Goal: Task Accomplishment & Management: Manage account settings

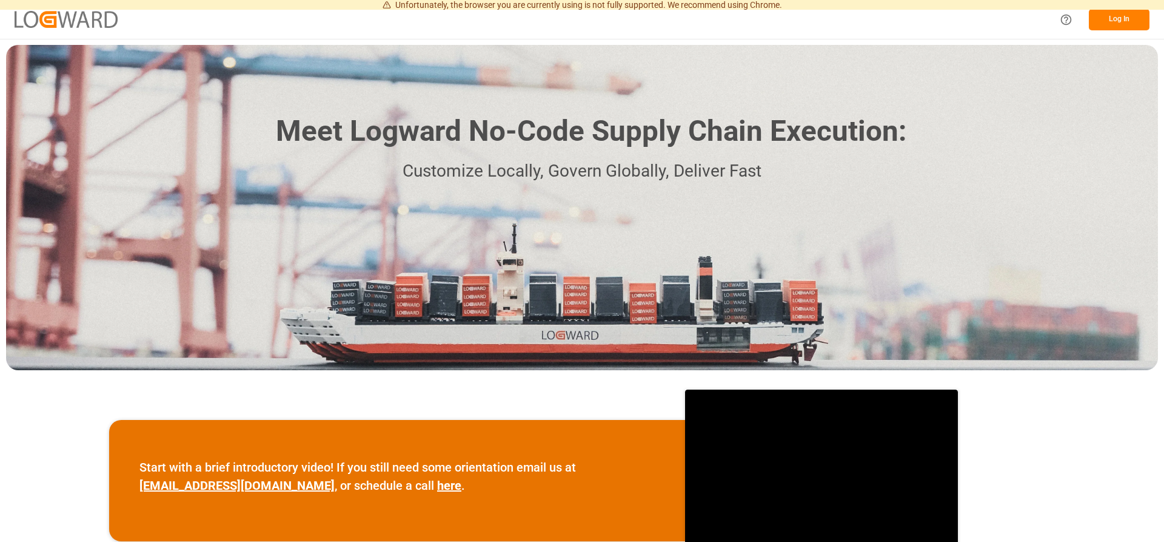
click at [451, 398] on div "Start with a brief introductory video! If you still need some orientation email…" at bounding box center [582, 480] width 1164 height 209
click at [1103, 19] on button "Log In" at bounding box center [1119, 19] width 61 height 21
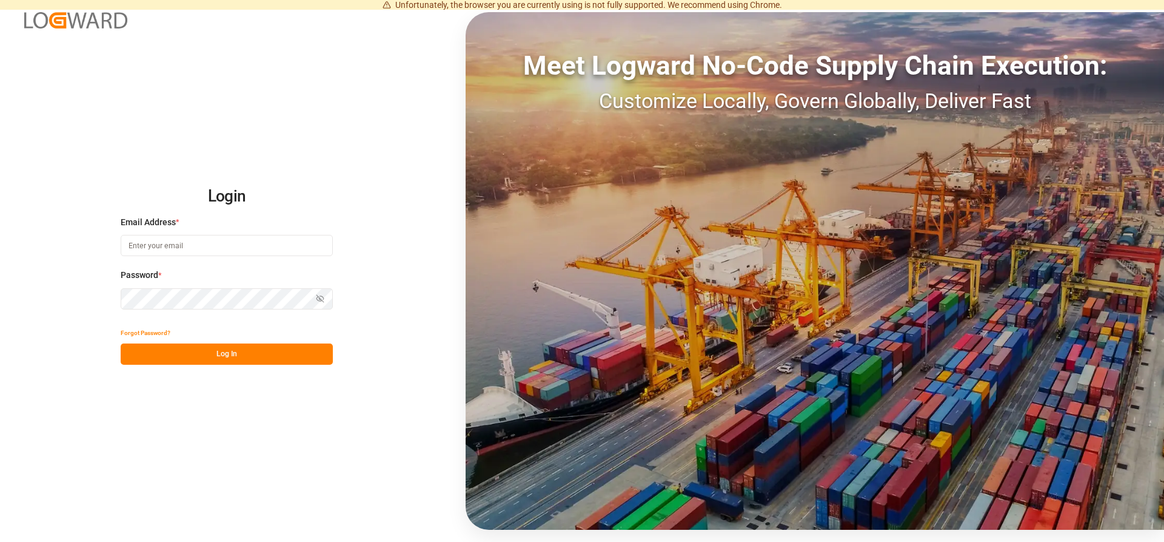
click at [167, 251] on input at bounding box center [227, 245] width 212 height 21
type input "[EMAIL_ADDRESS][PERSON_NAME][DOMAIN_NAME]"
click at [226, 352] on button "Log In" at bounding box center [227, 353] width 212 height 21
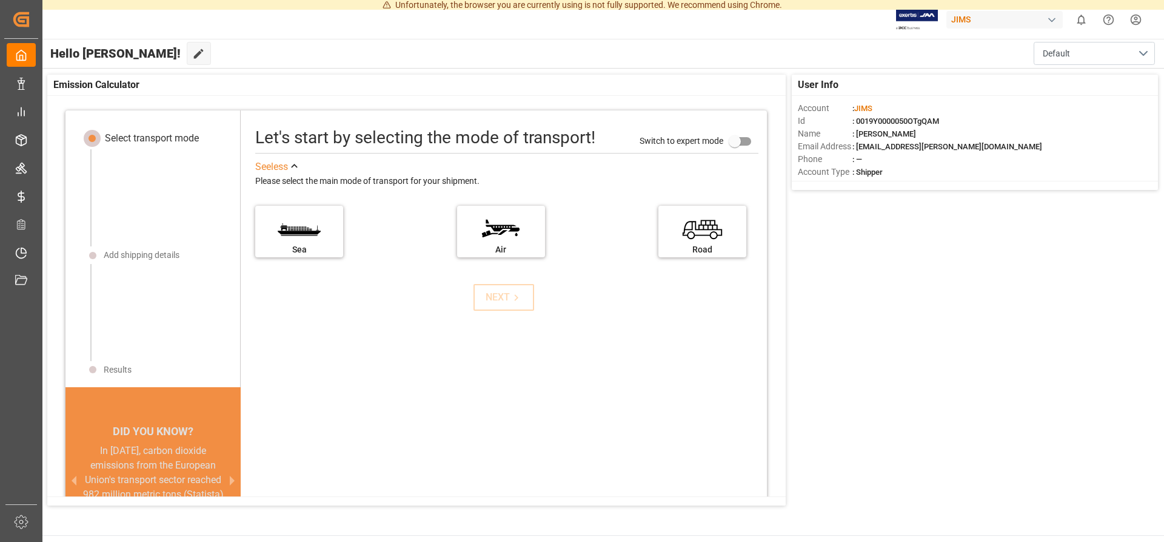
click at [867, 130] on span ": [PERSON_NAME]" at bounding box center [885, 133] width 64 height 9
click at [738, 218] on label "Road" at bounding box center [702, 227] width 91 height 51
click at [0, 0] on input "Road" at bounding box center [0, 0] width 0 height 0
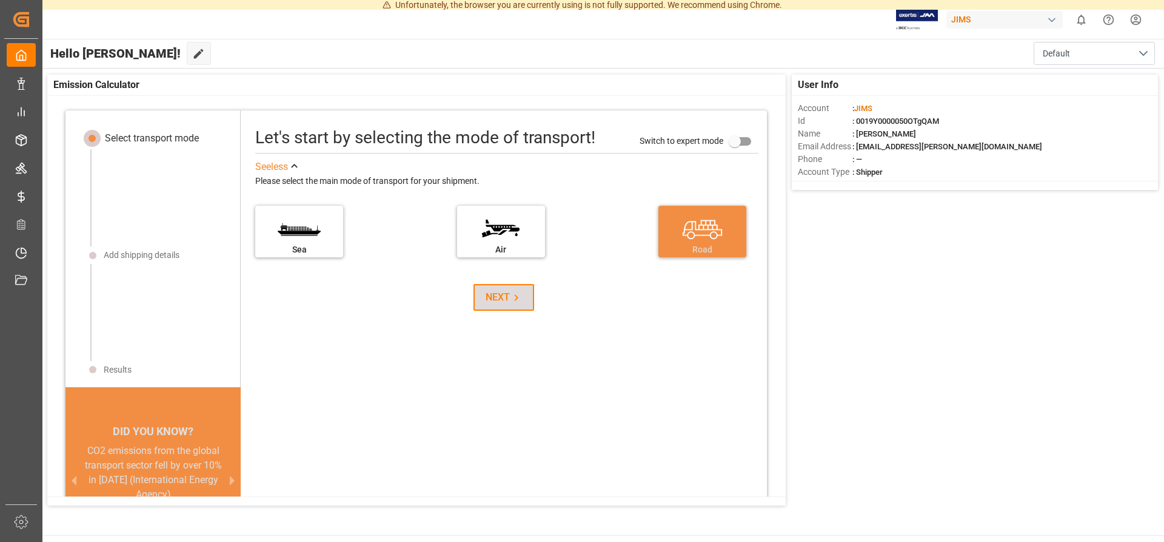
click at [491, 294] on div "NEXT" at bounding box center [504, 297] width 37 height 15
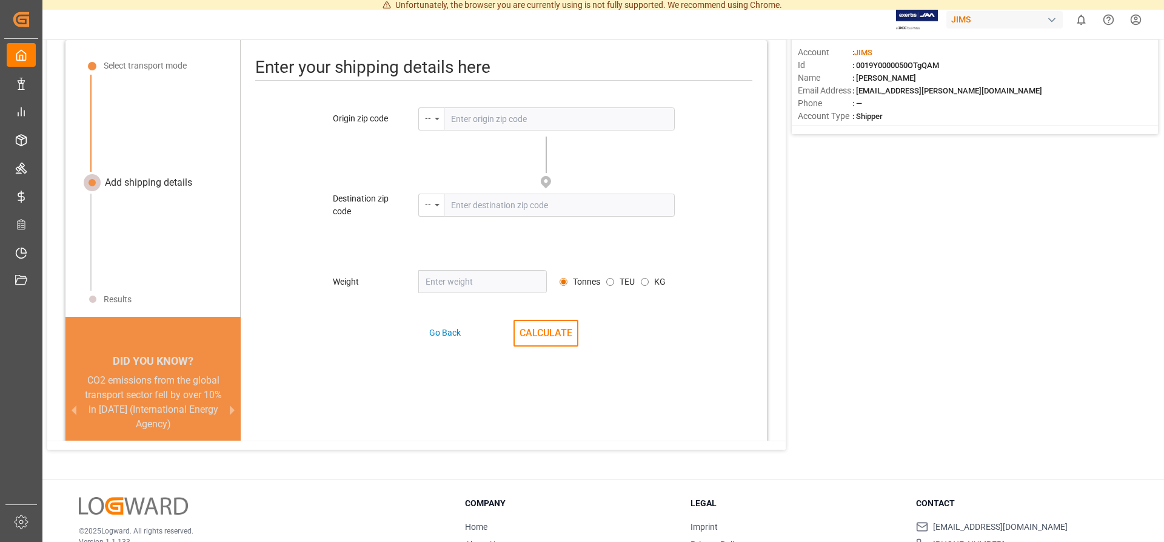
scroll to position [57, 0]
click at [460, 122] on input "text" at bounding box center [559, 117] width 231 height 23
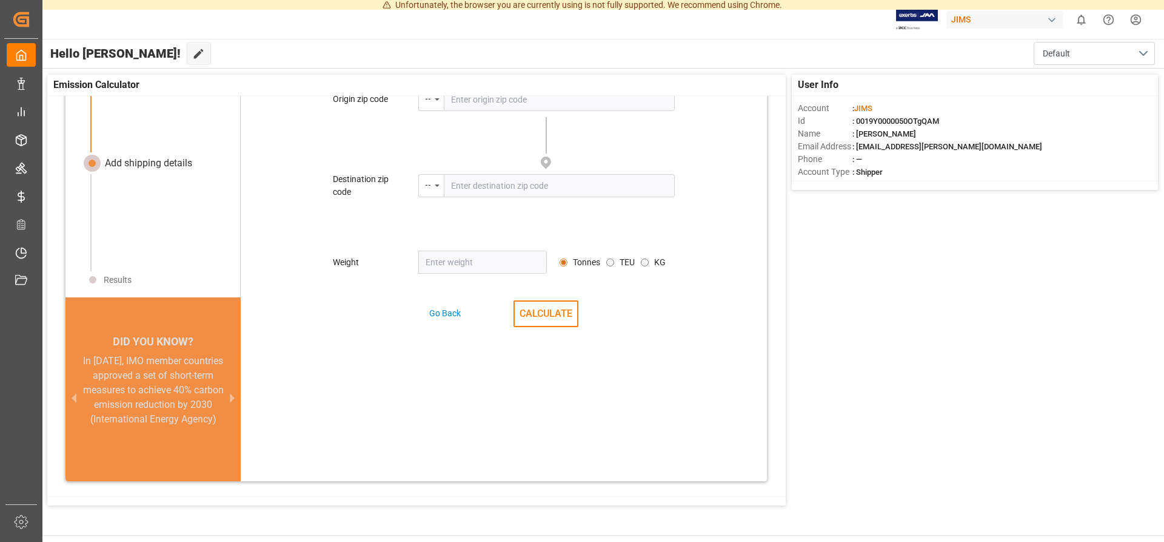
scroll to position [0, 0]
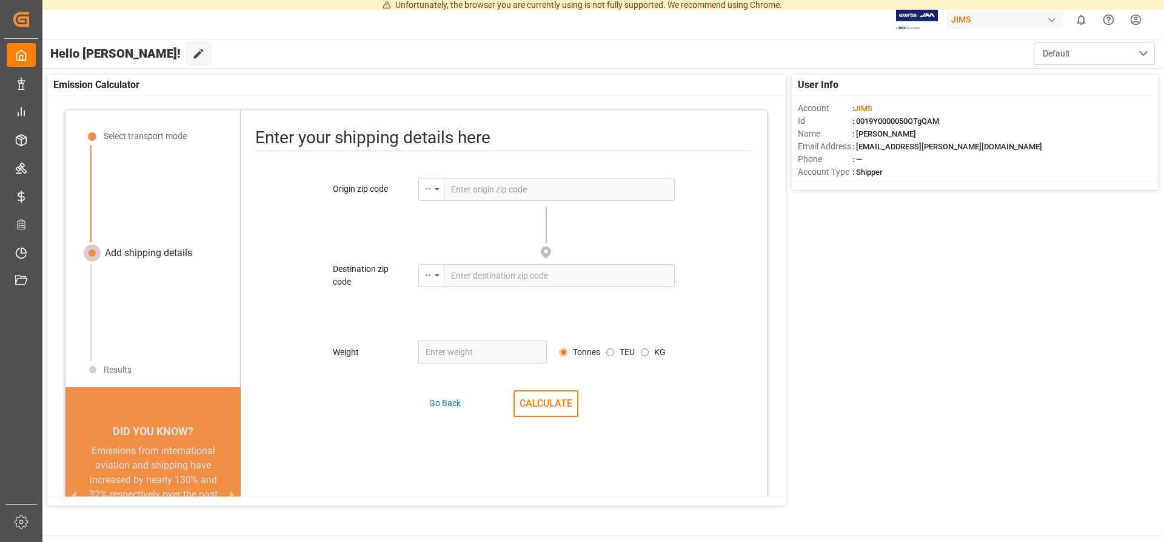
click at [463, 189] on input "text" at bounding box center [559, 189] width 231 height 23
click at [428, 189] on div "--" at bounding box center [428, 187] width 6 height 14
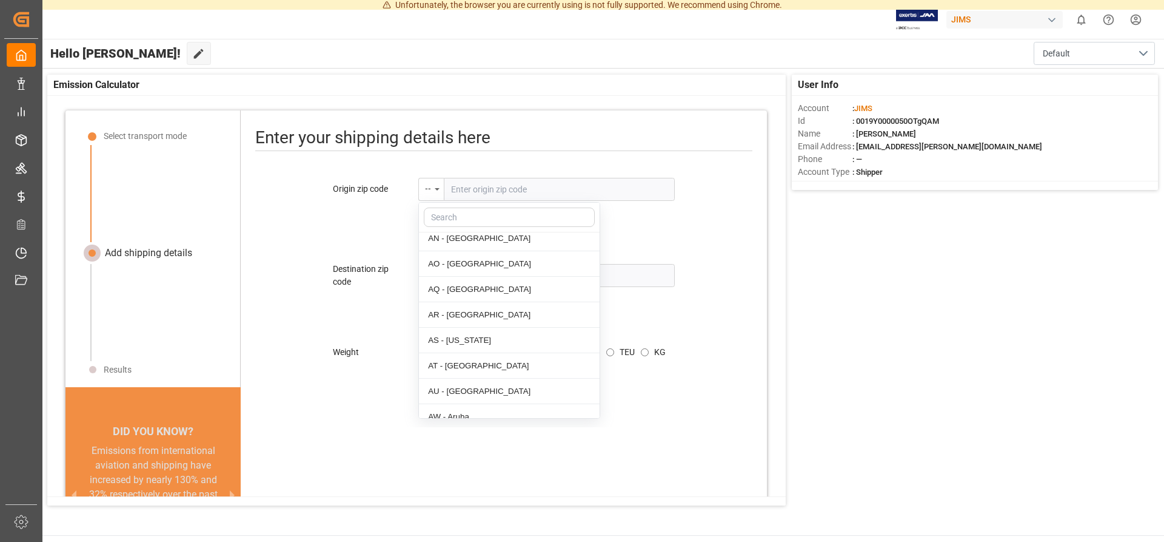
scroll to position [186, 0]
type input "c"
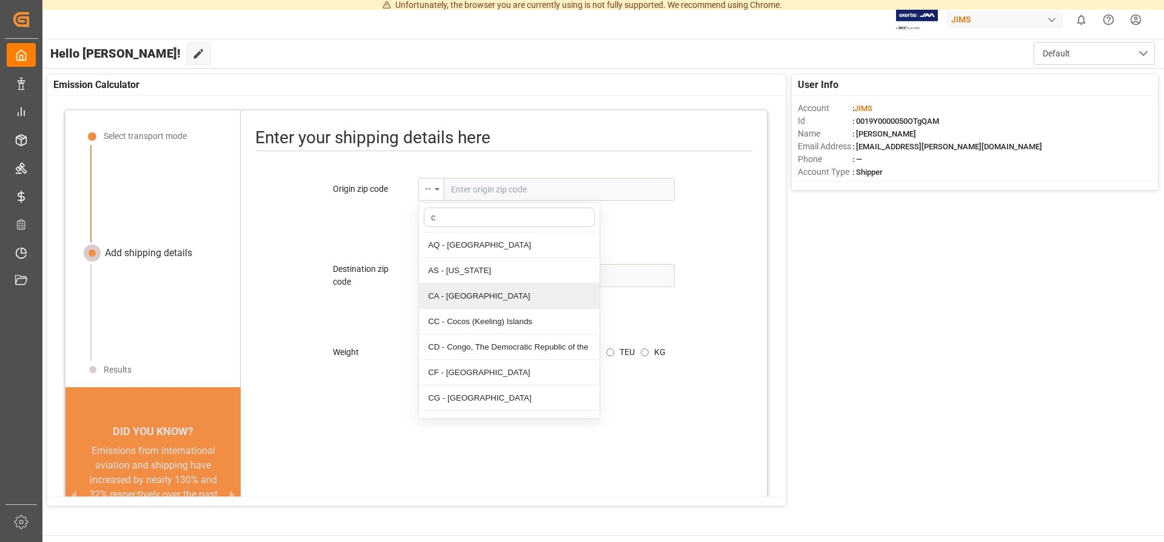
click at [469, 295] on div "CA - [GEOGRAPHIC_DATA]" at bounding box center [509, 295] width 181 height 25
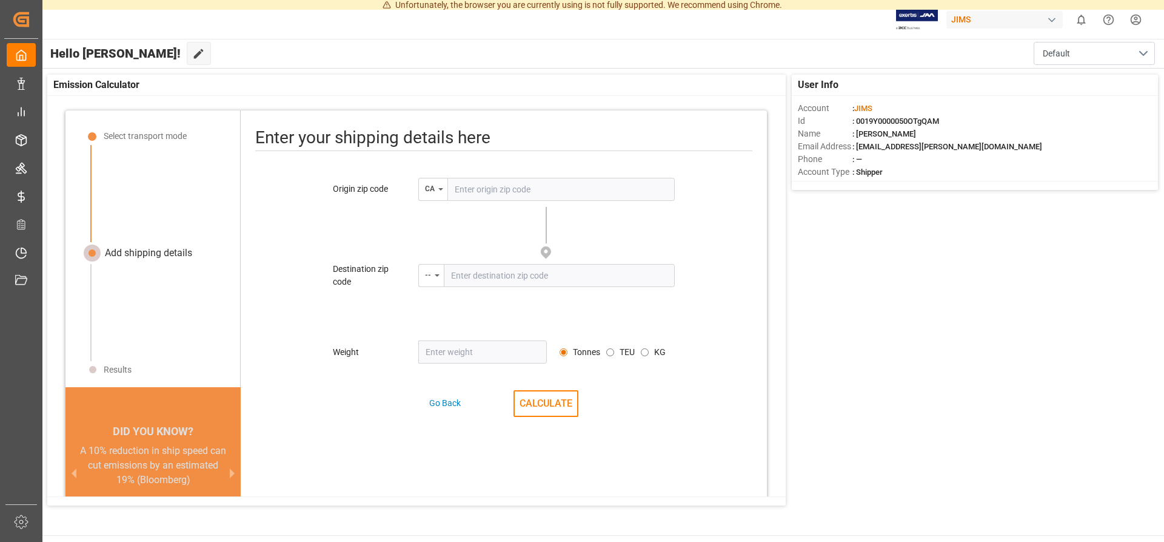
click at [483, 190] on input "text" at bounding box center [561, 189] width 227 height 23
click at [507, 196] on input "text" at bounding box center [561, 189] width 227 height 23
click at [442, 189] on icon "menu-button" at bounding box center [440, 189] width 5 height 2
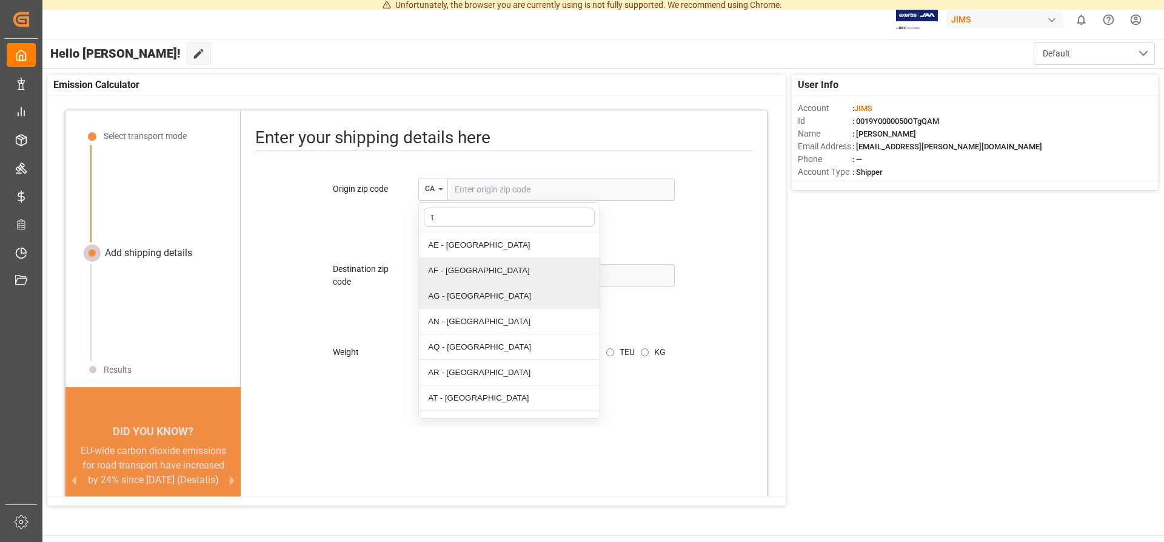
type input "ta"
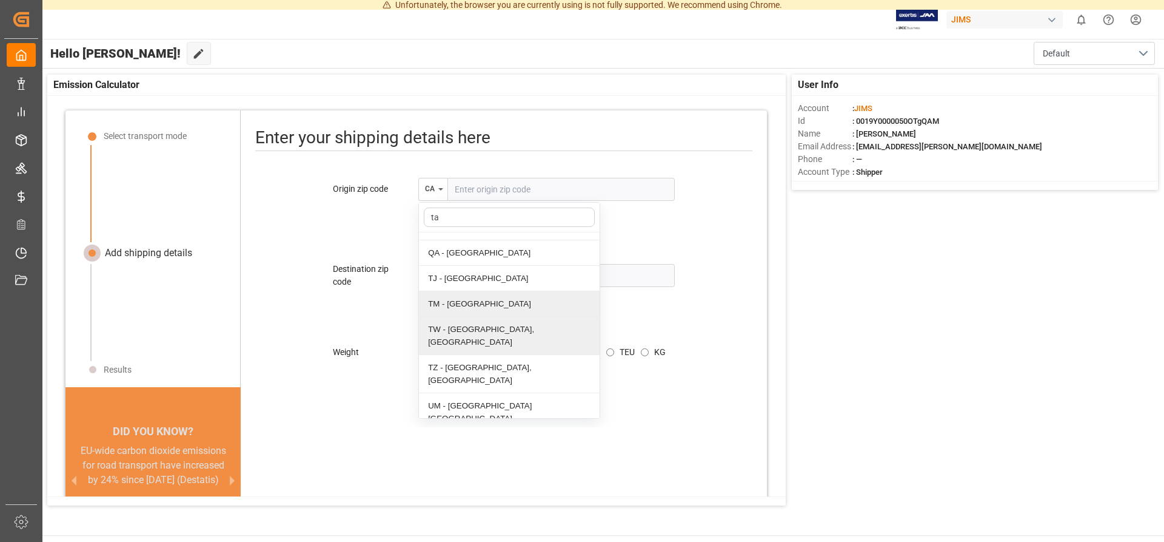
scroll to position [309, 0]
click at [482, 320] on div "TW - [GEOGRAPHIC_DATA], [GEOGRAPHIC_DATA]" at bounding box center [509, 337] width 181 height 38
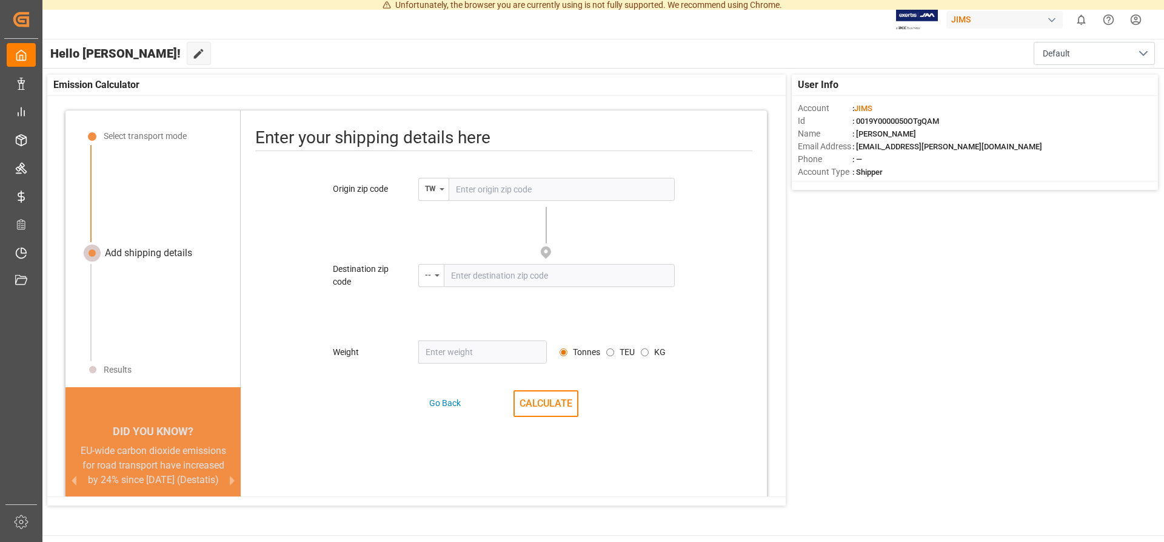
click at [505, 191] on input "text" at bounding box center [562, 189] width 226 height 23
click at [434, 280] on div "--" at bounding box center [430, 275] width 25 height 23
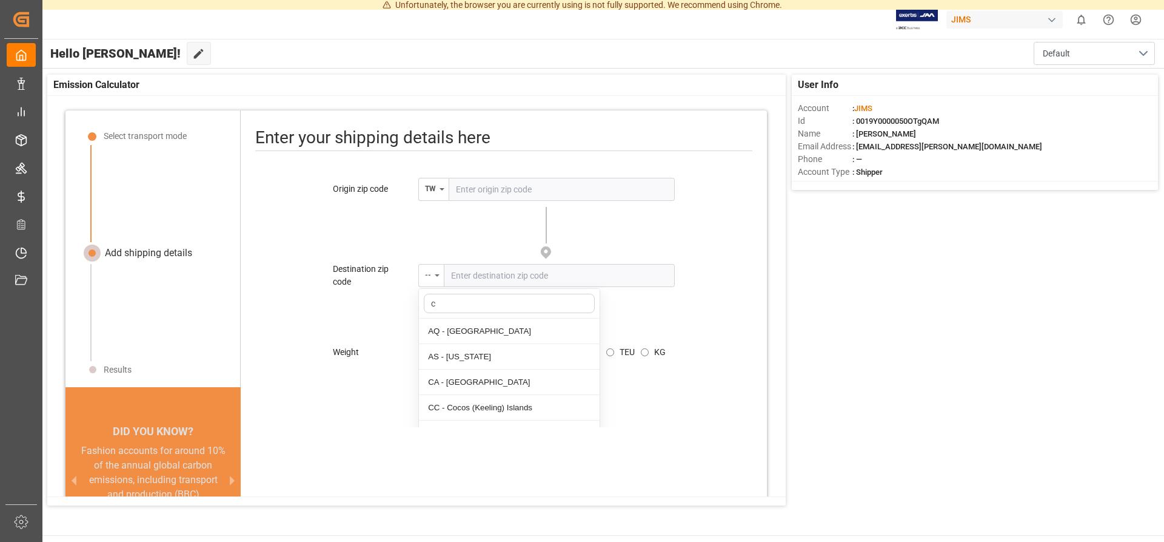
type input "ca"
click at [452, 381] on div "CA - [GEOGRAPHIC_DATA]" at bounding box center [509, 381] width 181 height 25
click at [471, 360] on input "number" at bounding box center [482, 351] width 129 height 23
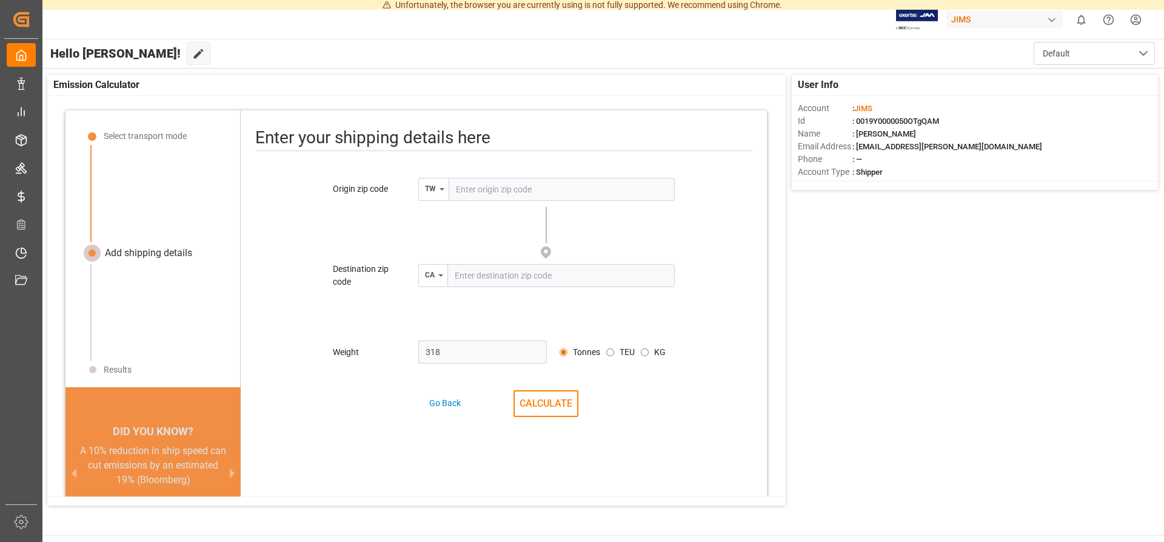
type input "318"
click at [648, 351] on input "KG" at bounding box center [645, 352] width 8 height 8
radio input "true"
click at [543, 407] on button "CALCULATE" at bounding box center [546, 403] width 65 height 27
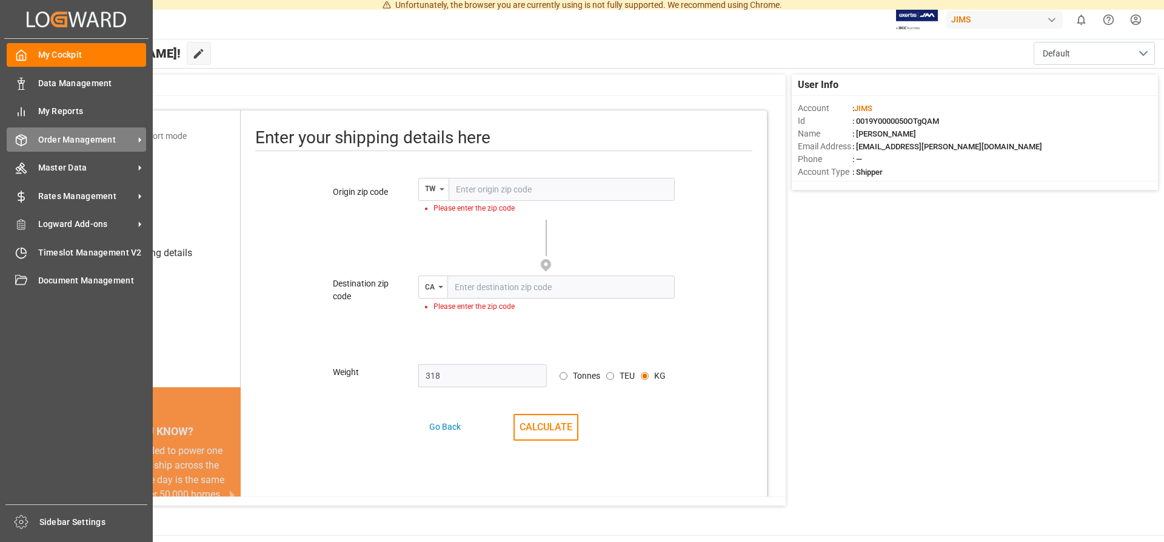
click at [66, 139] on span "Order Management" at bounding box center [86, 139] width 96 height 13
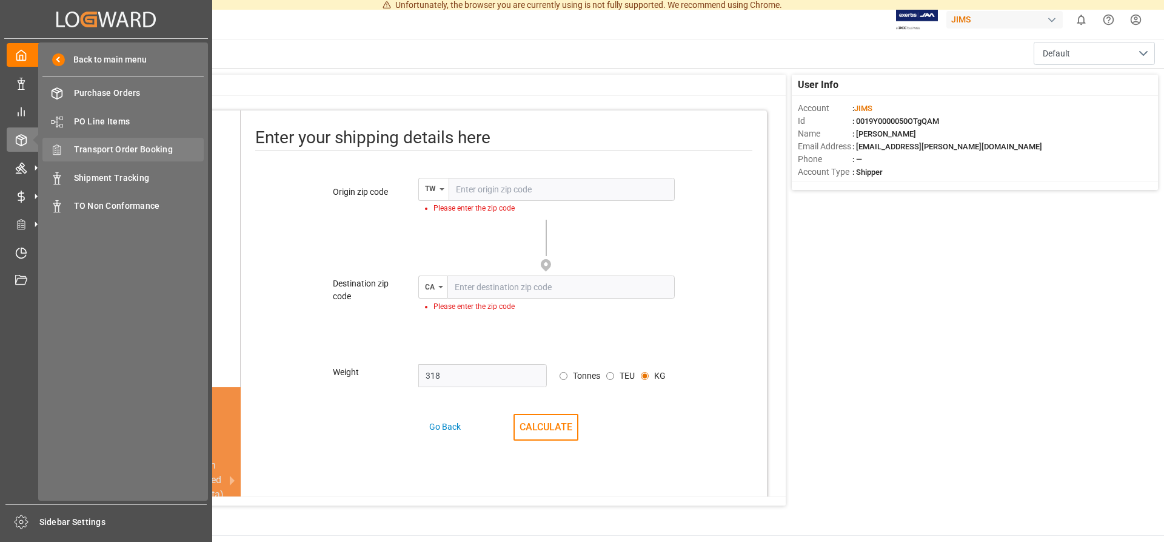
click at [123, 152] on span "Transport Order Booking" at bounding box center [139, 149] width 130 height 13
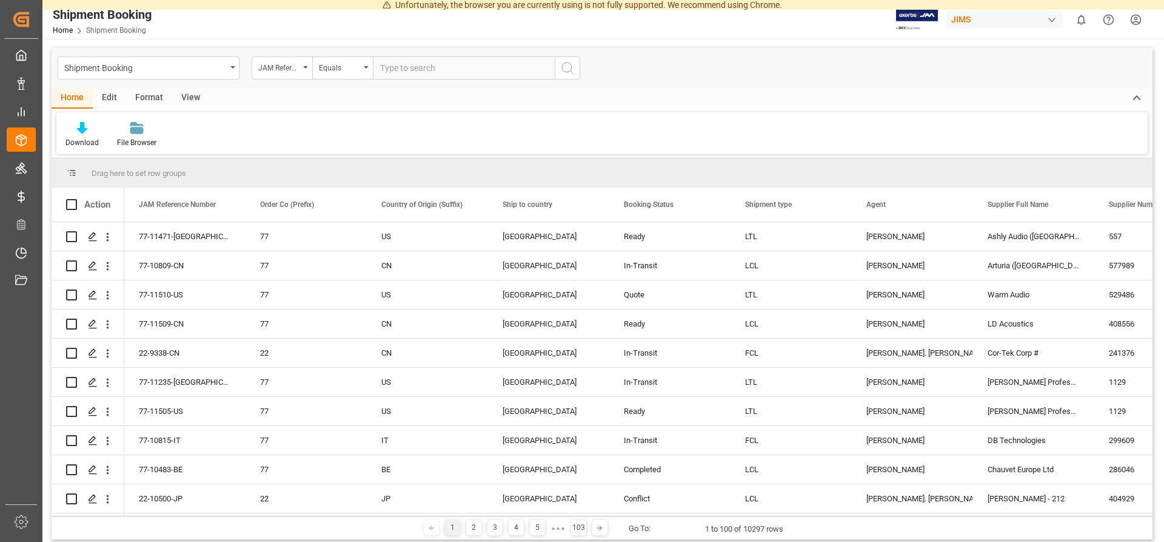
click at [386, 141] on div "Download File Browser" at bounding box center [602, 133] width 1092 height 42
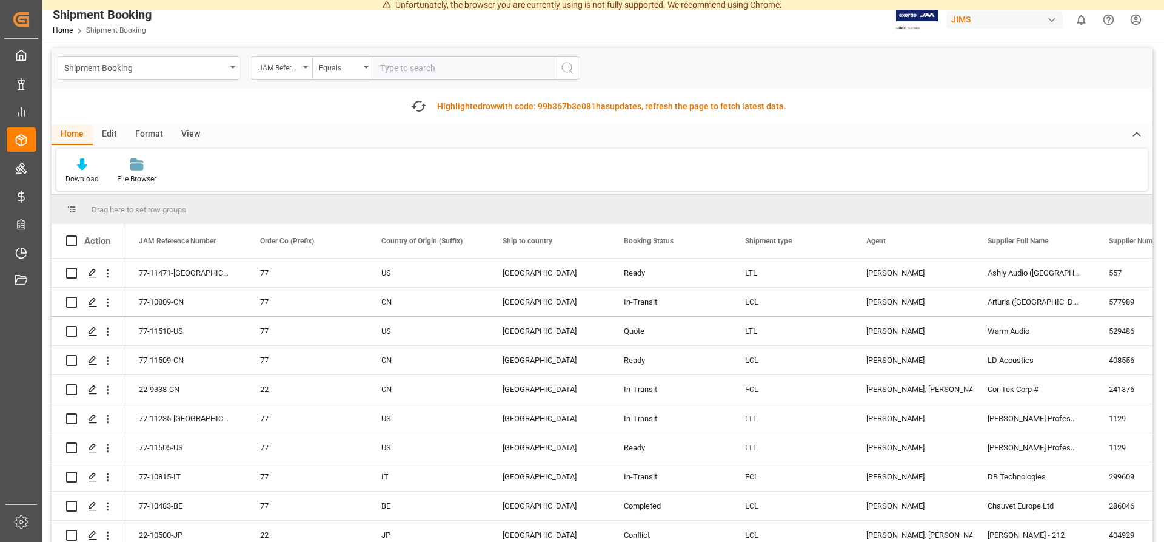
click at [241, 68] on div "Shipment Booking JAM Reference Number Equals" at bounding box center [319, 67] width 523 height 23
click at [235, 66] on div "Shipment Booking" at bounding box center [149, 67] width 182 height 23
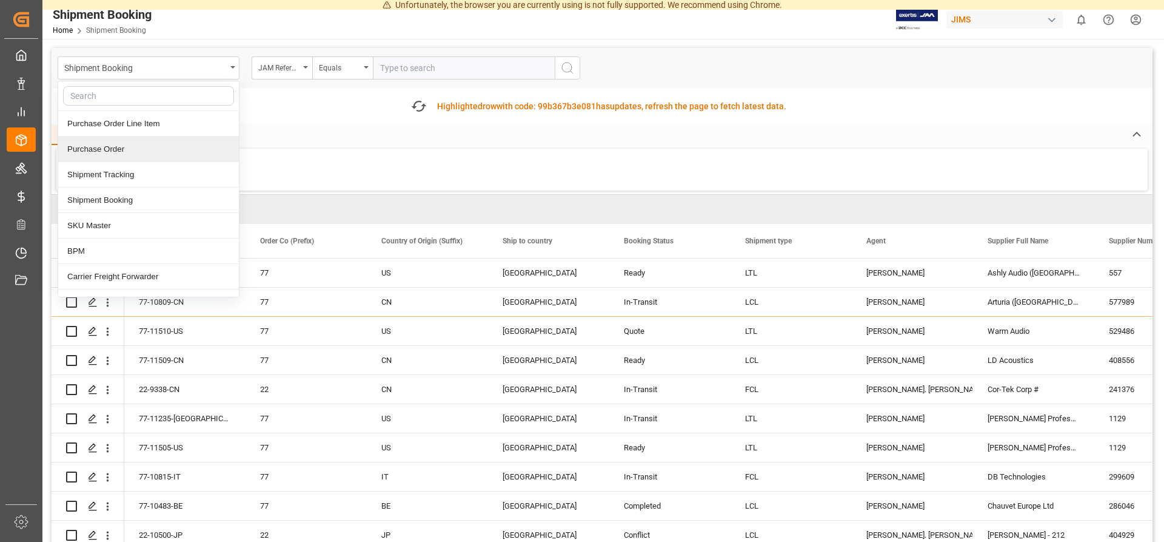
click at [126, 151] on div "Purchase Order" at bounding box center [148, 148] width 181 height 25
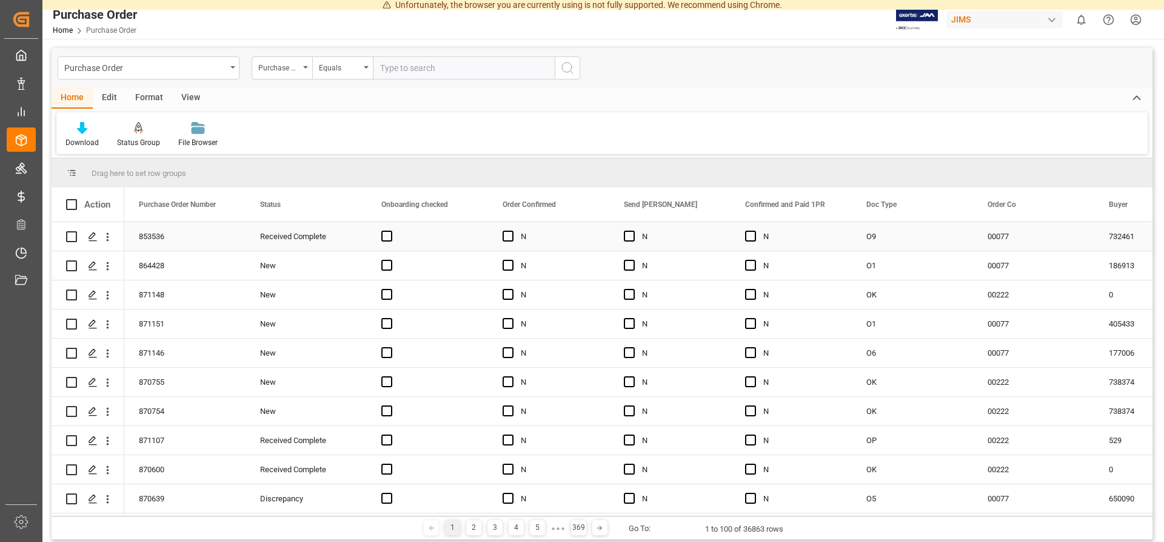
click at [157, 237] on div "853536" at bounding box center [184, 236] width 121 height 29
click at [109, 237] on icon "open menu" at bounding box center [108, 237] width 2 height 8
click at [156, 233] on div "853536" at bounding box center [184, 236] width 121 height 29
click at [301, 67] on div "Purchase Order Number" at bounding box center [282, 67] width 61 height 23
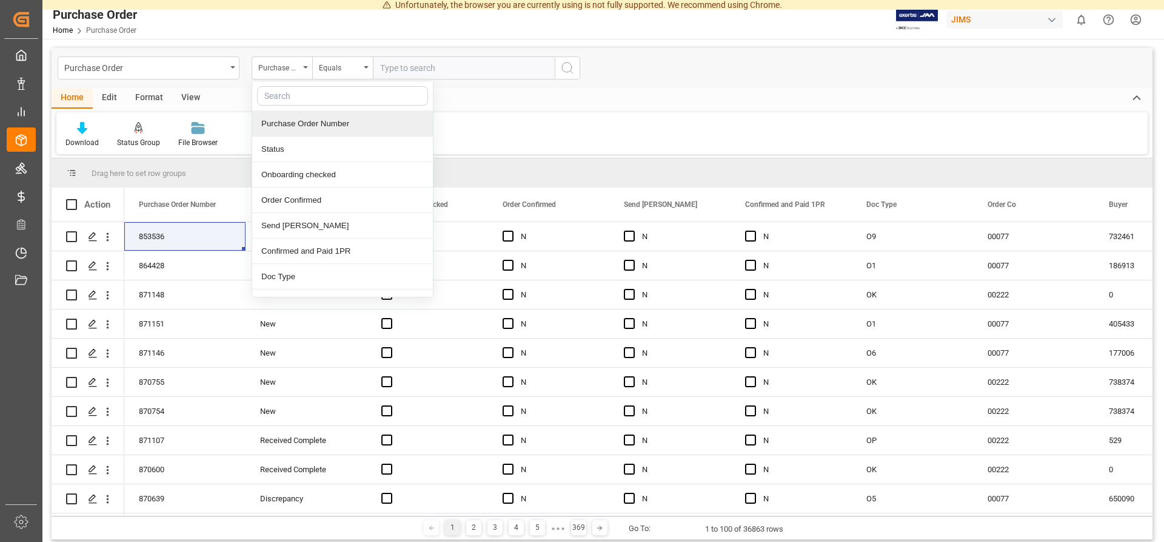
click at [486, 110] on div "Home Edit Format View Download Status Group File Browser" at bounding box center [602, 121] width 1101 height 66
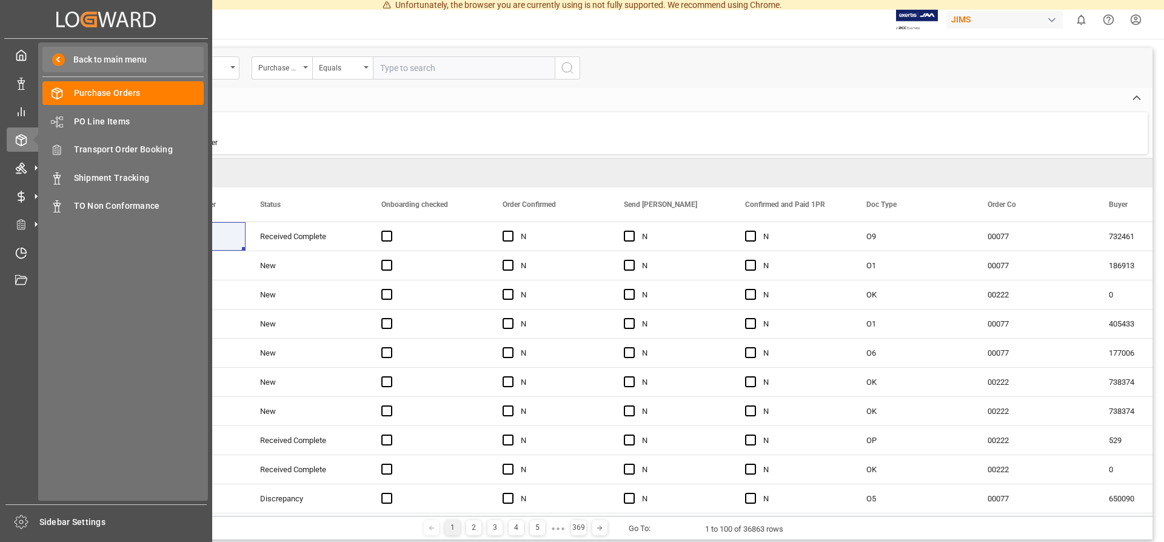
click at [119, 58] on span "Back to main menu" at bounding box center [106, 59] width 82 height 13
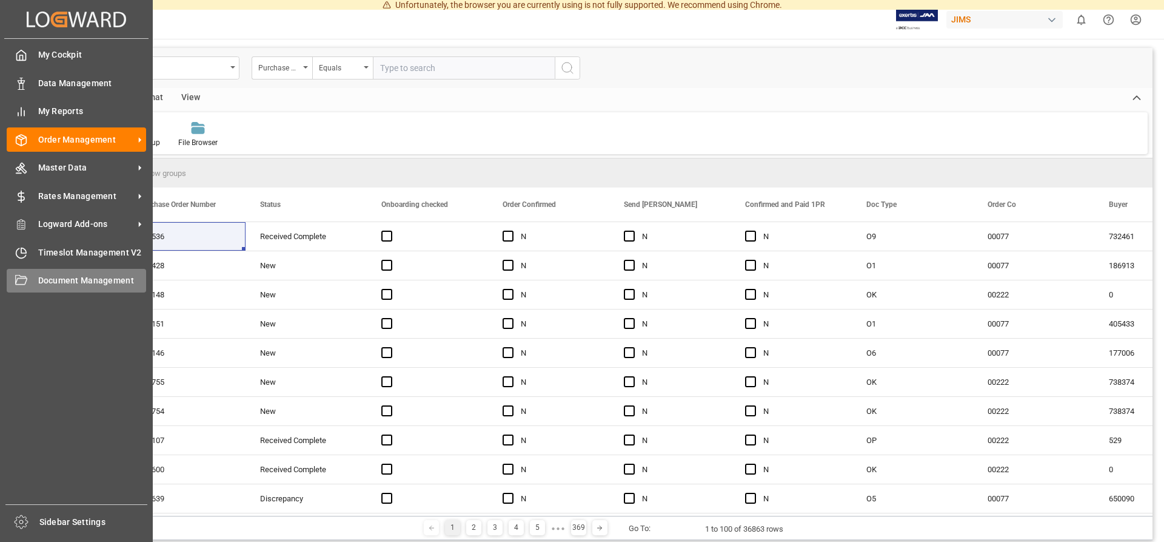
click at [83, 277] on span "Document Management" at bounding box center [92, 280] width 109 height 13
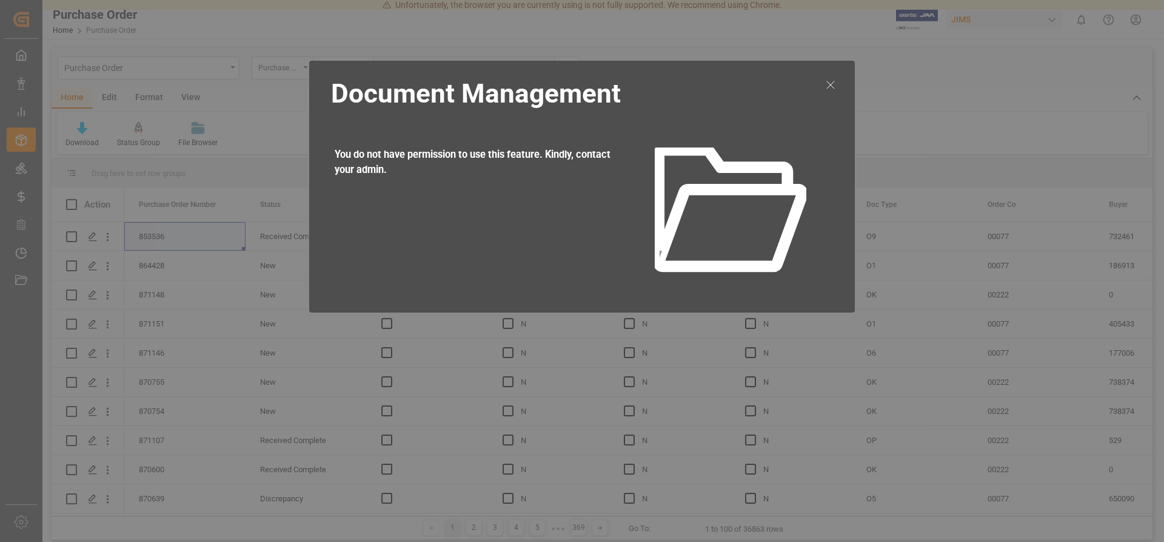
click at [657, 205] on icon at bounding box center [731, 207] width 149 height 121
click at [827, 84] on icon at bounding box center [831, 85] width 15 height 15
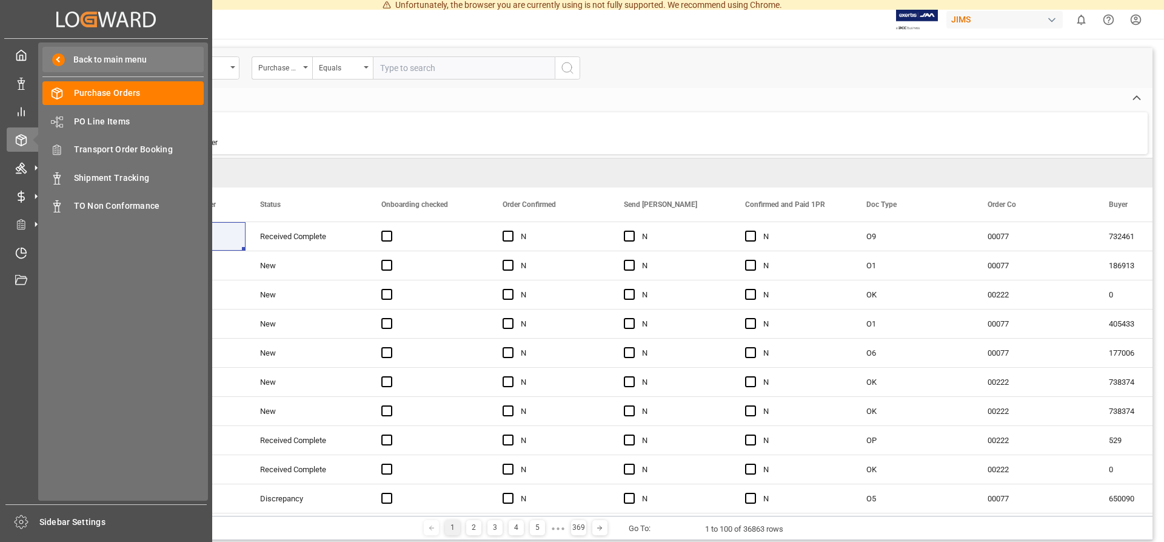
click at [86, 64] on span "Back to main menu" at bounding box center [106, 59] width 82 height 13
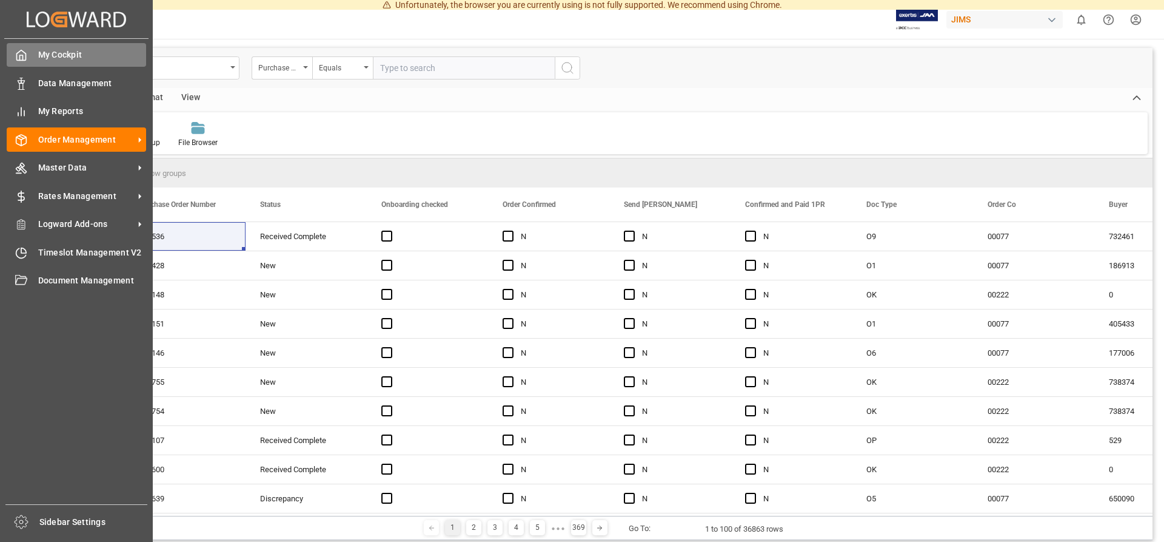
click at [73, 61] on span "My Cockpit" at bounding box center [92, 55] width 109 height 13
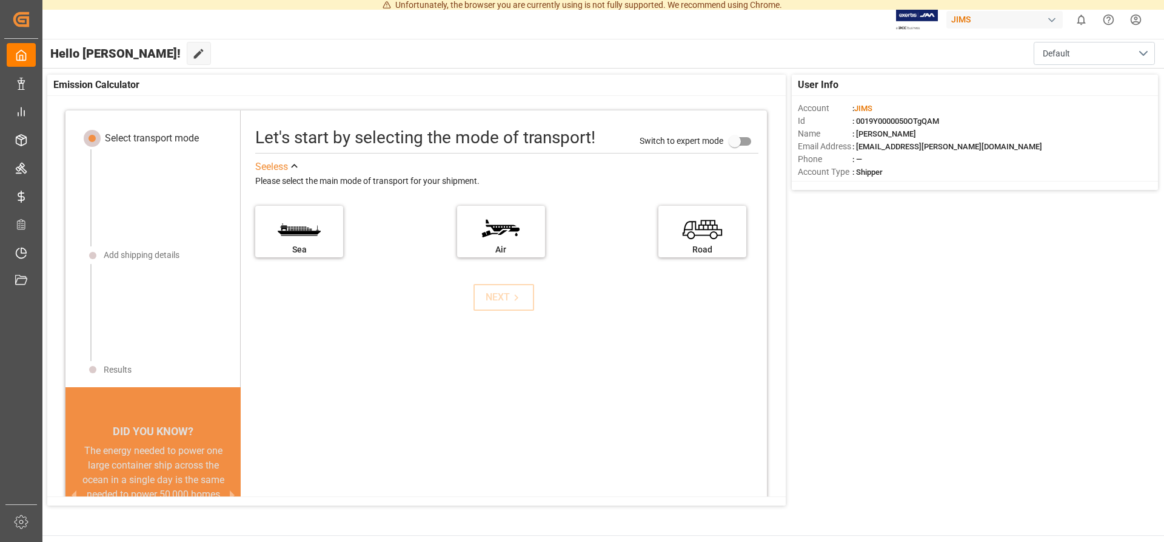
click at [143, 142] on div "Select transport mode" at bounding box center [152, 138] width 94 height 15
click at [868, 123] on span ": 0019Y0000050OTgQAM" at bounding box center [896, 120] width 87 height 9
click at [881, 149] on span ": [EMAIL_ADDRESS][PERSON_NAME][DOMAIN_NAME]" at bounding box center [948, 146] width 190 height 9
click at [146, 141] on div "Select transport mode" at bounding box center [152, 138] width 94 height 15
click at [731, 141] on input "primary checkbox" at bounding box center [734, 141] width 69 height 23
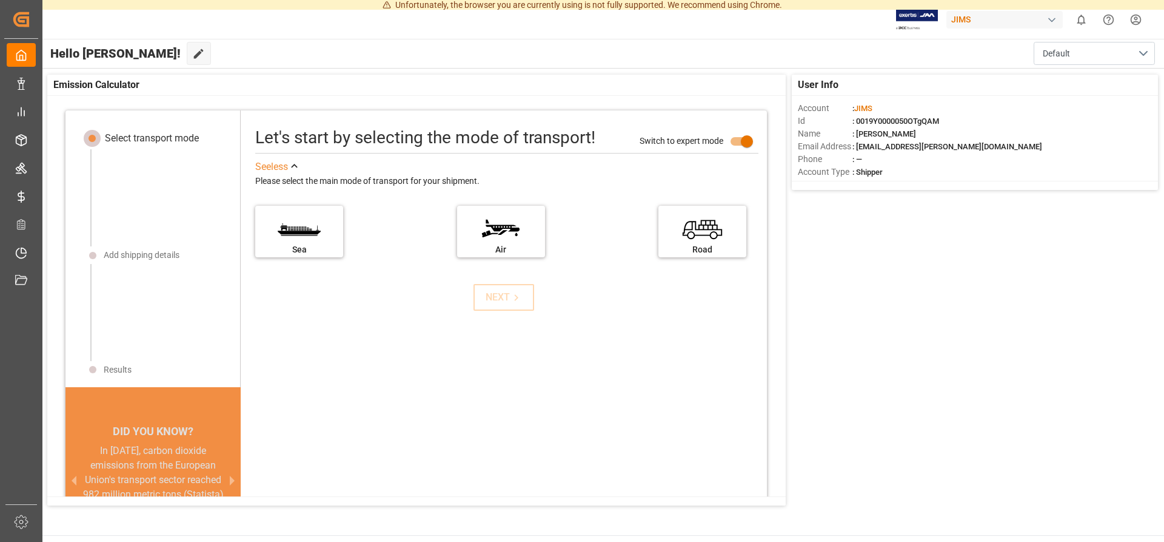
click at [747, 142] on input "primary checkbox" at bounding box center [747, 141] width 69 height 23
checkbox input "false"
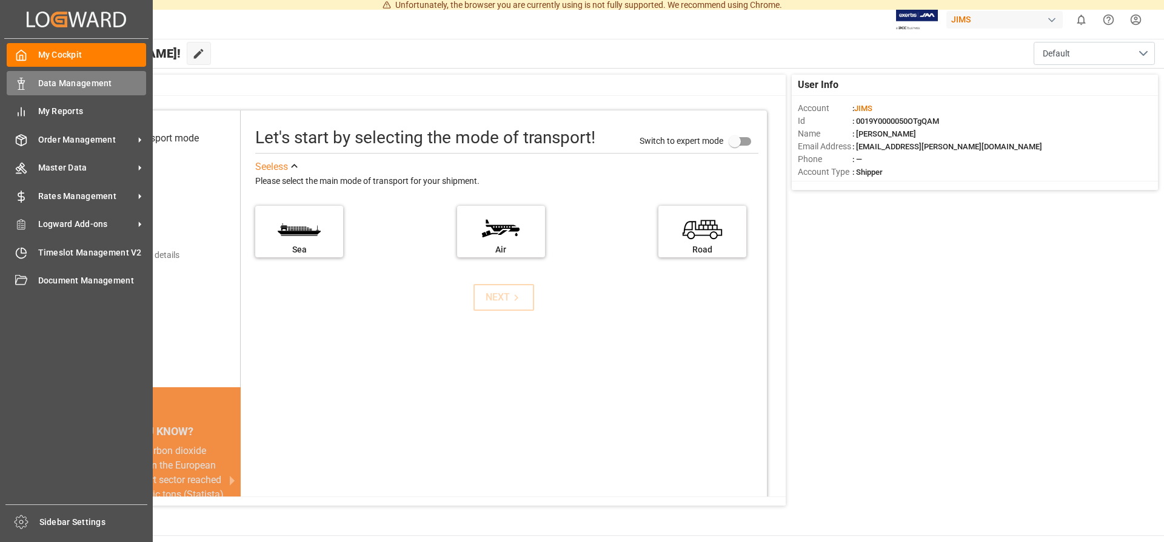
click at [27, 87] on div "Data Management Data Management" at bounding box center [76, 83] width 139 height 24
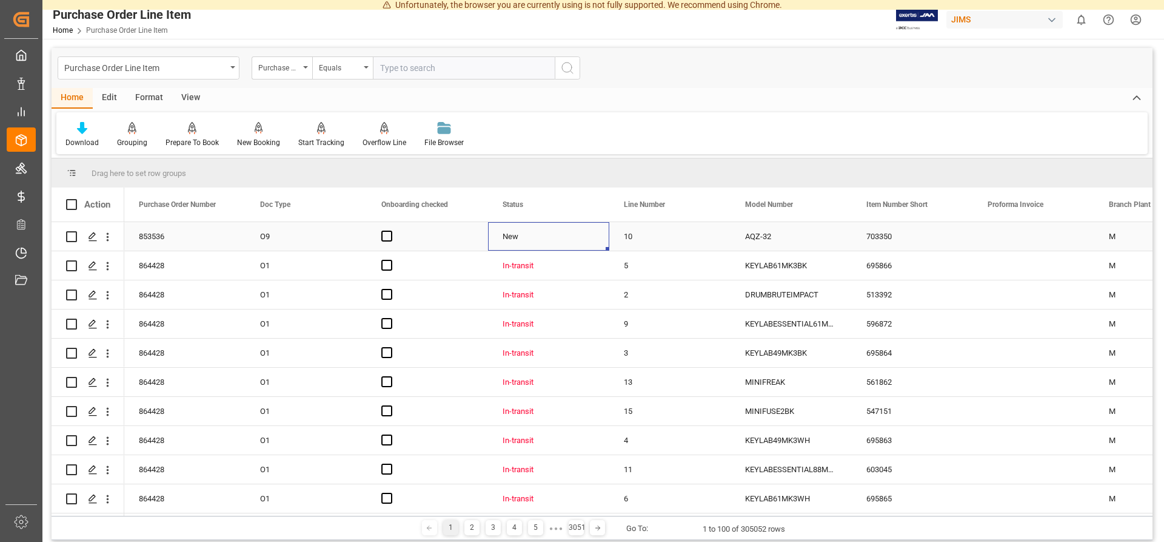
click at [505, 238] on div "New" at bounding box center [549, 237] width 92 height 28
click at [156, 236] on div "853536" at bounding box center [184, 236] width 121 height 29
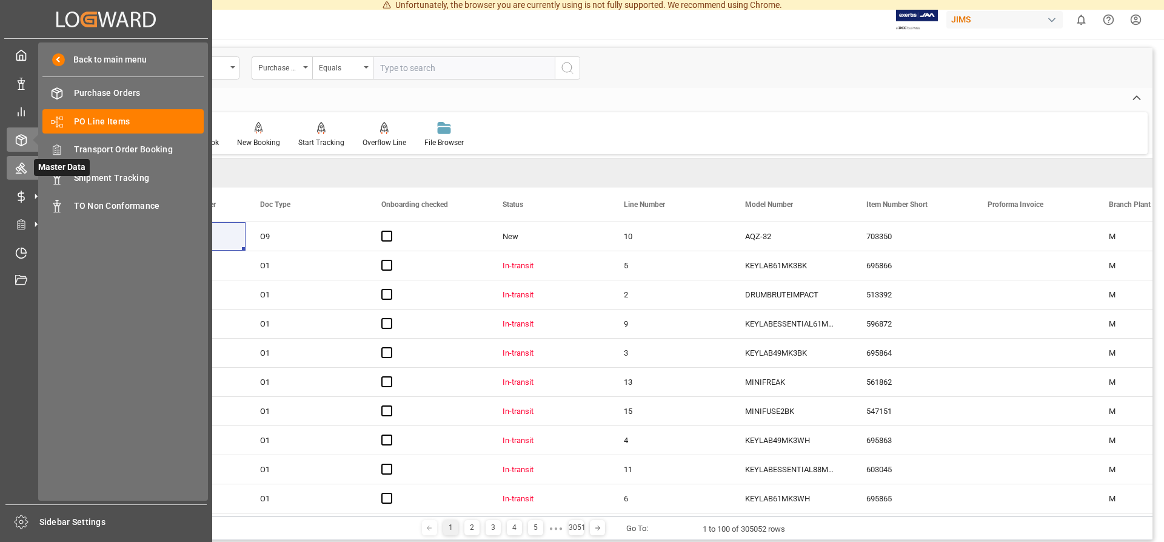
click at [22, 172] on icon at bounding box center [21, 168] width 12 height 12
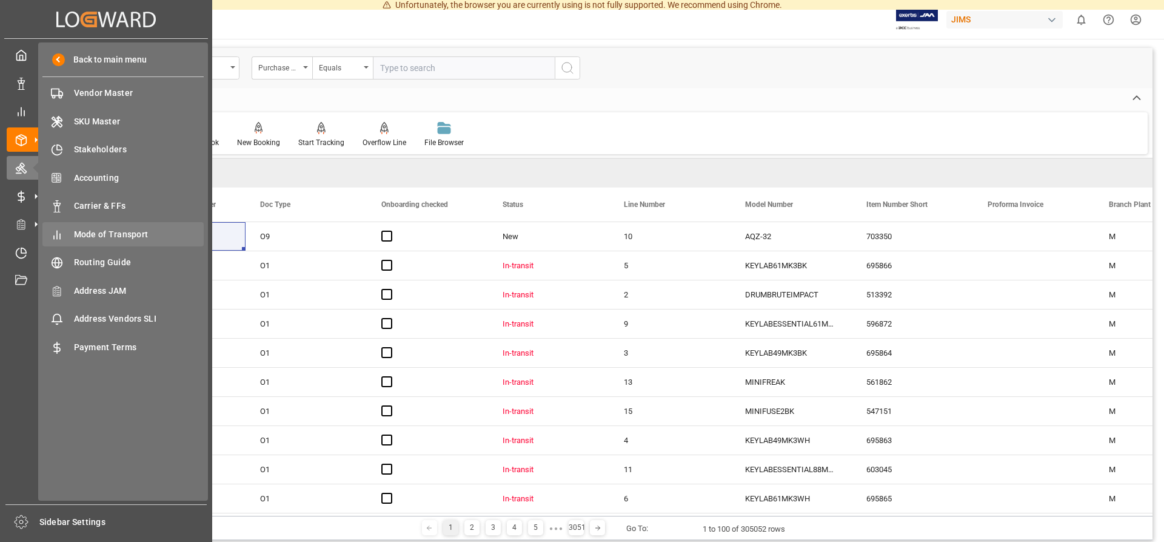
click at [140, 235] on span "Mode of Transport" at bounding box center [139, 234] width 130 height 13
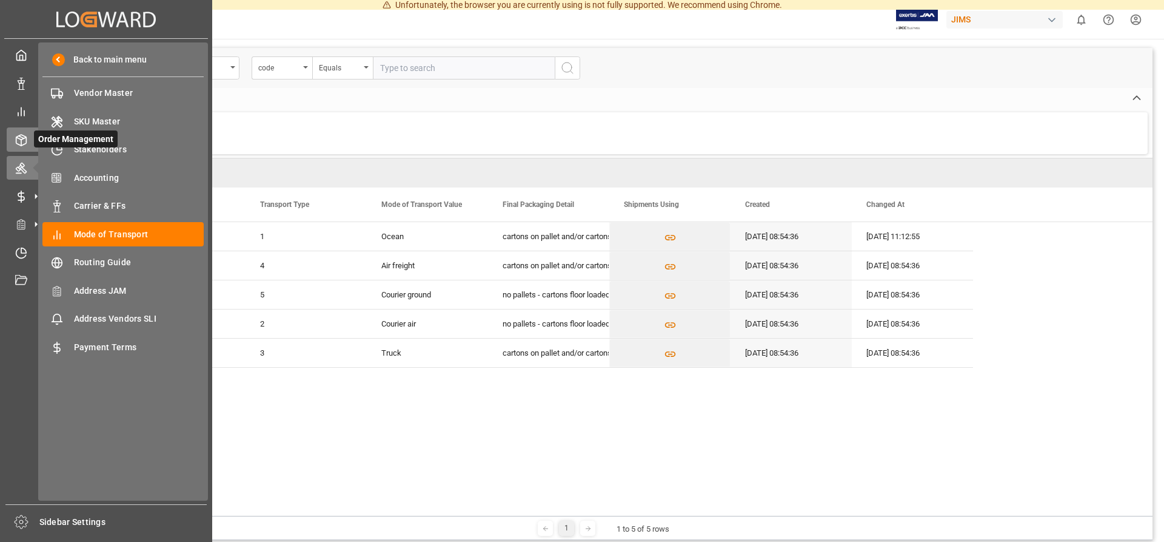
click at [25, 139] on icon at bounding box center [21, 140] width 12 height 12
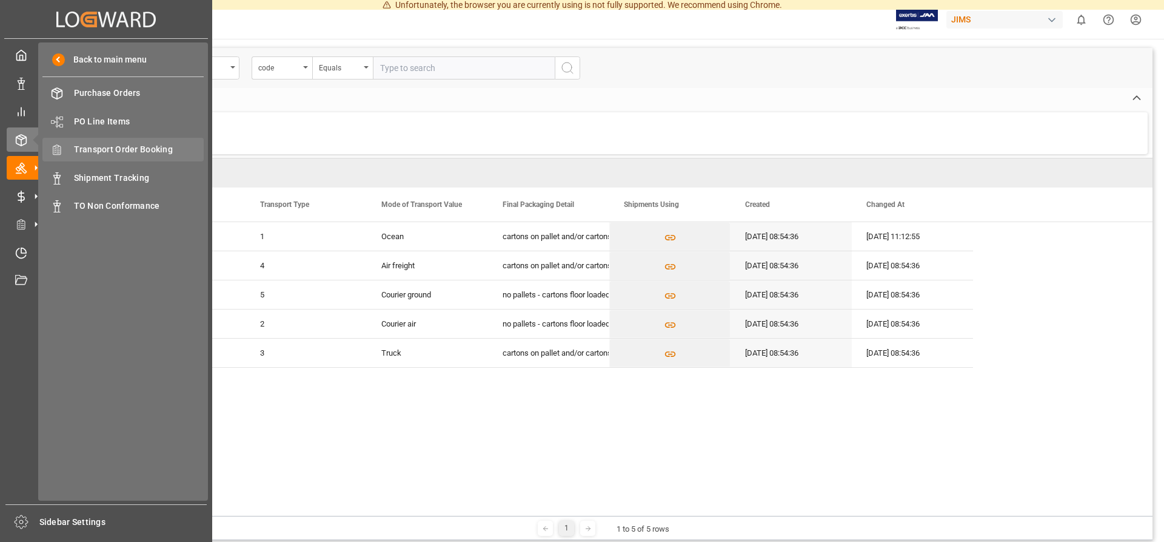
click at [139, 147] on span "Transport Order Booking" at bounding box center [139, 149] width 130 height 13
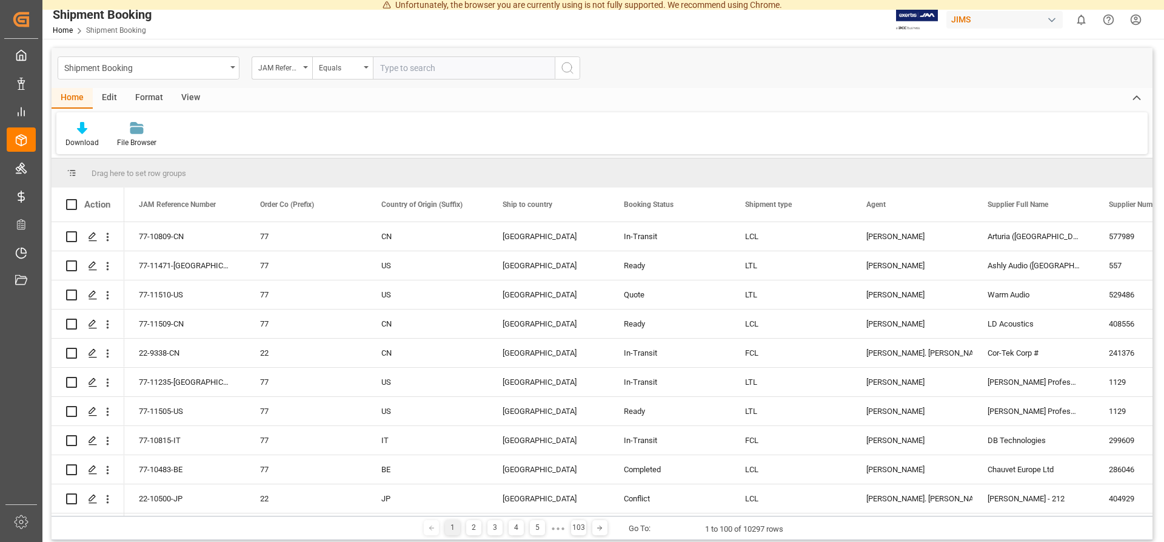
click at [350, 136] on div "Download File Browser" at bounding box center [602, 133] width 1092 height 42
click at [74, 236] on input "Press Space to toggle row selection (unchecked)" at bounding box center [71, 236] width 11 height 11
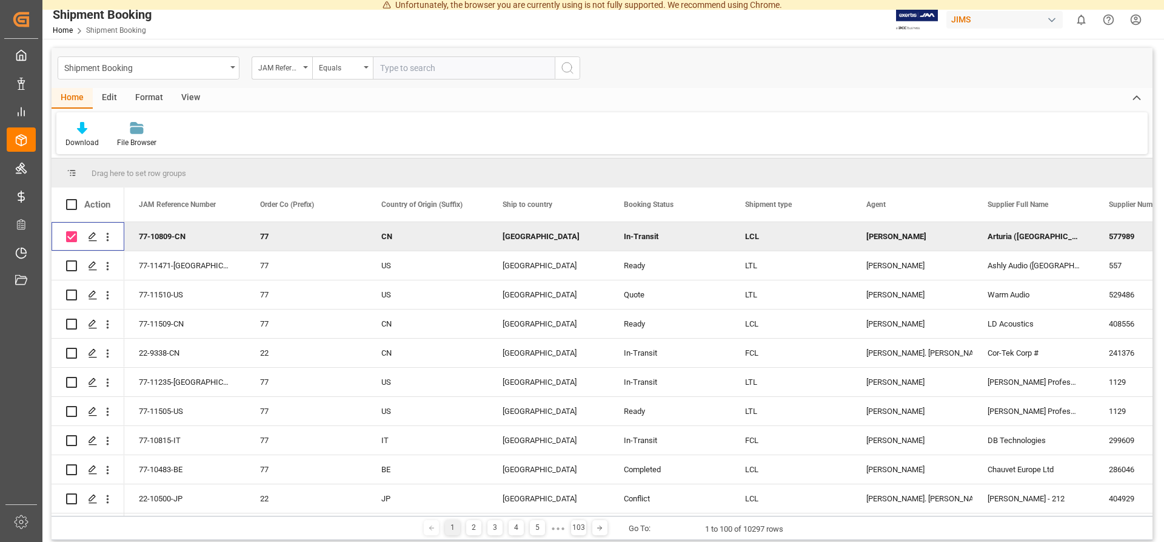
click at [70, 237] on input "Press Space to toggle row selection (checked)" at bounding box center [71, 236] width 11 height 11
checkbox input "false"
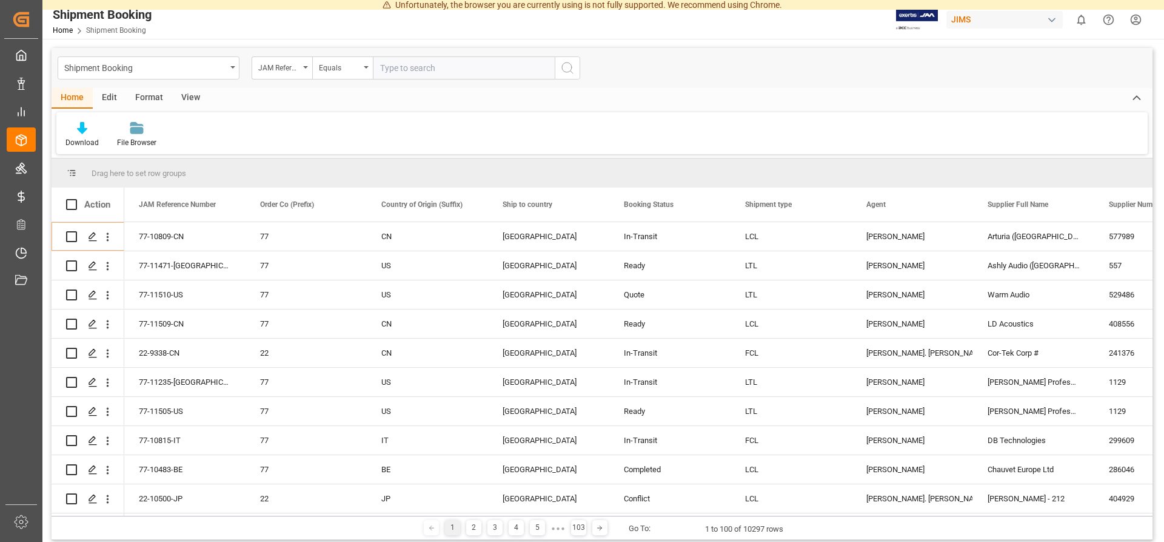
click at [116, 98] on div "Edit" at bounding box center [109, 98] width 33 height 21
click at [145, 96] on div "Format" at bounding box center [149, 98] width 46 height 21
click at [188, 96] on div "View" at bounding box center [190, 98] width 37 height 21
click at [1053, 18] on div "button" at bounding box center [1052, 20] width 12 height 12
click at [1053, 18] on html "Unfortunately, the browser you are currently using is not fully supported. We r…" at bounding box center [582, 271] width 1164 height 542
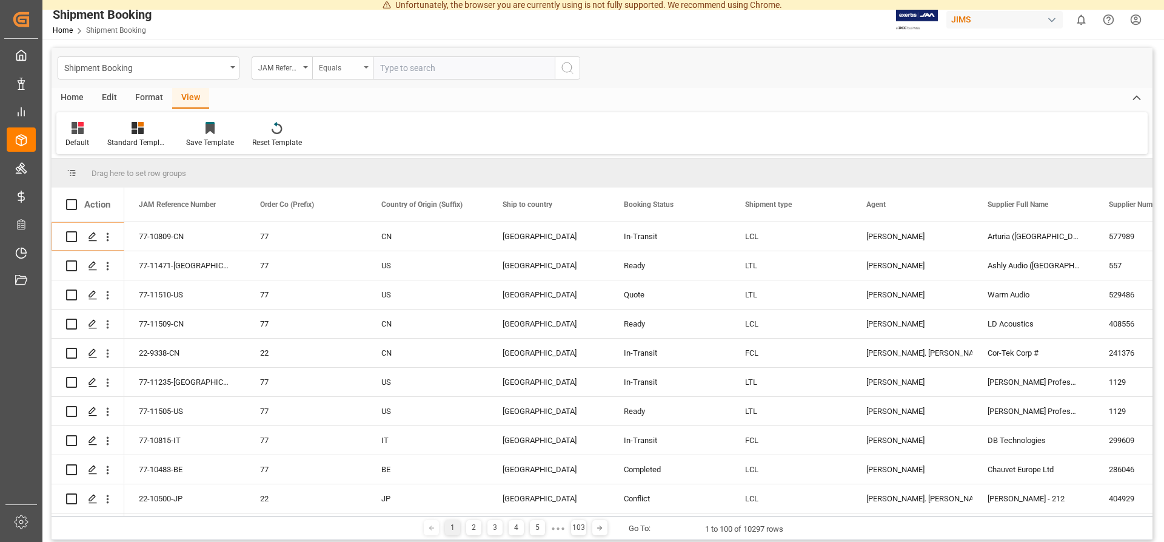
click at [360, 65] on div "Equals" at bounding box center [339, 66] width 41 height 14
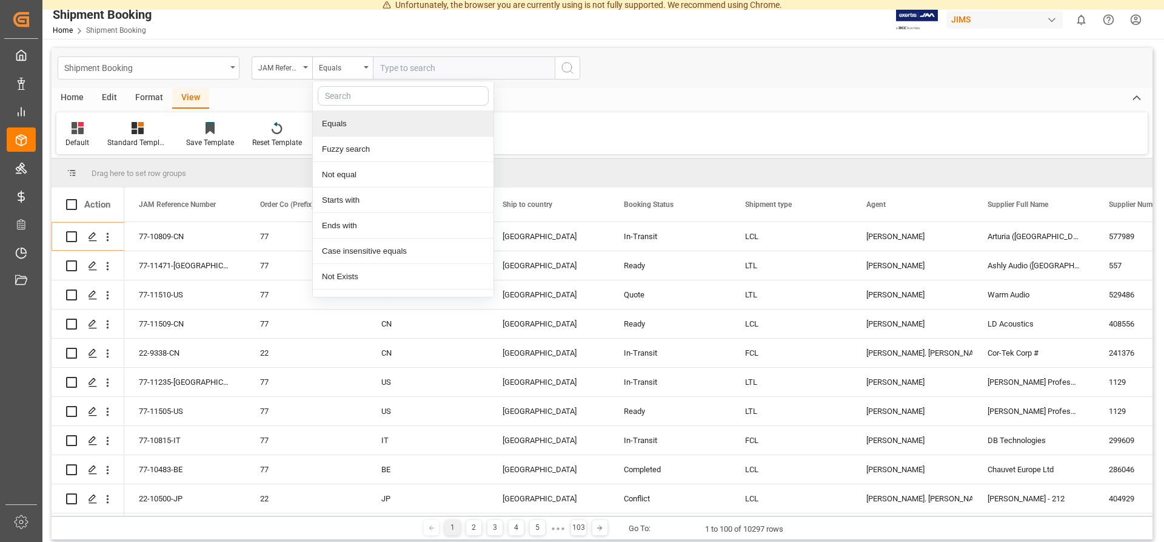
click at [158, 65] on div "Shipment Booking" at bounding box center [145, 66] width 162 height 15
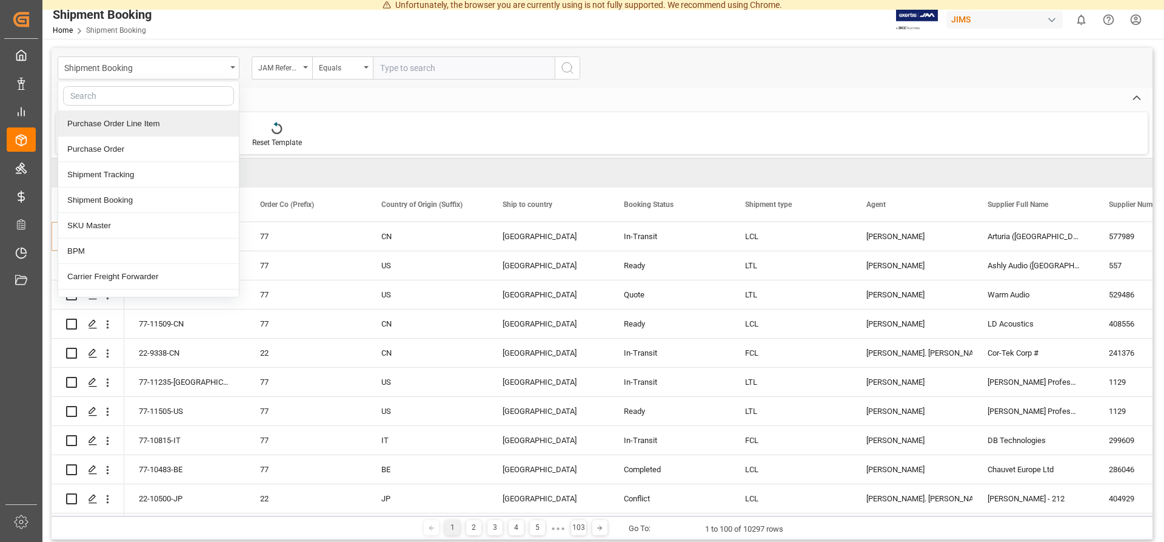
click at [283, 92] on div "Shipment Booking Purchase Order Line Item Purchase Order Shipment Tracking Ship…" at bounding box center [602, 294] width 1101 height 492
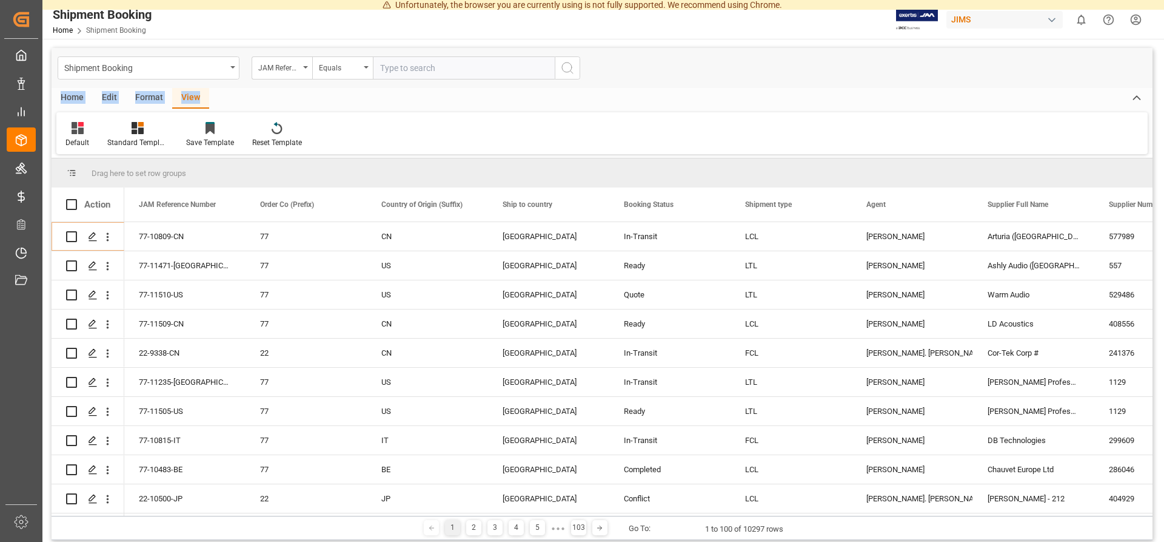
click at [87, 96] on div "Home" at bounding box center [72, 98] width 41 height 21
click at [73, 96] on div "Home" at bounding box center [72, 98] width 41 height 21
click at [109, 96] on div "Edit" at bounding box center [109, 98] width 33 height 21
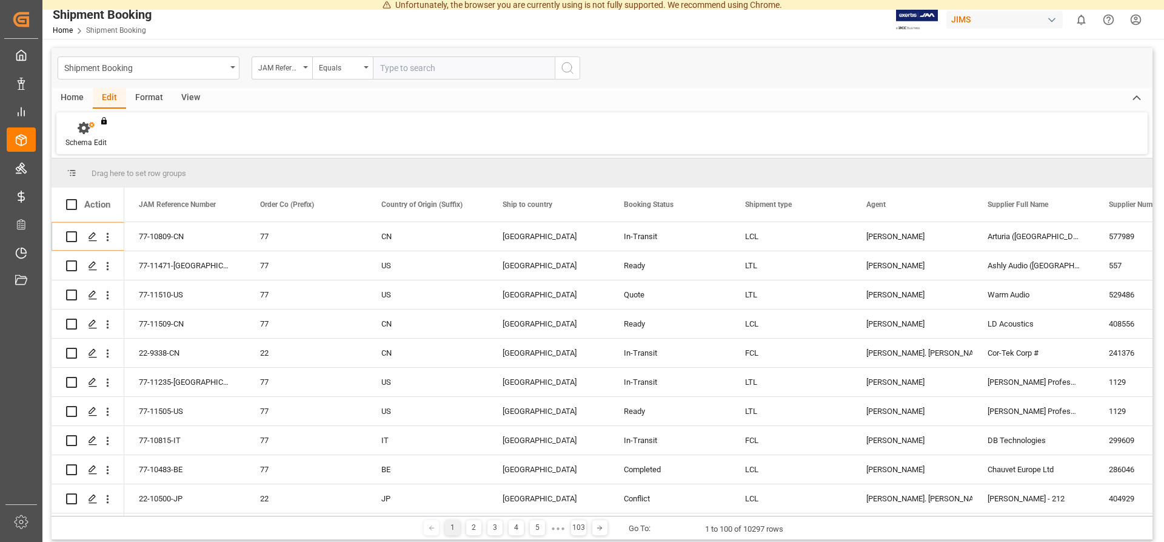
click at [152, 96] on div "Format" at bounding box center [149, 98] width 46 height 21
click at [188, 95] on div "View" at bounding box center [190, 98] width 37 height 21
click at [78, 97] on div "Home" at bounding box center [72, 98] width 41 height 21
click at [138, 136] on div "File Browser" at bounding box center [137, 134] width 58 height 27
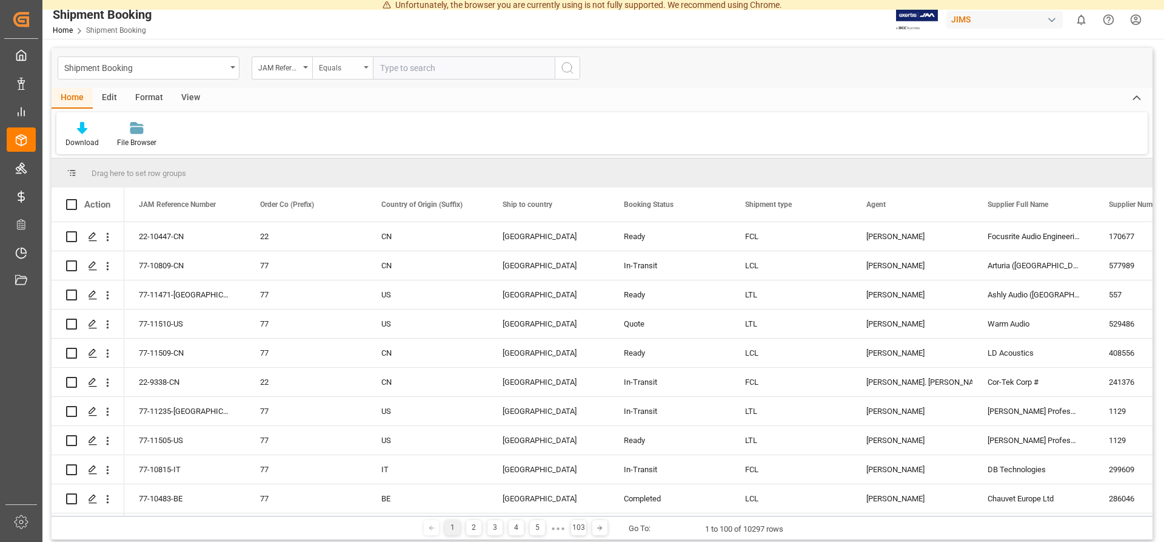
click at [355, 64] on div "Equals" at bounding box center [339, 66] width 41 height 14
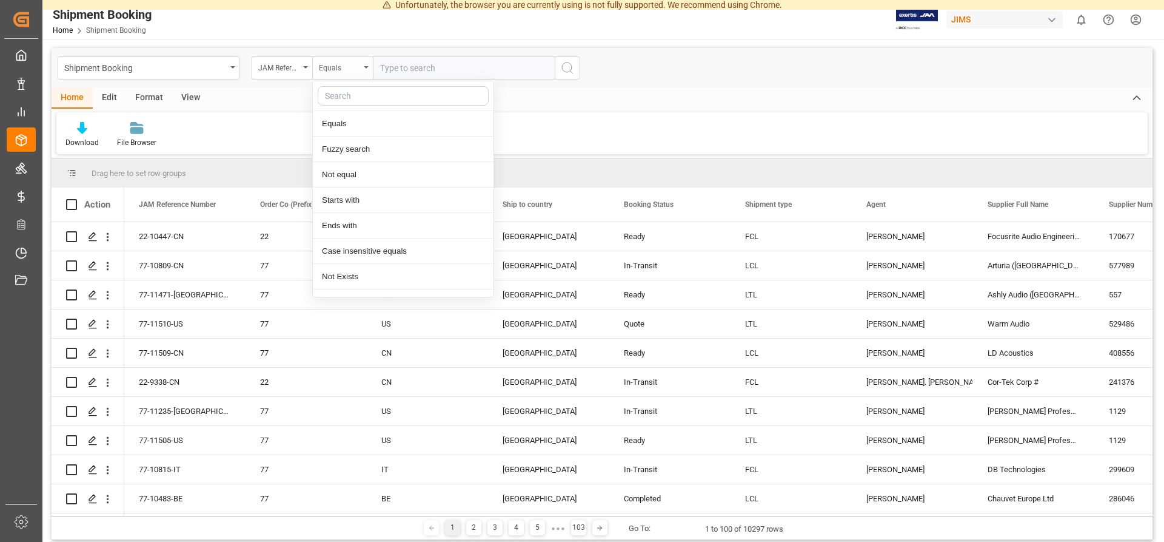
click at [355, 64] on div "Equals" at bounding box center [339, 66] width 41 height 14
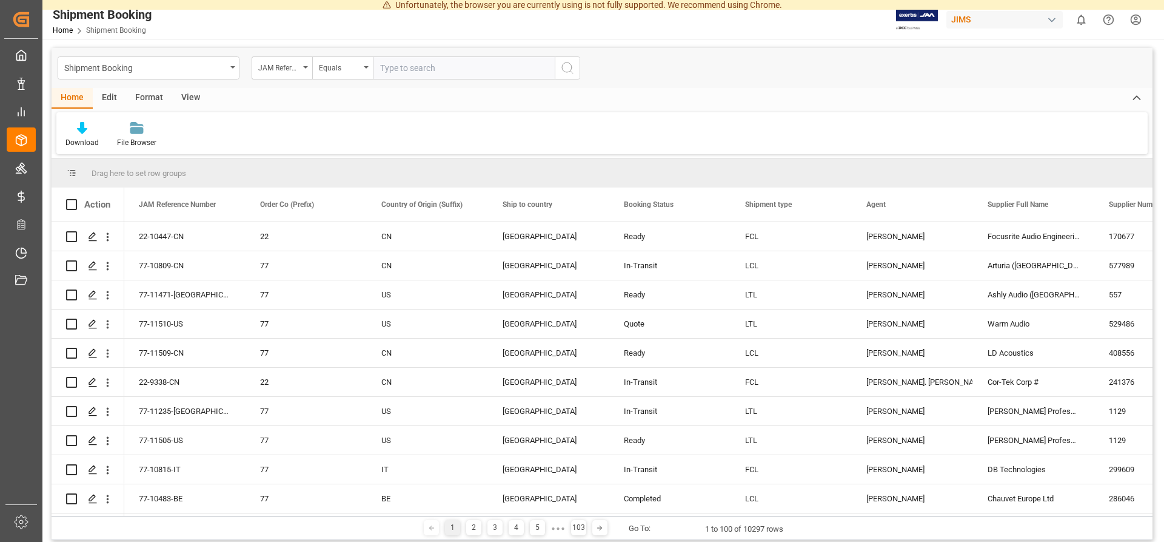
click at [410, 58] on input "text" at bounding box center [464, 67] width 182 height 23
click at [363, 71] on div "Equals" at bounding box center [342, 67] width 61 height 23
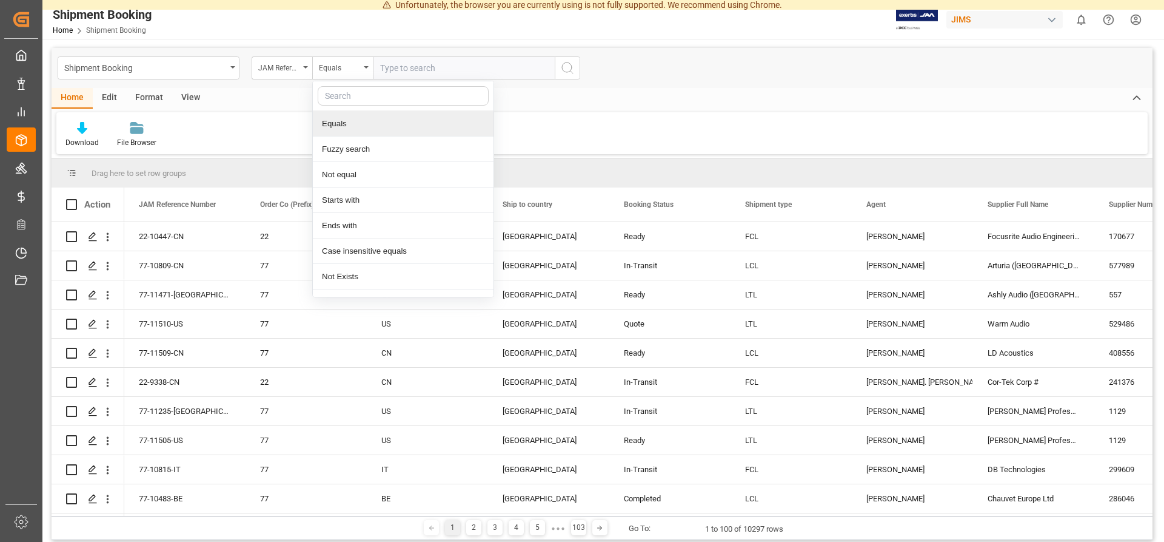
click at [264, 82] on div "Shipment Booking JAM Reference Number Equals Equals Fuzzy search Not equal Star…" at bounding box center [602, 68] width 1101 height 40
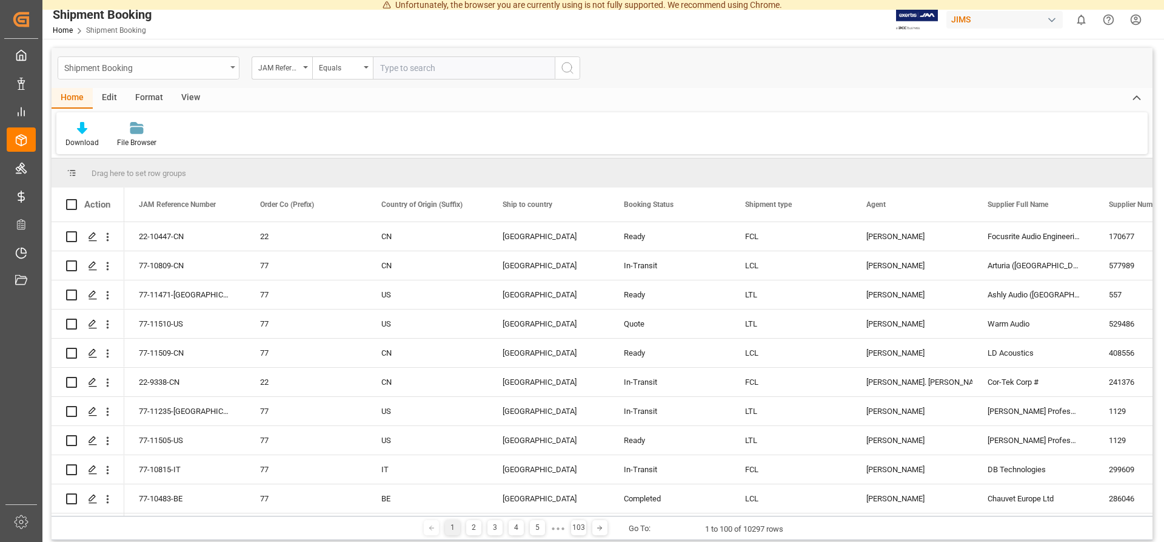
click at [99, 70] on div "Shipment Booking" at bounding box center [145, 66] width 162 height 15
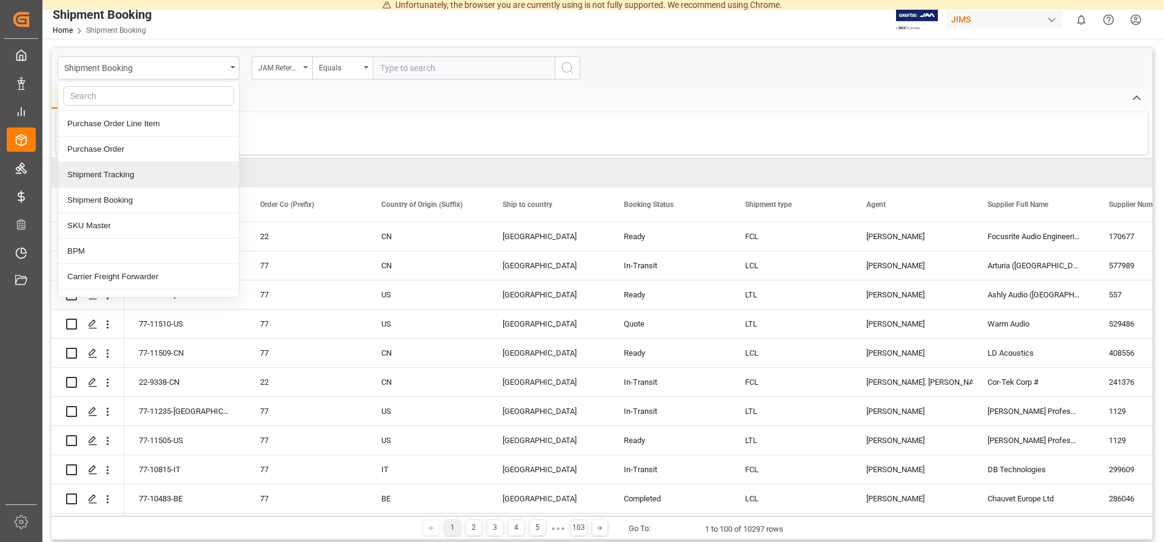
click at [139, 171] on div "Shipment Tracking" at bounding box center [148, 174] width 181 height 25
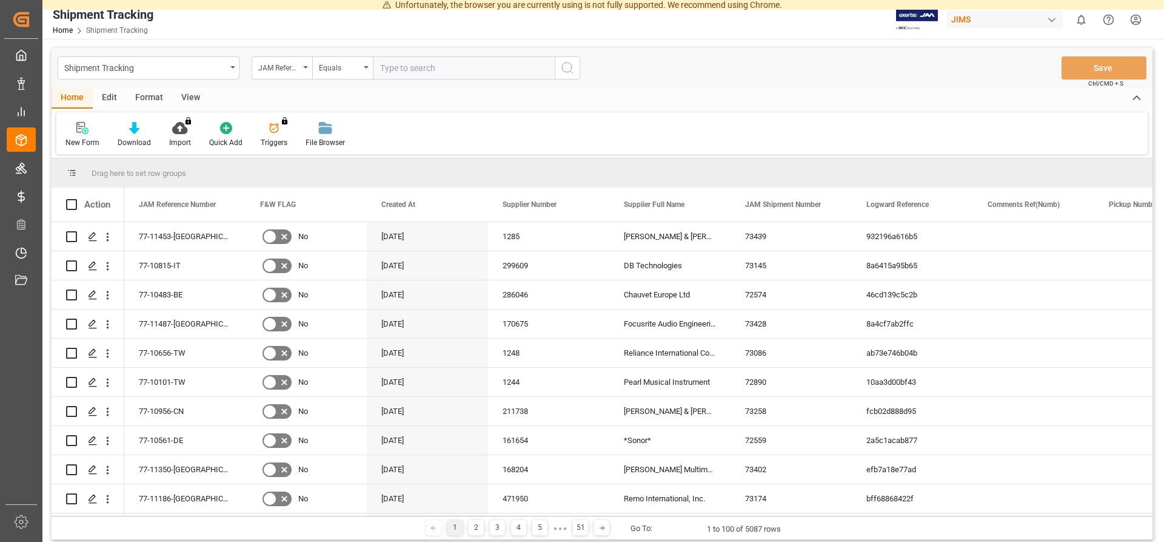
click at [92, 132] on div at bounding box center [82, 127] width 34 height 13
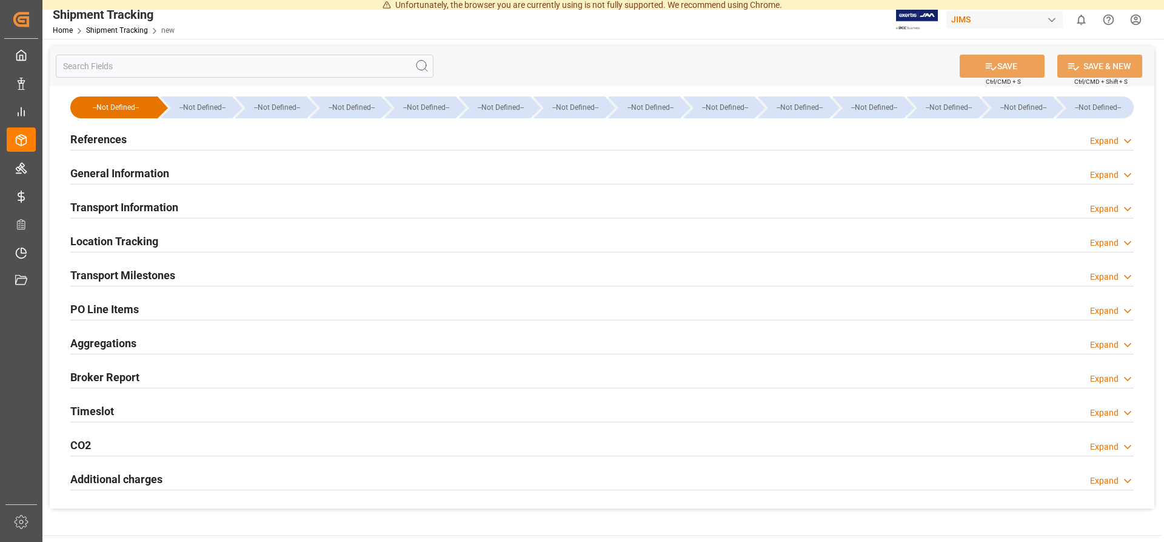
click at [106, 140] on h2 "References" at bounding box center [98, 139] width 56 height 16
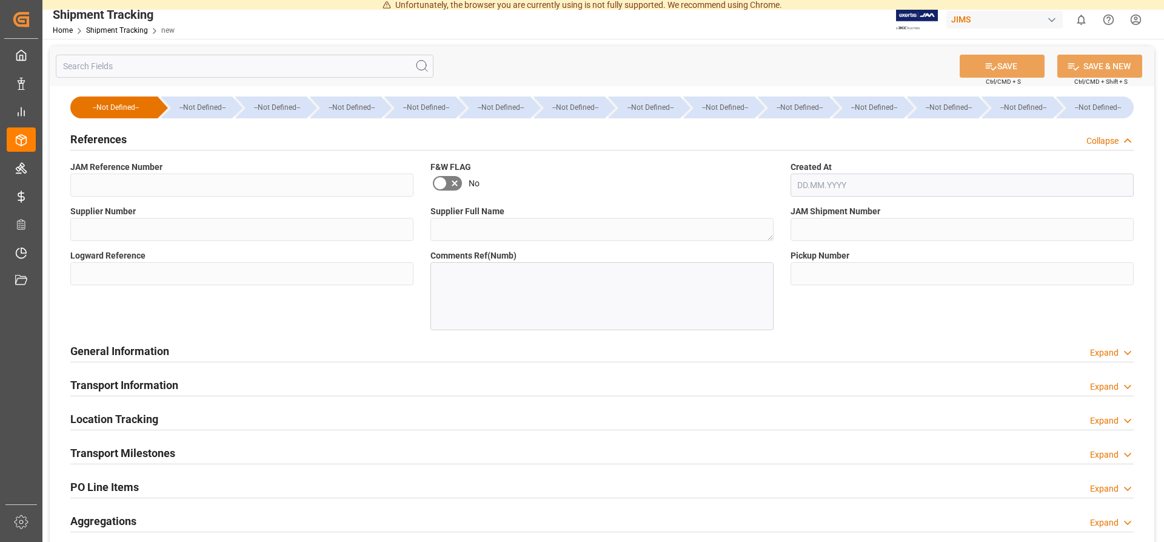
click at [857, 181] on input "text" at bounding box center [962, 184] width 343 height 23
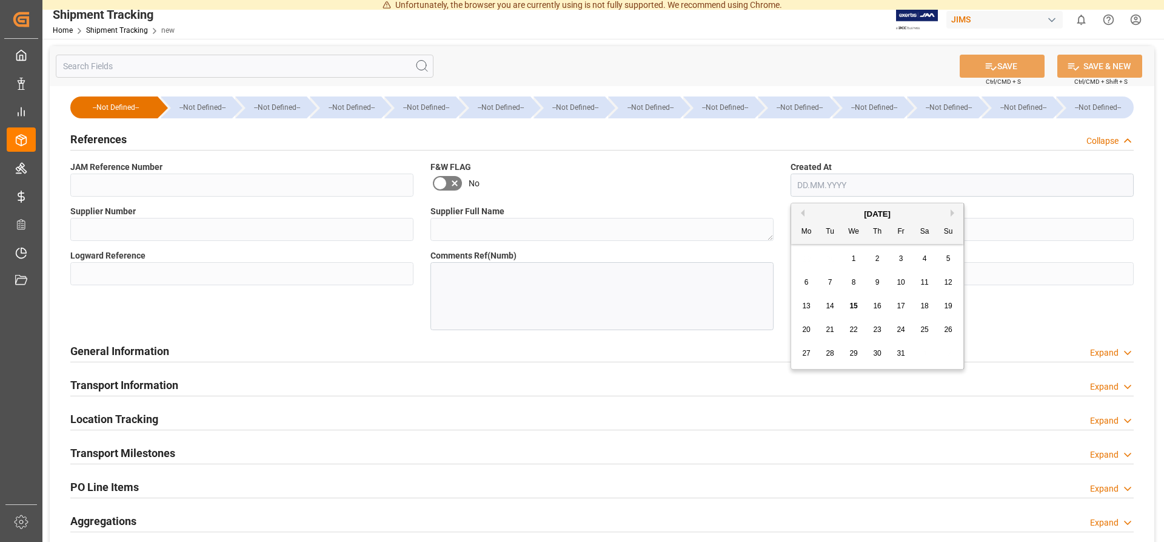
click at [742, 181] on div "No" at bounding box center [602, 182] width 343 height 19
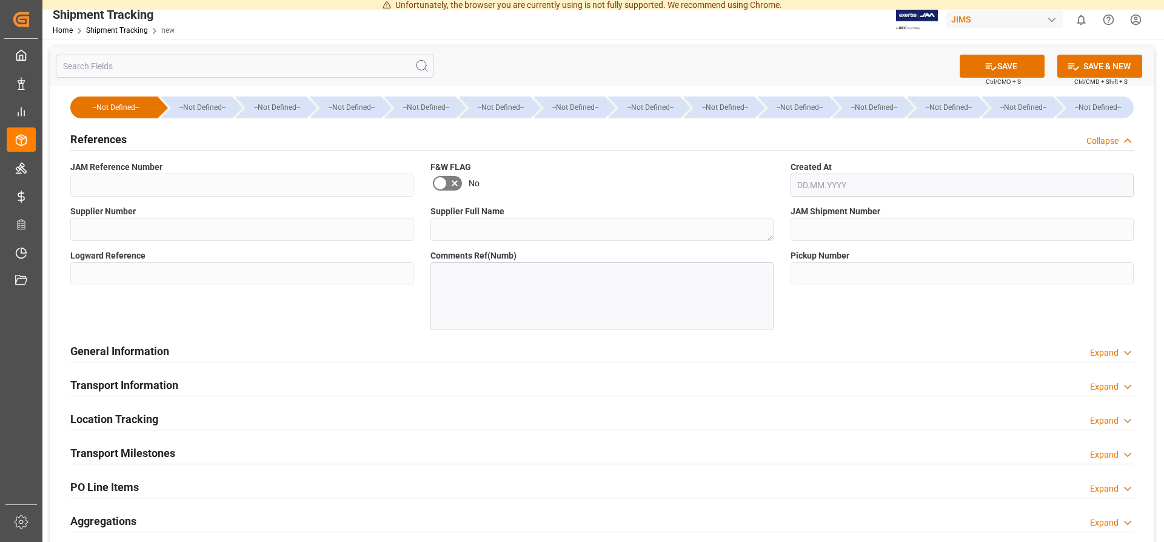
click at [196, 106] on div "--Not Defined--" at bounding box center [202, 107] width 59 height 22
click at [149, 351] on h2 "General Information" at bounding box center [119, 351] width 99 height 16
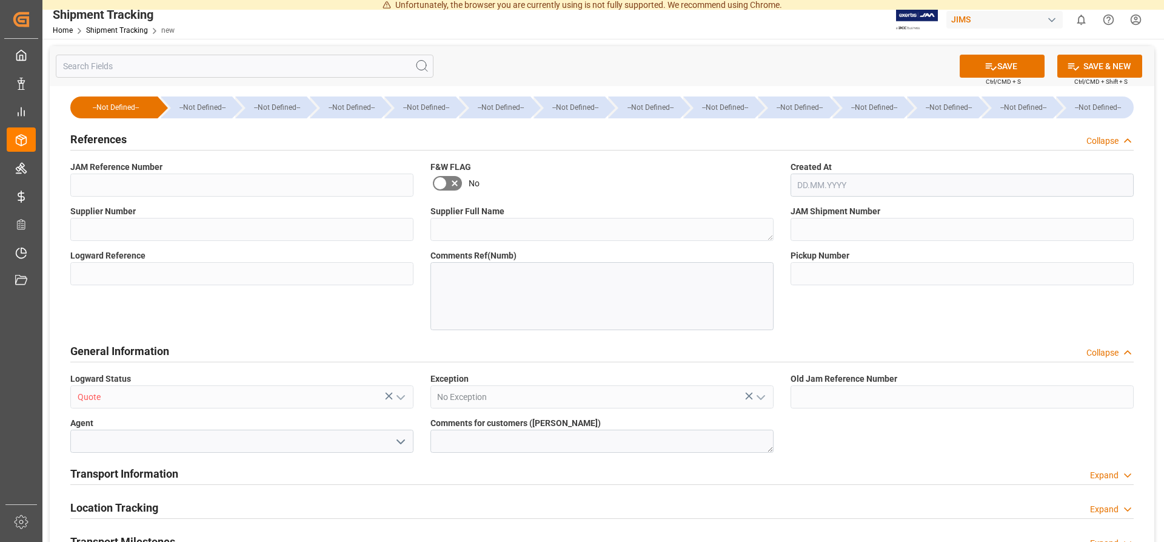
click at [122, 72] on input "text" at bounding box center [245, 66] width 378 height 23
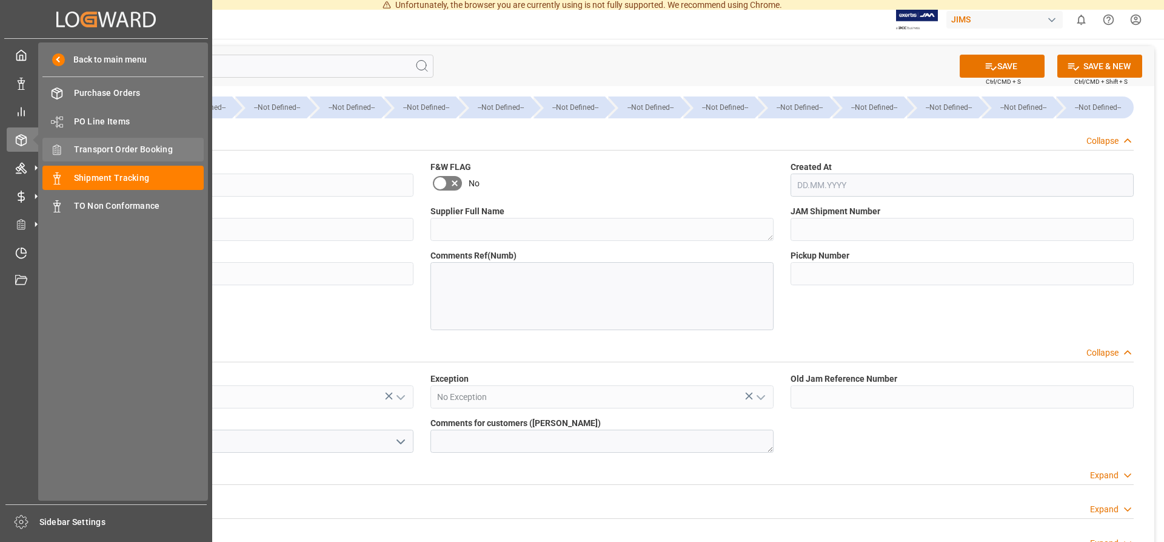
click at [107, 150] on span "Transport Order Booking" at bounding box center [139, 149] width 130 height 13
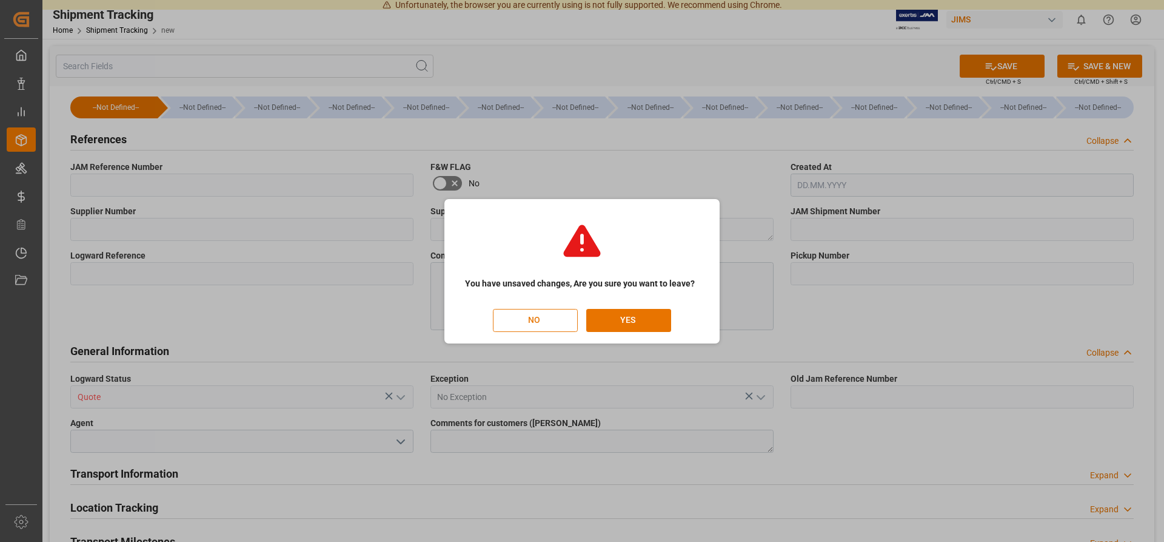
click at [549, 314] on button "NO" at bounding box center [535, 320] width 85 height 23
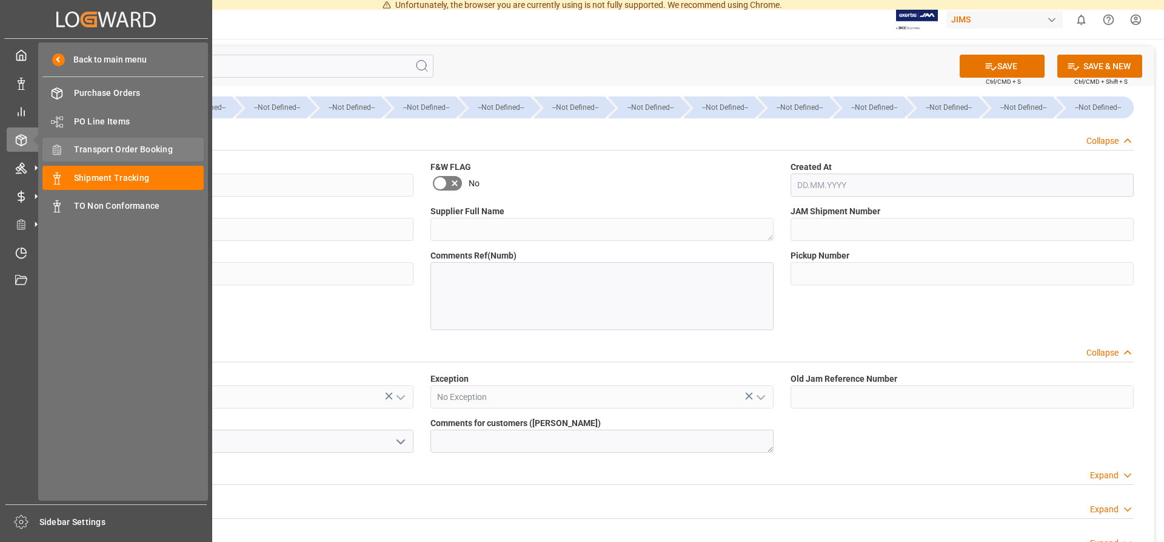
click at [96, 150] on span "Transport Order Booking" at bounding box center [139, 149] width 130 height 13
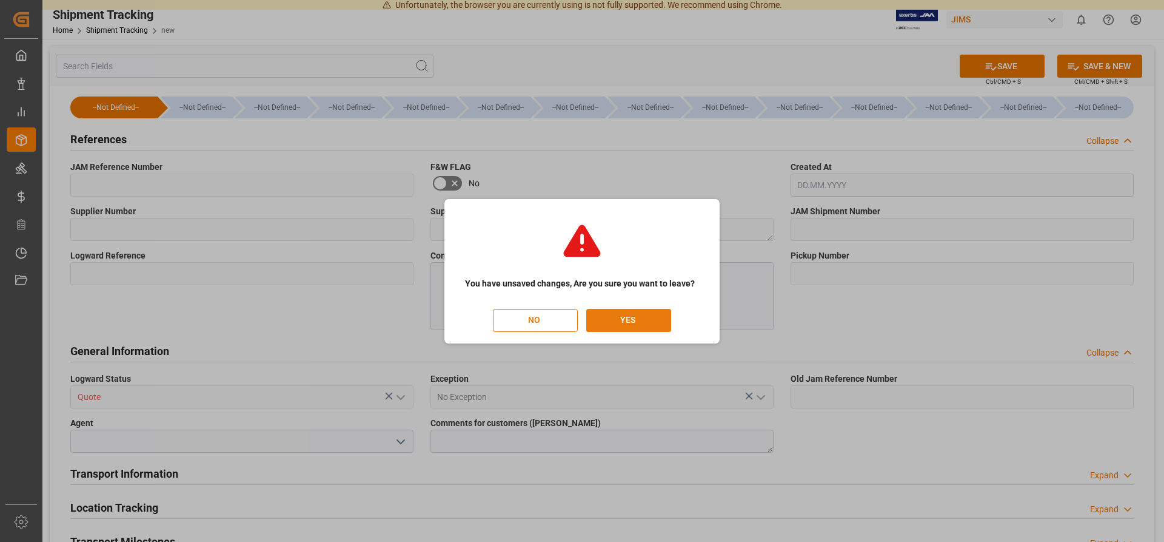
click at [600, 310] on button "YES" at bounding box center [628, 320] width 85 height 23
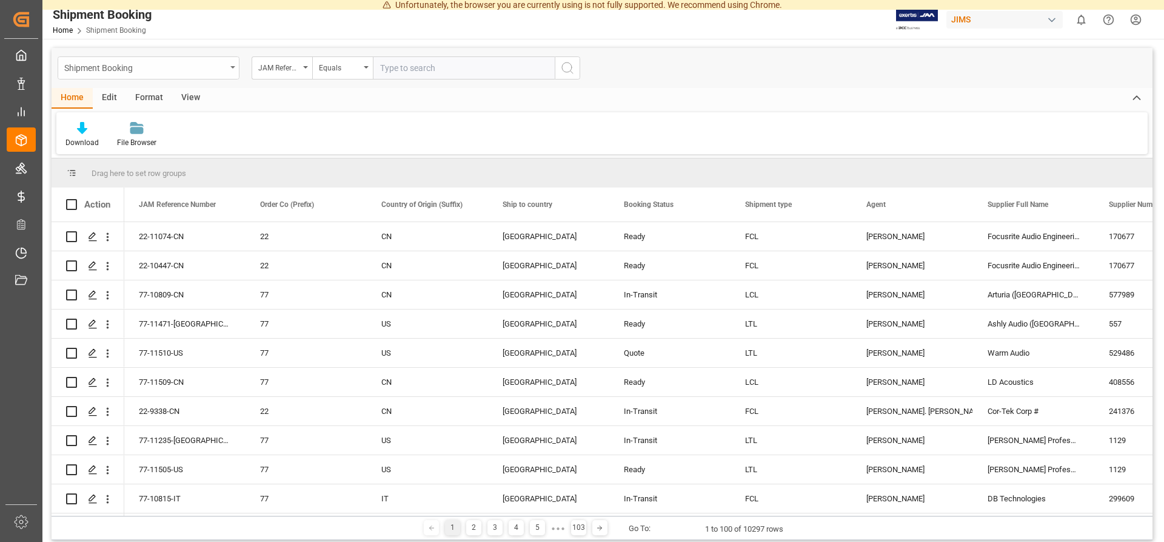
click at [122, 69] on div "Shipment Booking" at bounding box center [145, 66] width 162 height 15
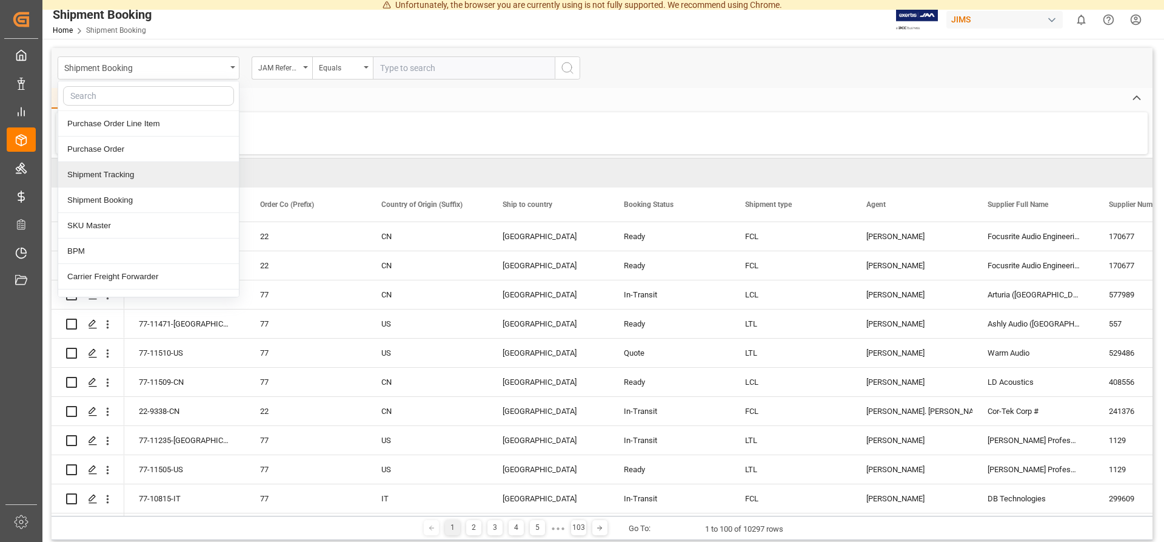
click at [301, 122] on div "Download File Browser" at bounding box center [602, 133] width 1092 height 42
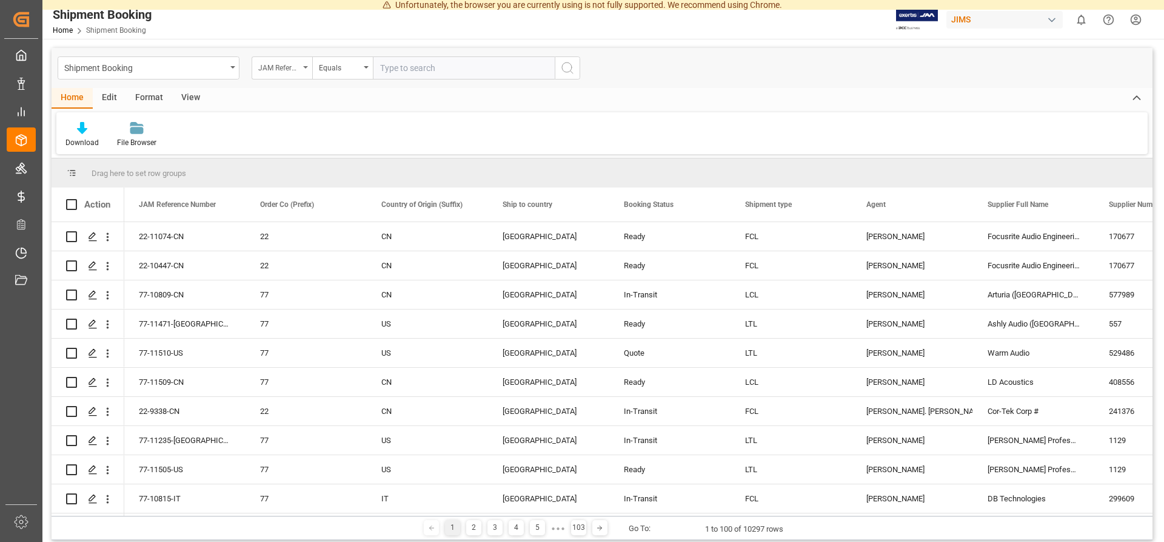
click at [281, 69] on div "JAM Reference Number" at bounding box center [278, 66] width 41 height 14
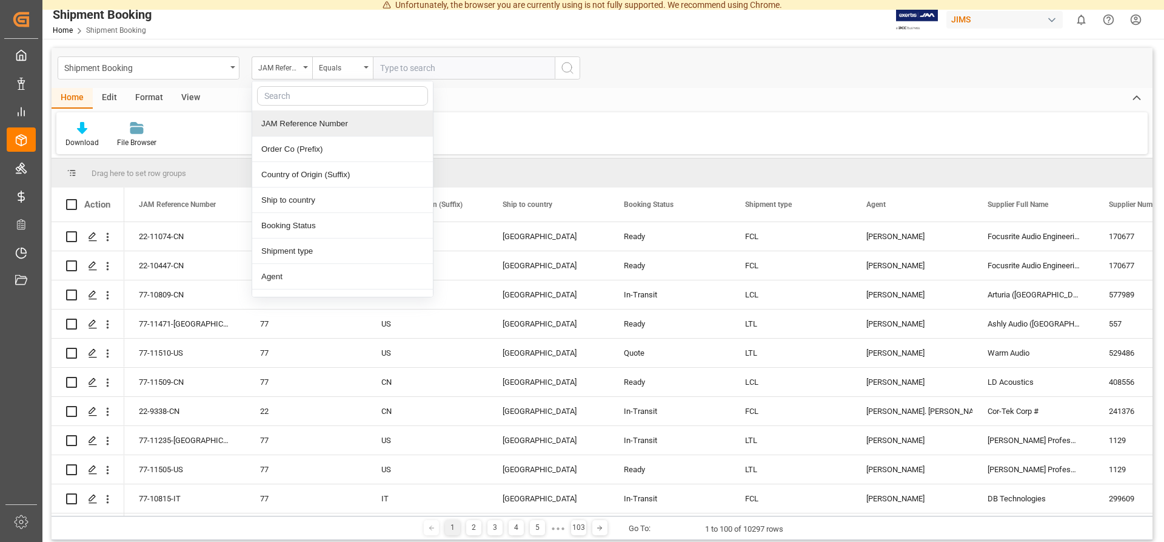
click at [290, 124] on div "JAM Reference Number" at bounding box center [342, 123] width 181 height 25
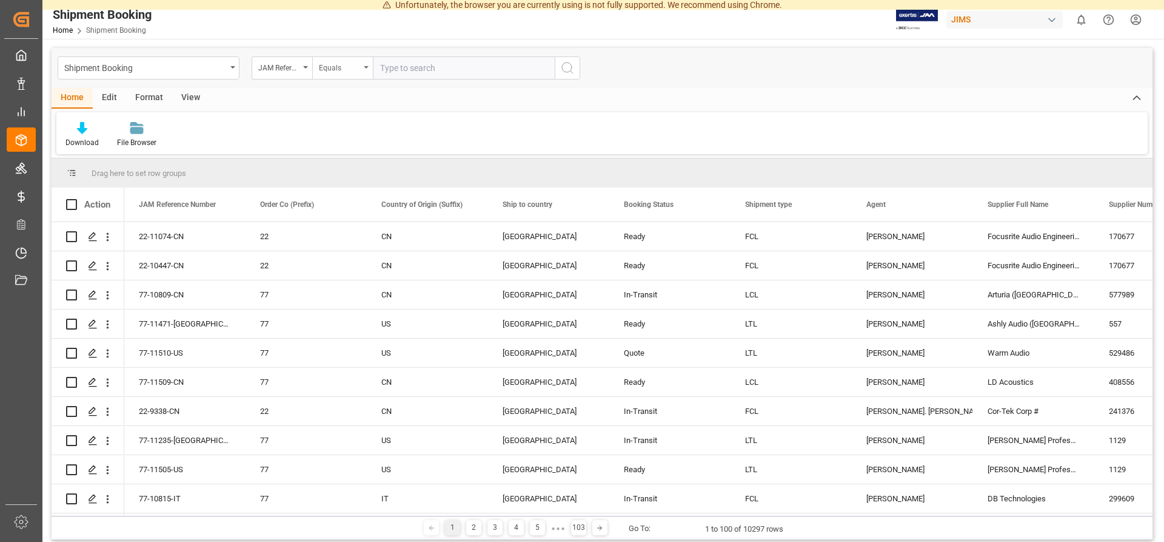
click at [357, 66] on div "Equals" at bounding box center [339, 66] width 41 height 14
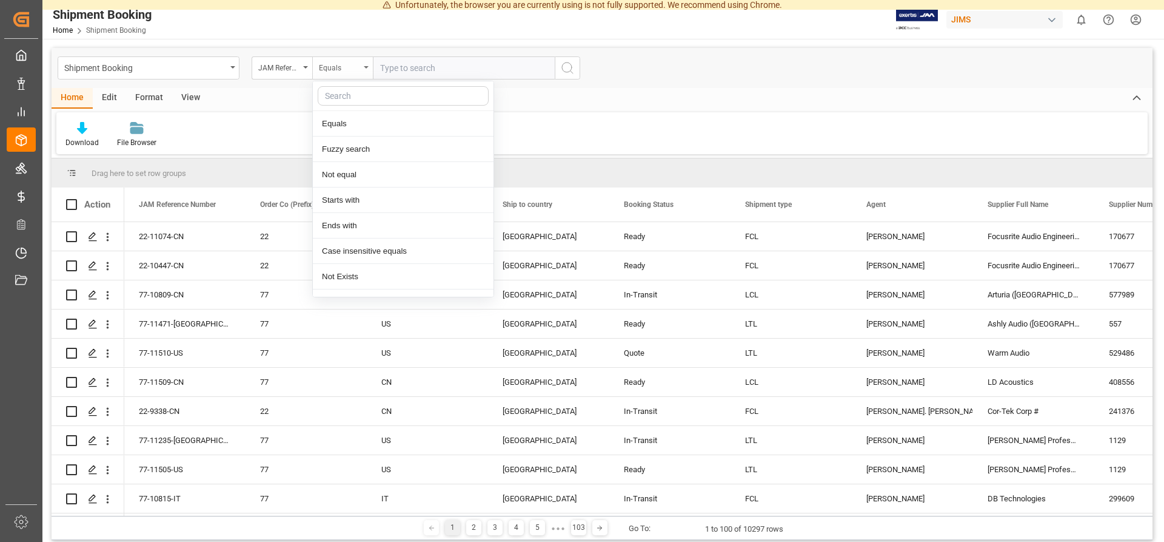
click at [357, 66] on div "Equals" at bounding box center [339, 66] width 41 height 14
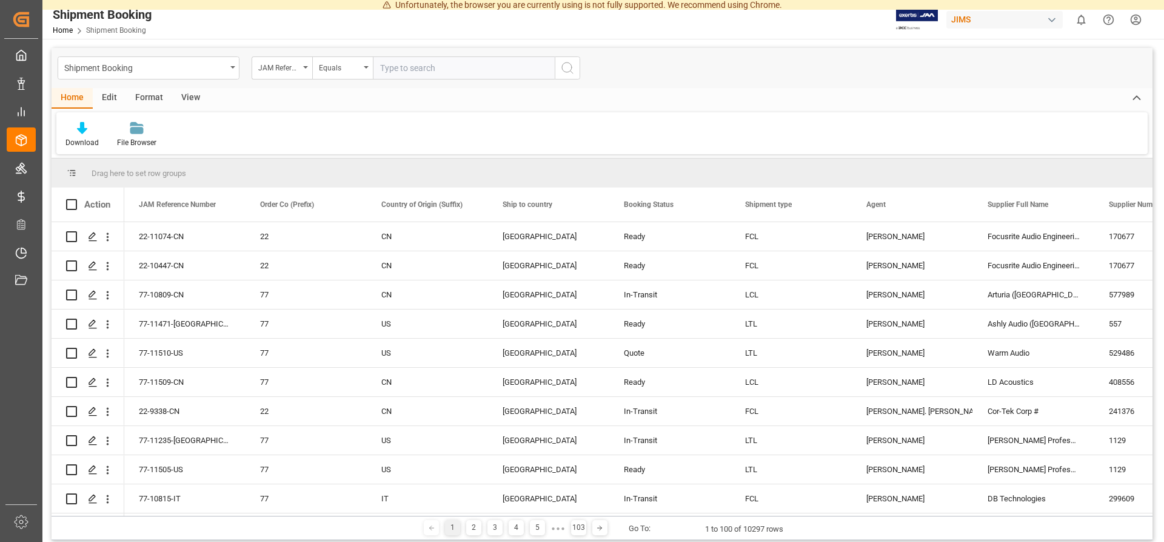
click at [428, 63] on input "text" at bounding box center [464, 67] width 182 height 23
click at [315, 134] on div "Download File Browser" at bounding box center [602, 133] width 1092 height 42
click at [429, 69] on input "text" at bounding box center [464, 67] width 182 height 23
paste input "77-10590"
type input "77-10590"
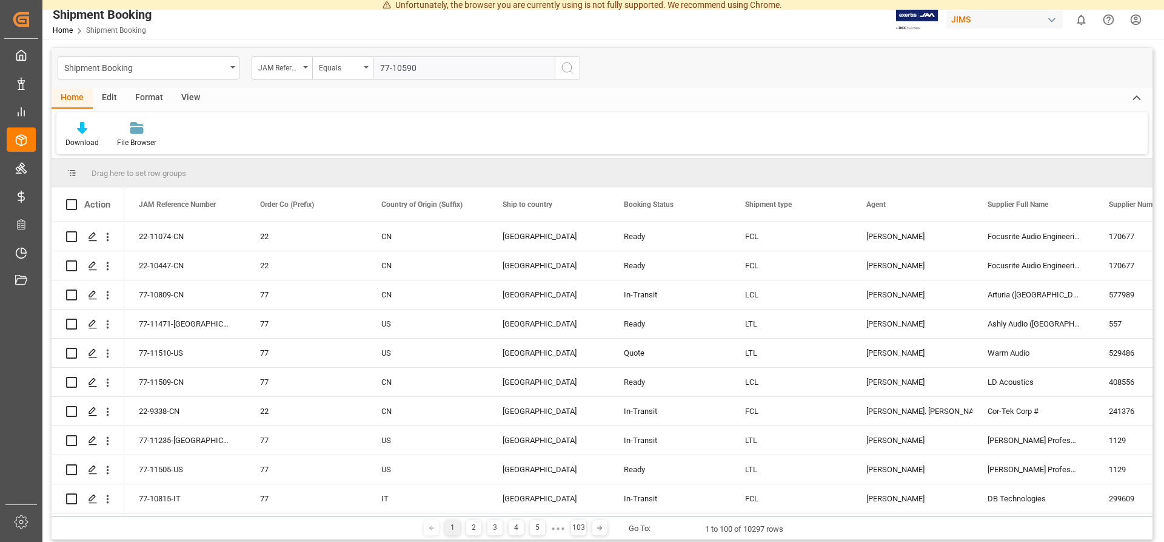
click at [572, 70] on icon "search button" at bounding box center [567, 68] width 15 height 15
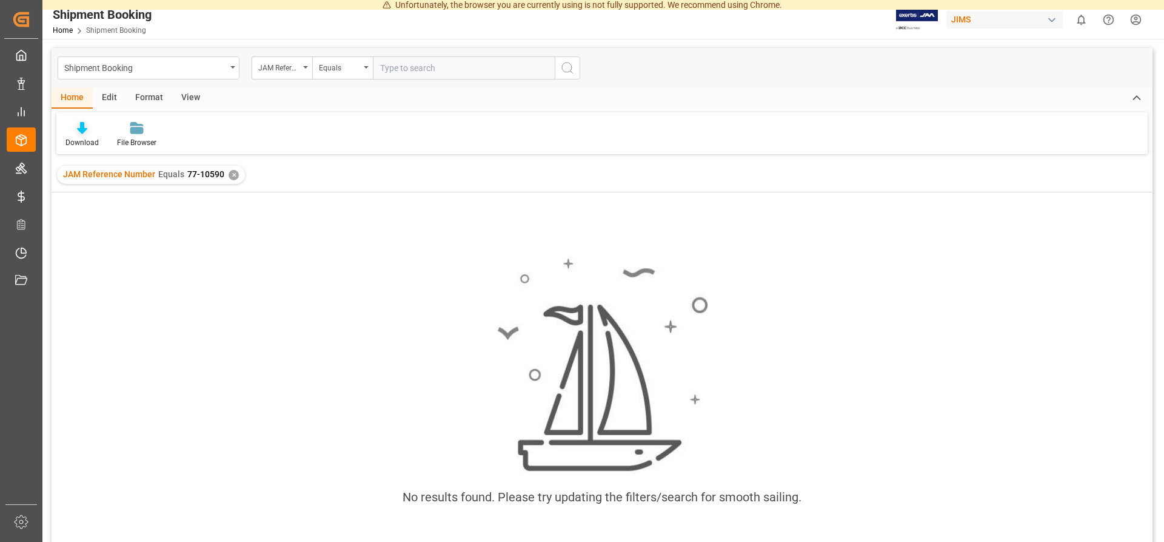
click at [88, 136] on div "Download" at bounding box center [82, 134] width 52 height 27
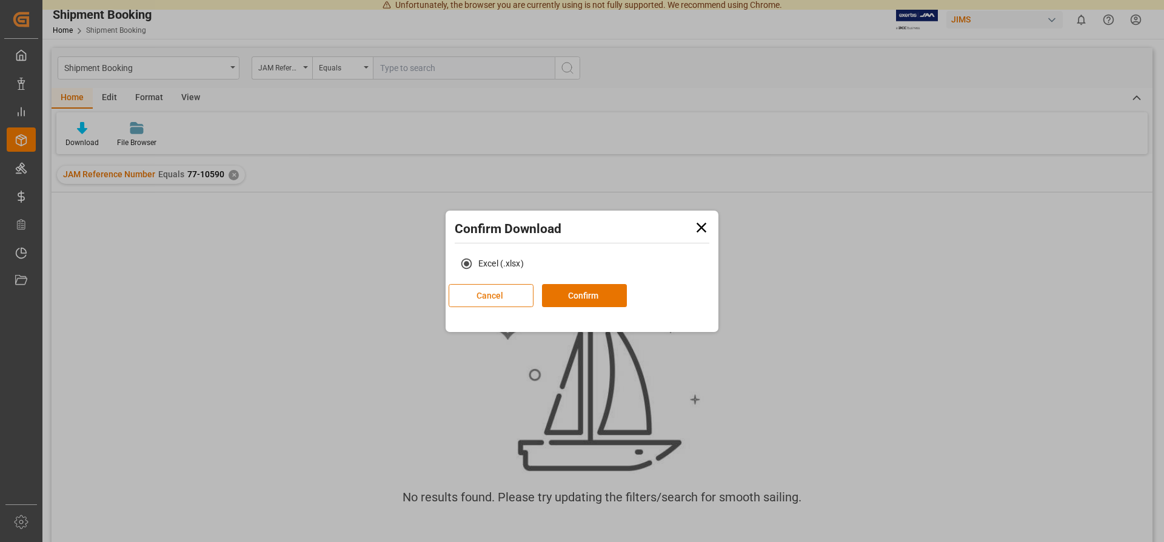
click at [534, 297] on button "Cancel" at bounding box center [491, 295] width 85 height 23
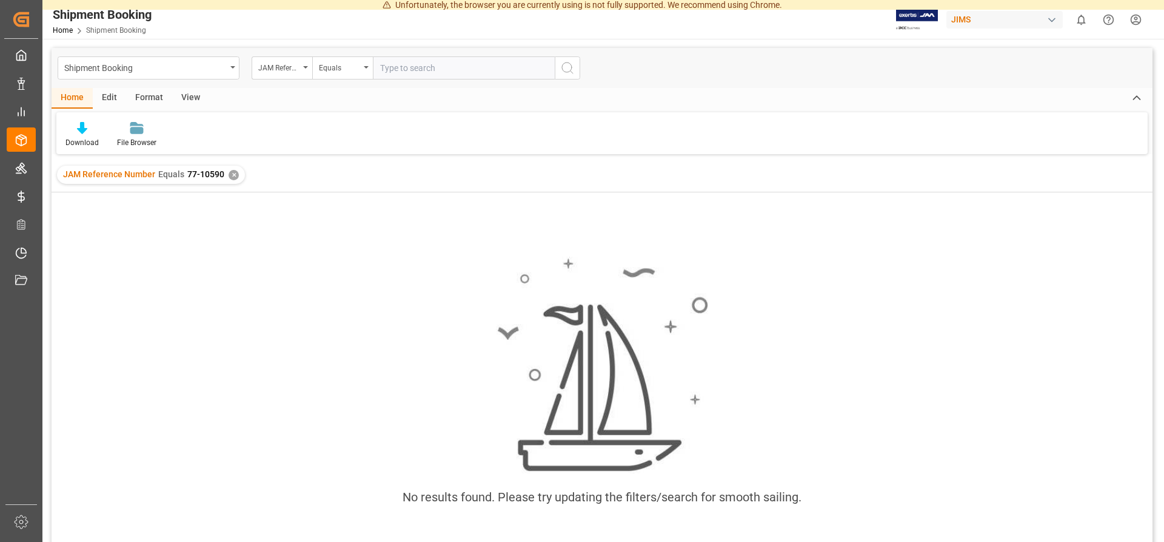
drag, startPoint x: 159, startPoint y: 181, endPoint x: 178, endPoint y: 174, distance: 20.2
click at [161, 181] on div "JAM Reference Number Equals 77-10590 ✕" at bounding box center [151, 175] width 188 height 18
click at [189, 173] on span "77-10590" at bounding box center [205, 174] width 37 height 10
click at [153, 72] on div "Shipment Booking" at bounding box center [145, 66] width 162 height 15
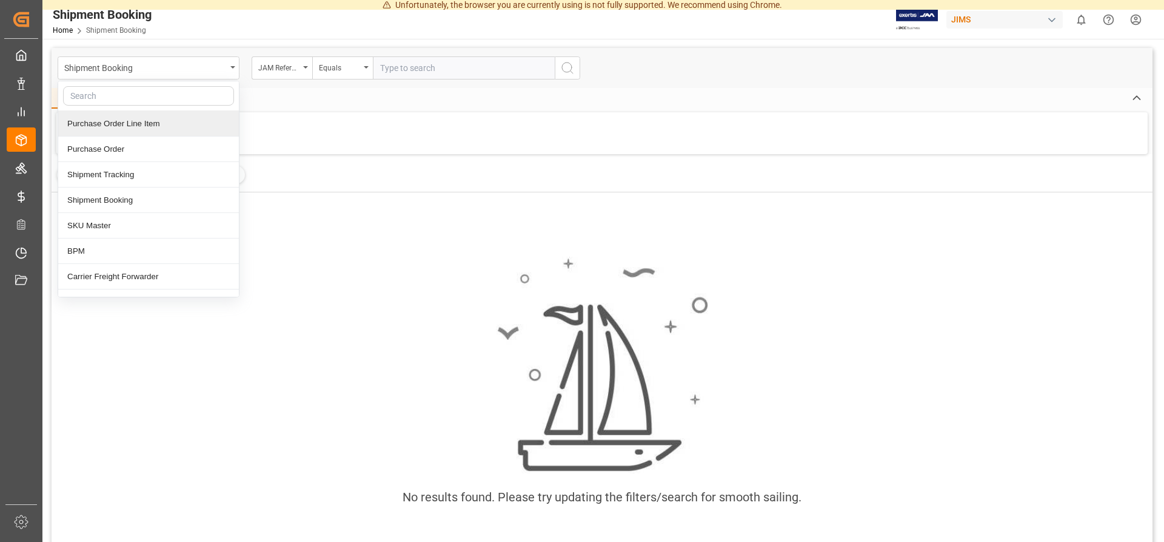
click at [369, 96] on div "Home Edit Format View" at bounding box center [602, 98] width 1101 height 21
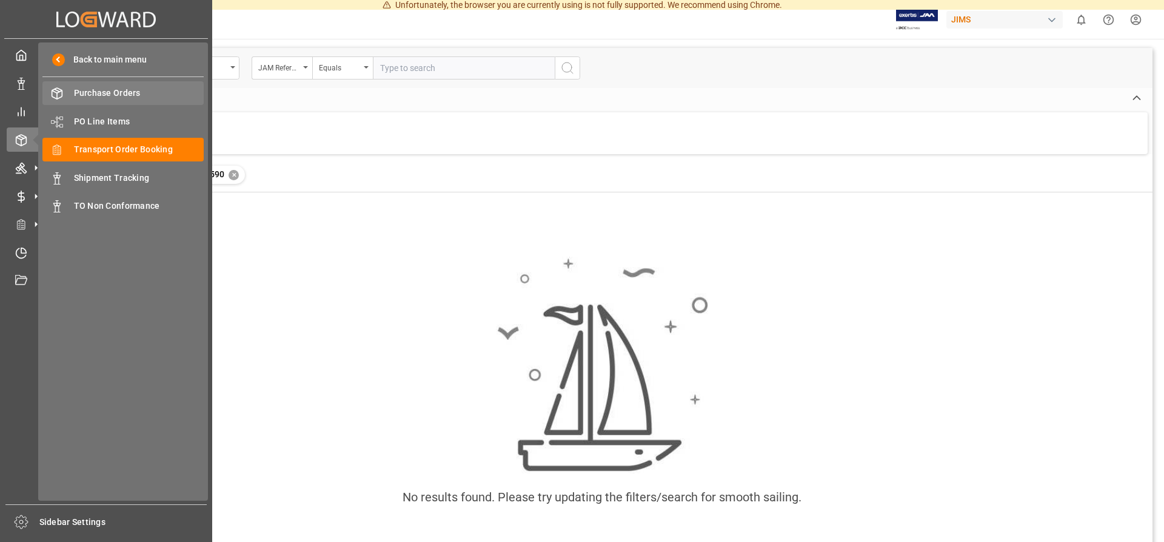
click at [129, 92] on span "Purchase Orders" at bounding box center [139, 93] width 130 height 13
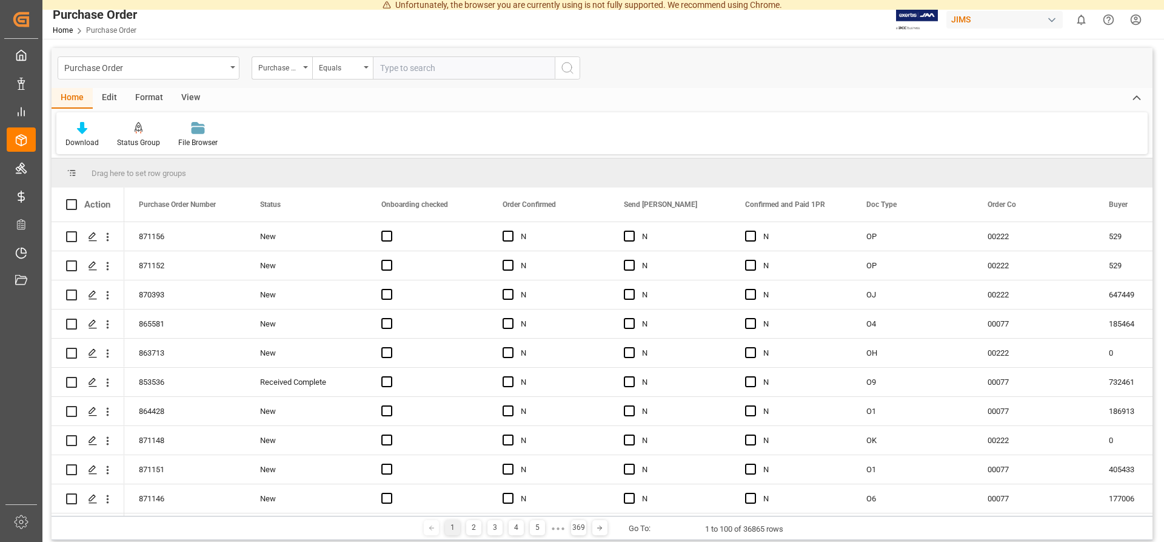
click at [106, 96] on div "Edit" at bounding box center [109, 98] width 33 height 21
click at [143, 94] on div "Format" at bounding box center [149, 98] width 46 height 21
click at [174, 97] on div "View" at bounding box center [190, 98] width 37 height 21
click at [174, 67] on div "Purchase Order" at bounding box center [145, 66] width 162 height 15
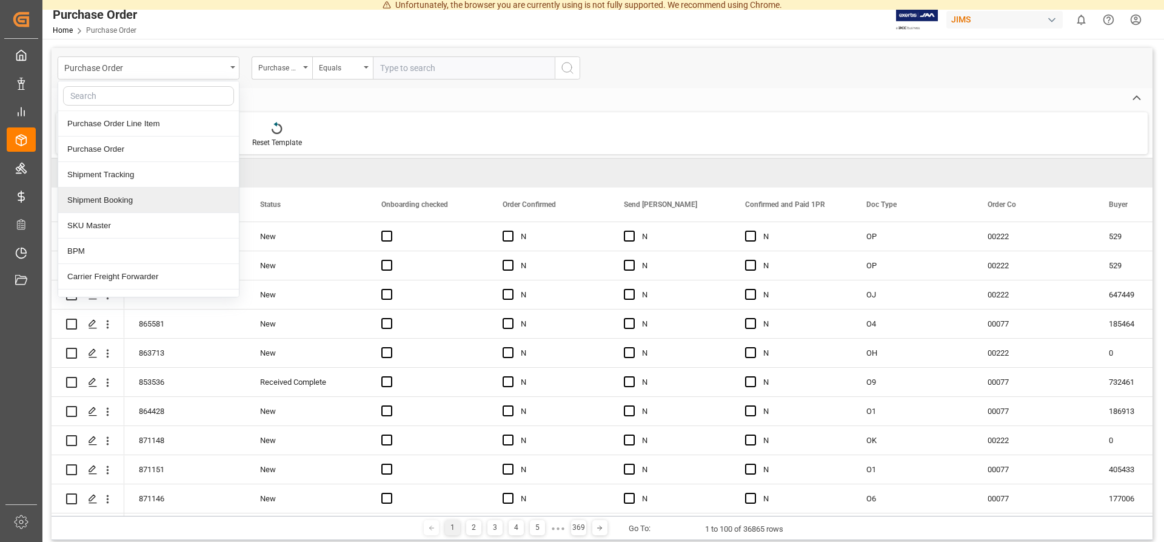
click at [137, 198] on div "Shipment Booking" at bounding box center [148, 199] width 181 height 25
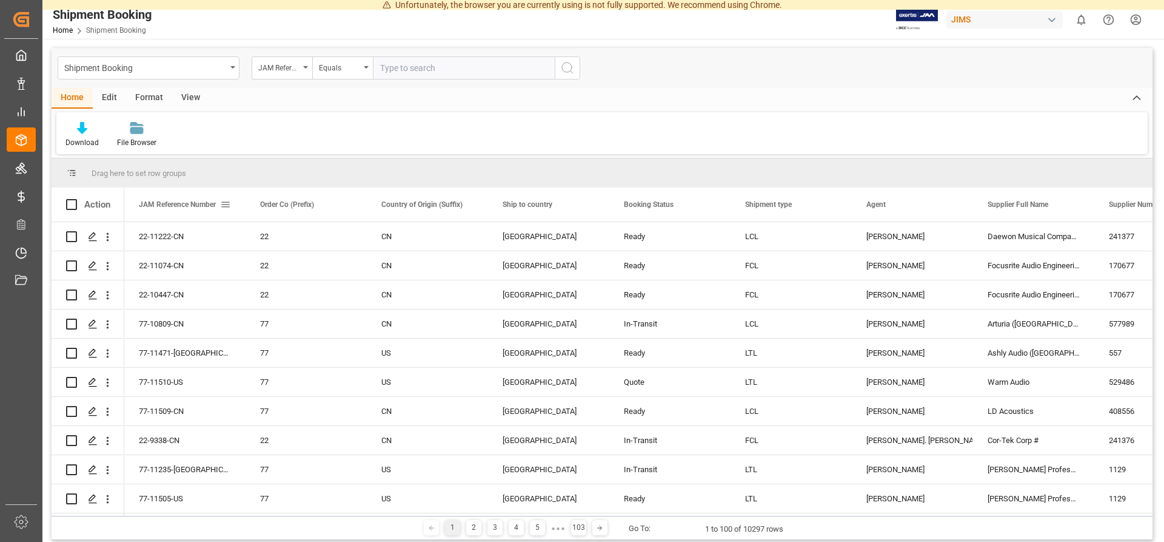
click at [193, 203] on span "JAM Reference Number" at bounding box center [177, 204] width 77 height 8
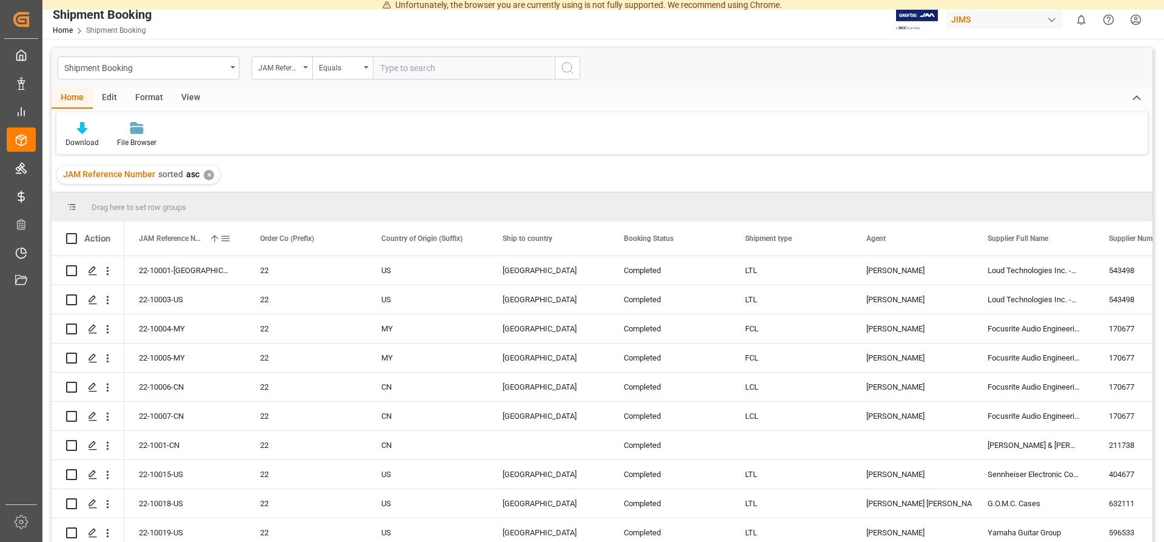
click at [190, 236] on span "JAM Reference Number" at bounding box center [171, 238] width 65 height 8
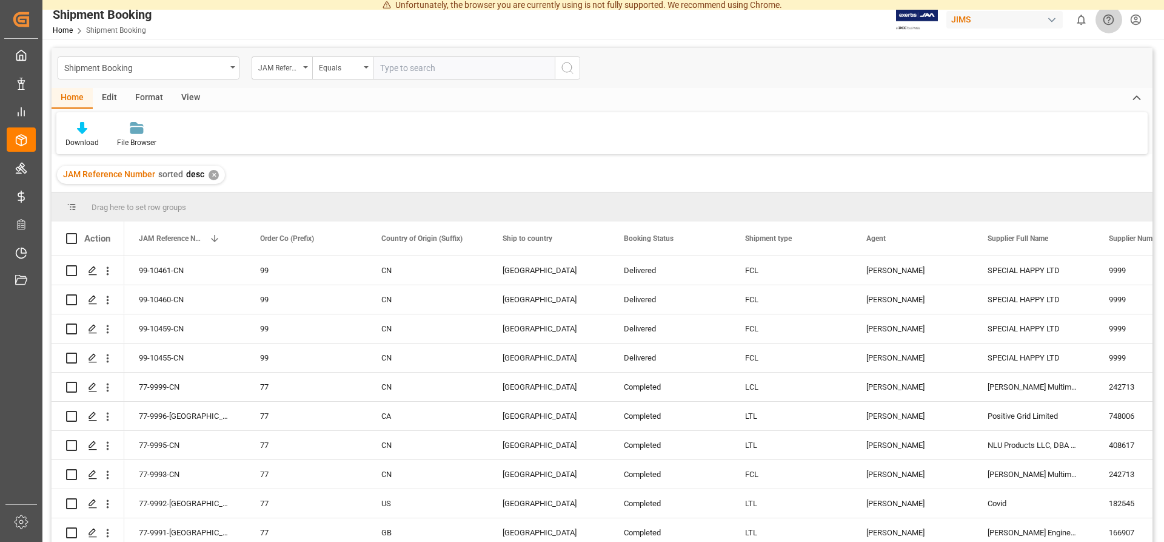
click at [1110, 21] on icon "Help Center" at bounding box center [1108, 19] width 13 height 13
click at [209, 119] on div "Download File Browser" at bounding box center [602, 133] width 1092 height 42
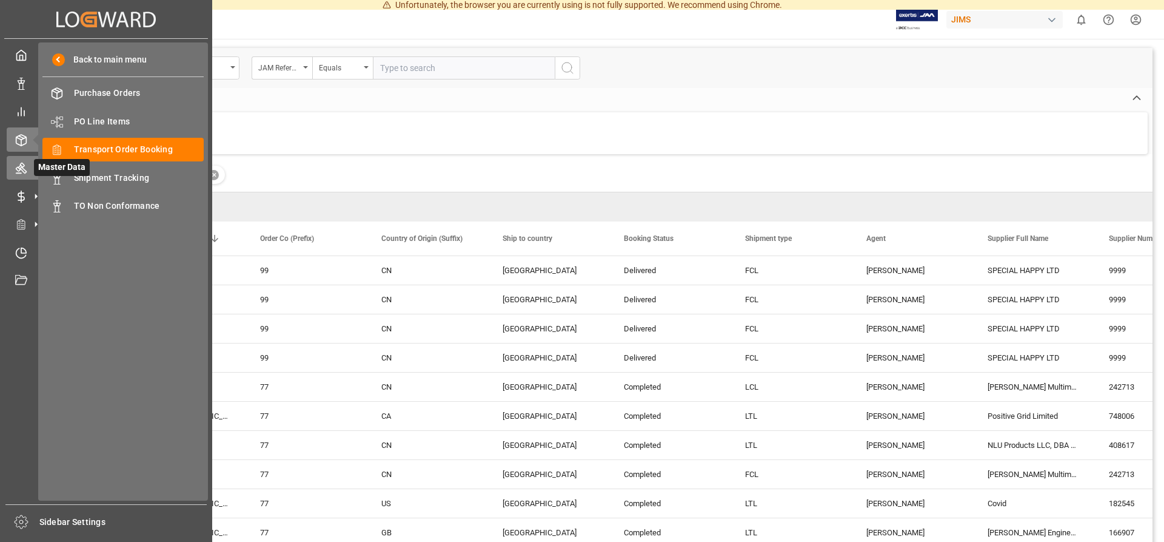
click at [27, 168] on div "Master Data Master Data" at bounding box center [106, 168] width 199 height 24
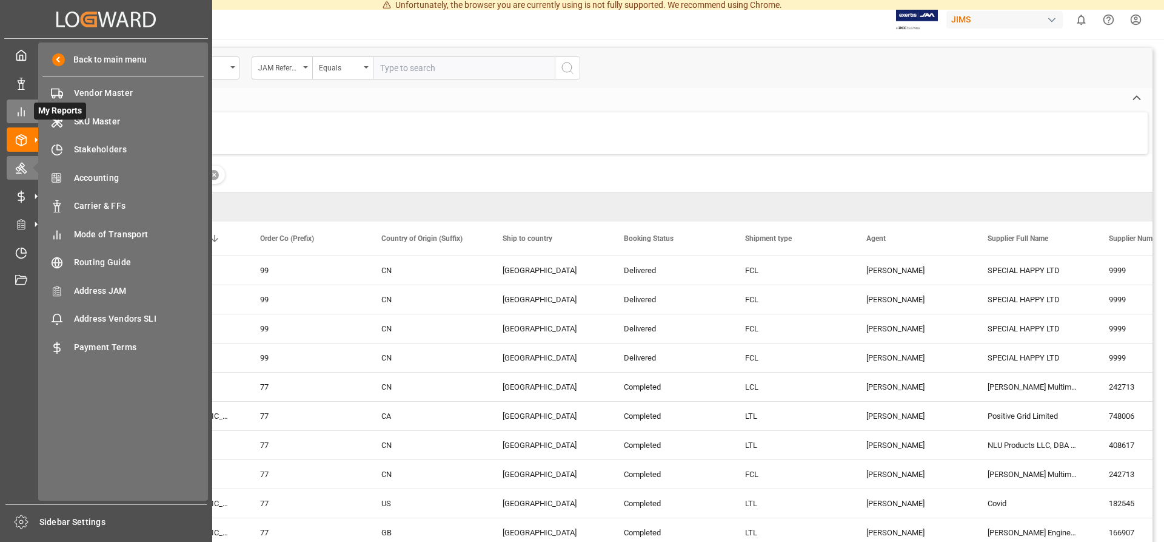
click at [20, 108] on icon at bounding box center [21, 112] width 12 height 12
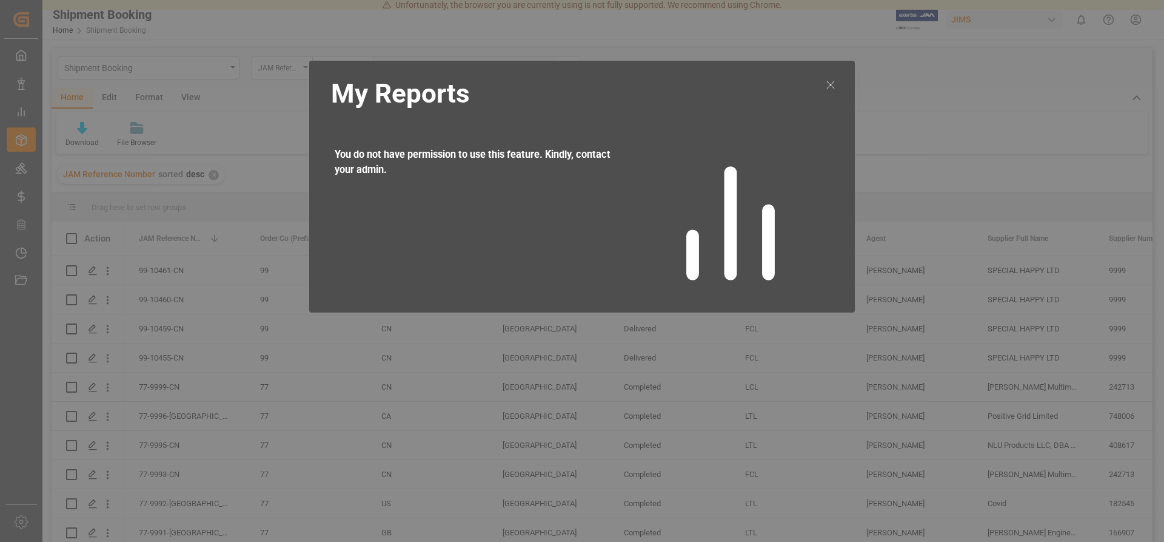
click at [825, 82] on icon at bounding box center [831, 85] width 15 height 15
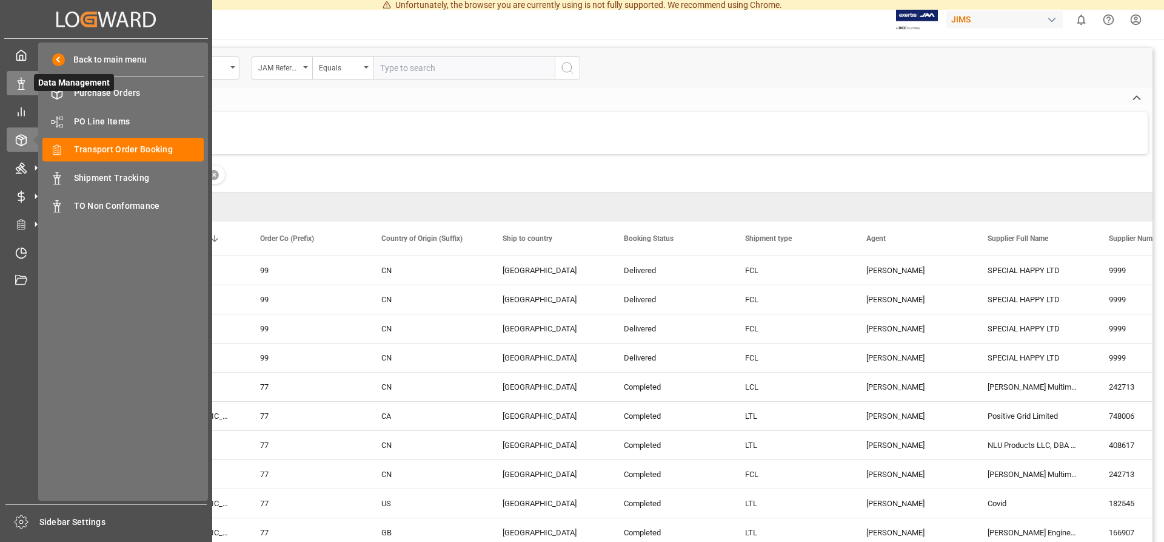
click at [18, 89] on line at bounding box center [21, 89] width 6 height 0
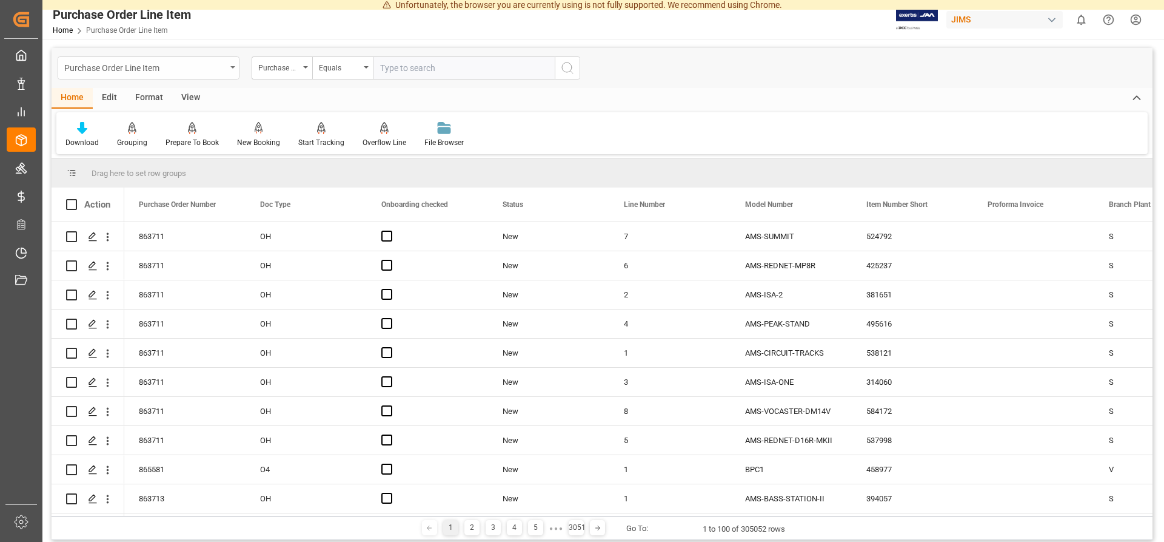
click at [106, 65] on div "Purchase Order Line Item" at bounding box center [145, 66] width 162 height 15
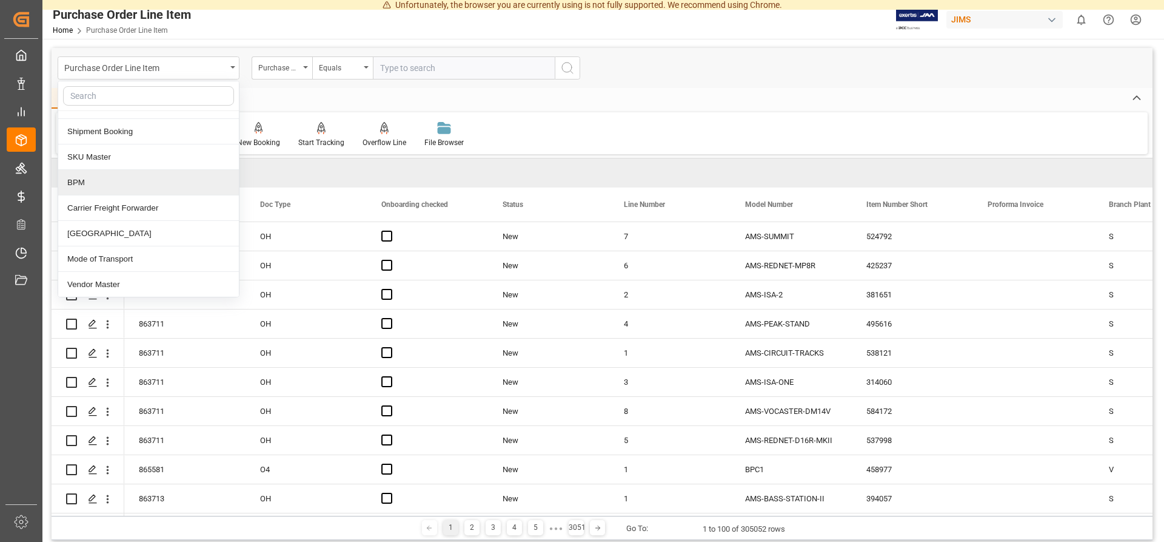
scroll to position [69, 0]
click at [141, 228] on div "[GEOGRAPHIC_DATA]" at bounding box center [148, 232] width 181 height 25
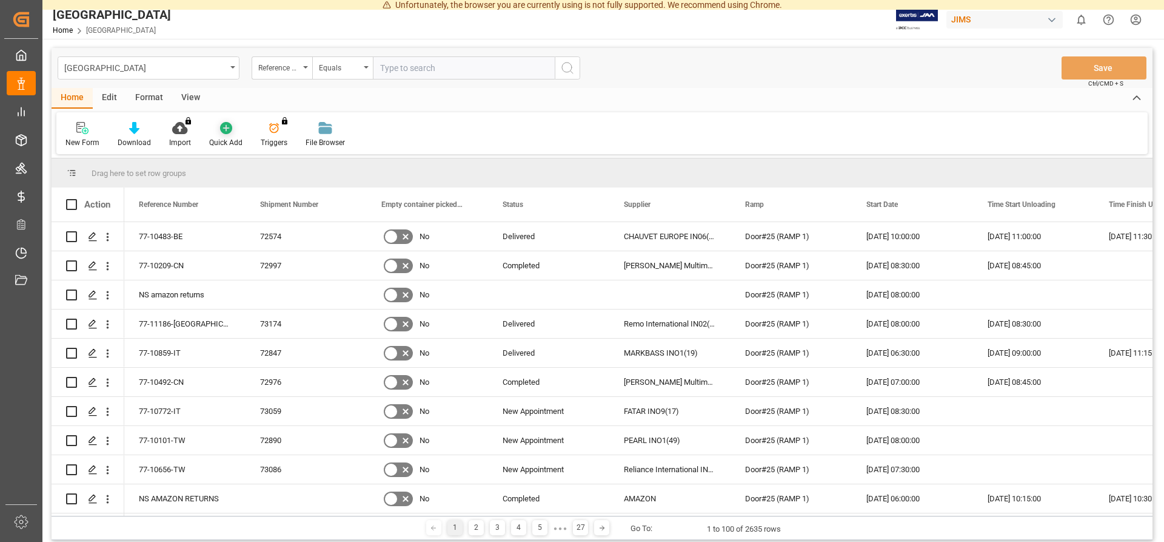
click at [224, 133] on icon at bounding box center [226, 128] width 12 height 12
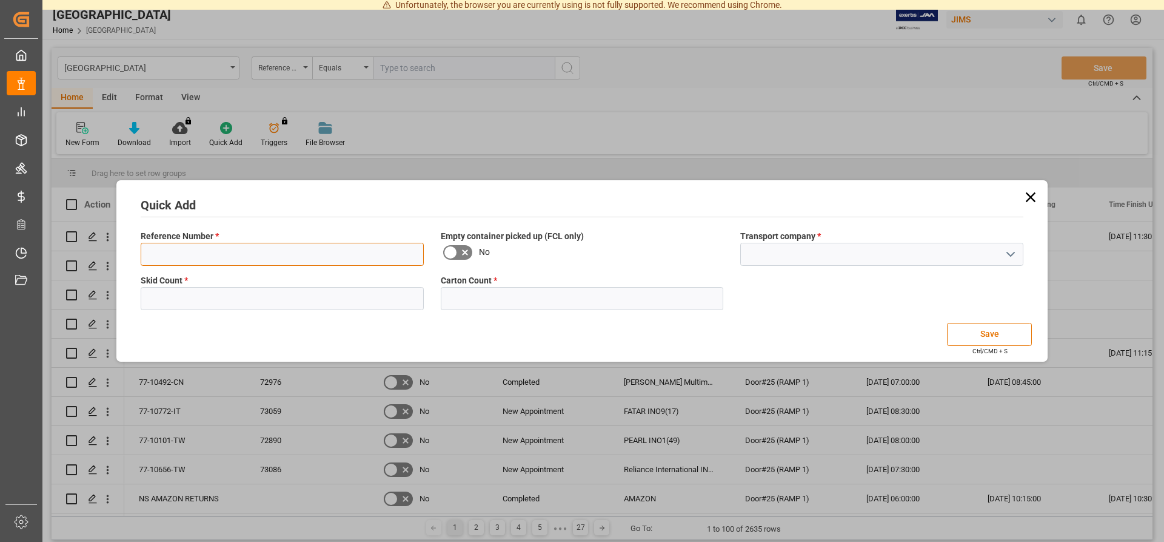
click at [215, 246] on input at bounding box center [282, 254] width 283 height 23
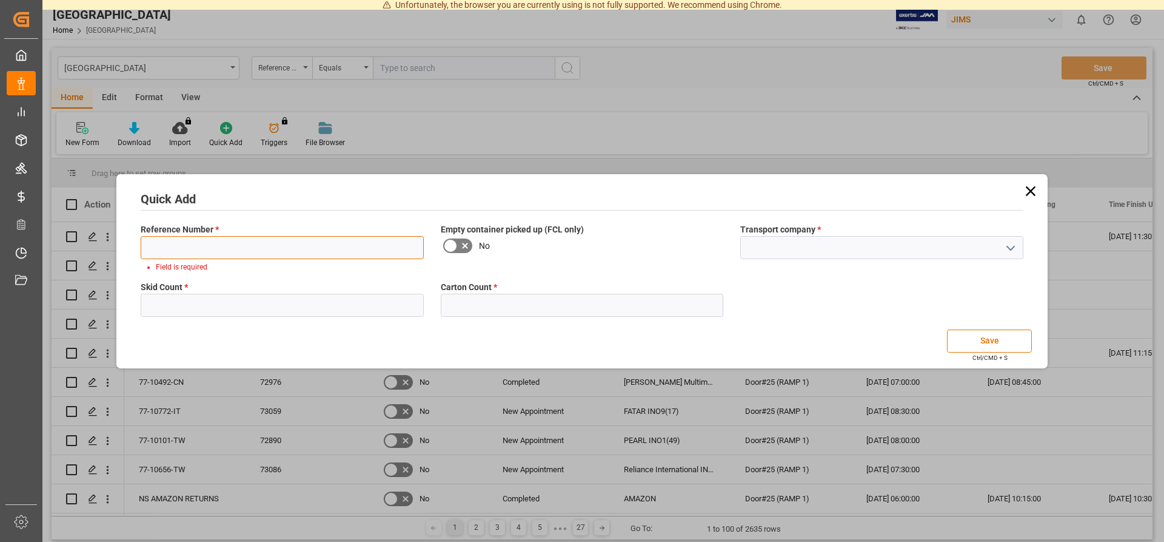
click at [193, 243] on input at bounding box center [282, 247] width 283 height 23
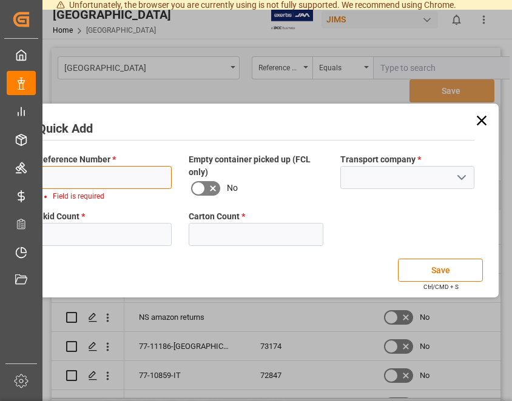
click at [101, 173] on input at bounding box center [105, 177] width 134 height 23
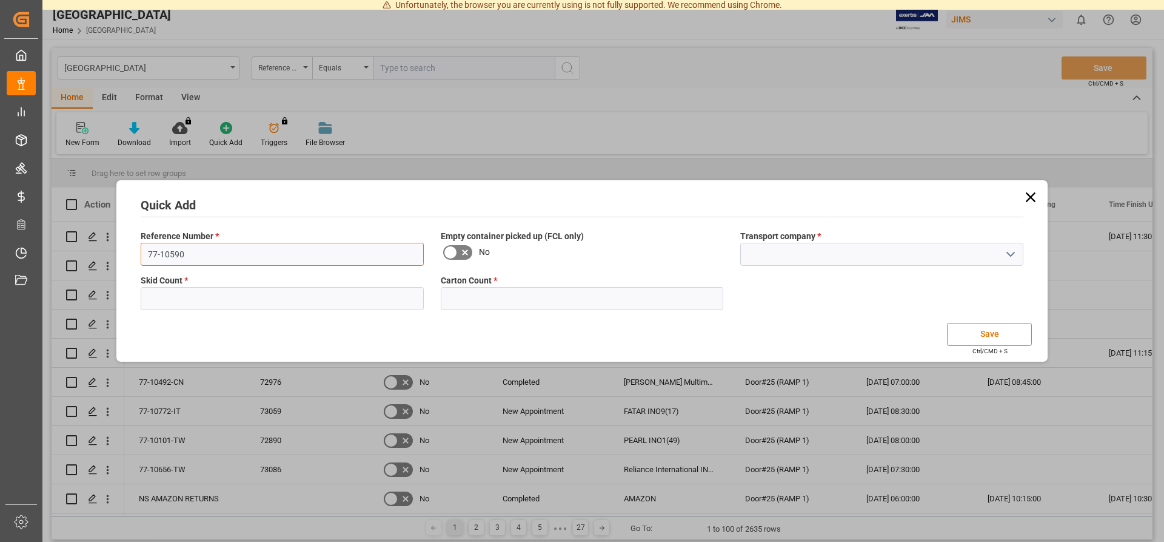
type input "77-10590"
click at [792, 252] on input at bounding box center [881, 254] width 283 height 23
click at [793, 252] on input at bounding box center [881, 254] width 283 height 23
type input "[PERSON_NAME]"
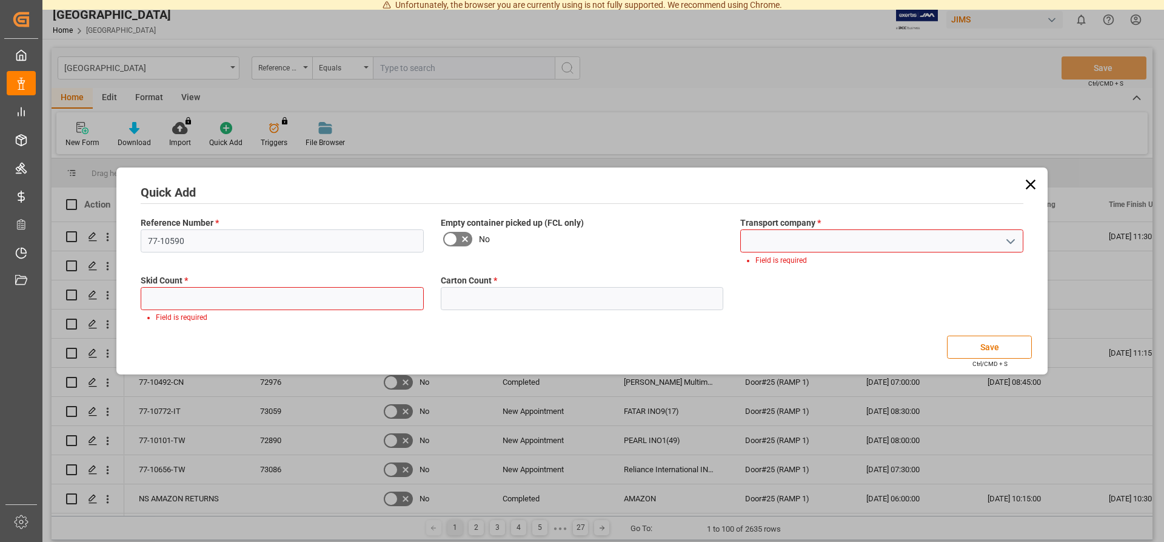
click at [801, 244] on input at bounding box center [881, 240] width 283 height 23
click at [782, 241] on input at bounding box center [881, 240] width 283 height 23
type input "Canchi Warehouse"
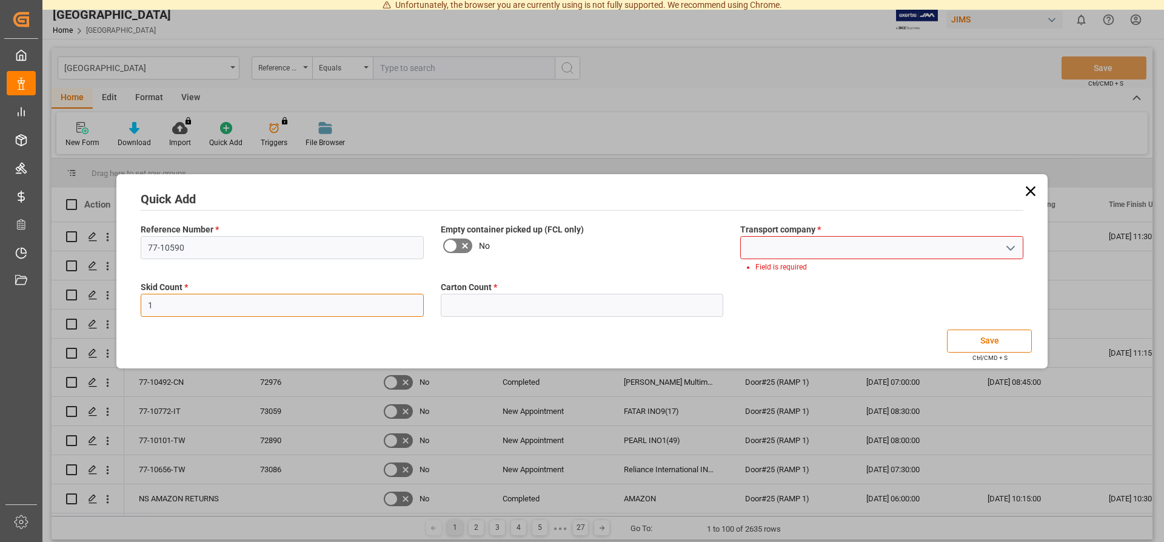
type input "1"
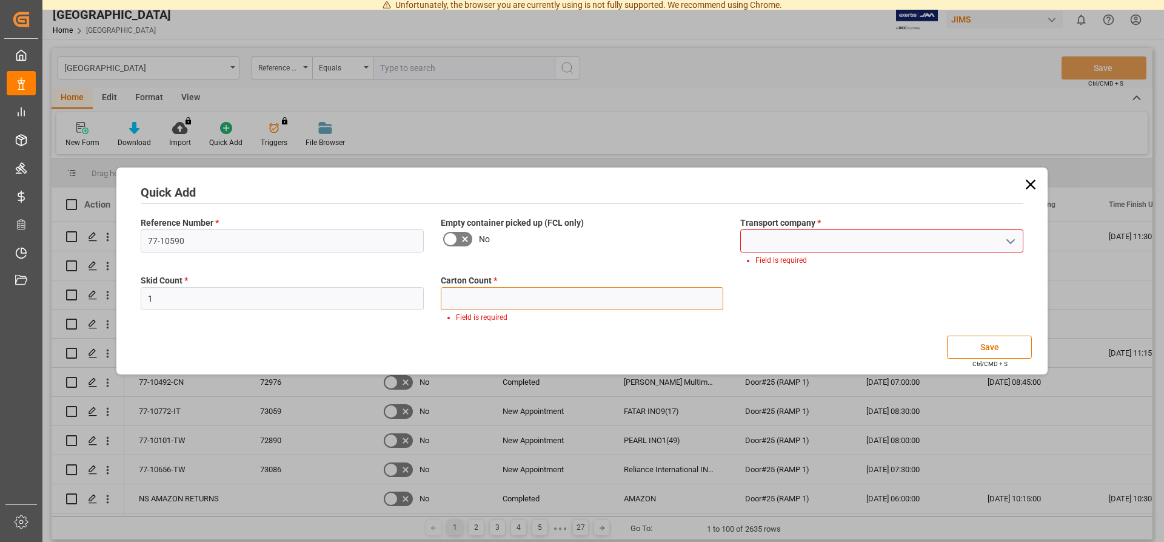
click at [552, 290] on input "text" at bounding box center [582, 298] width 283 height 23
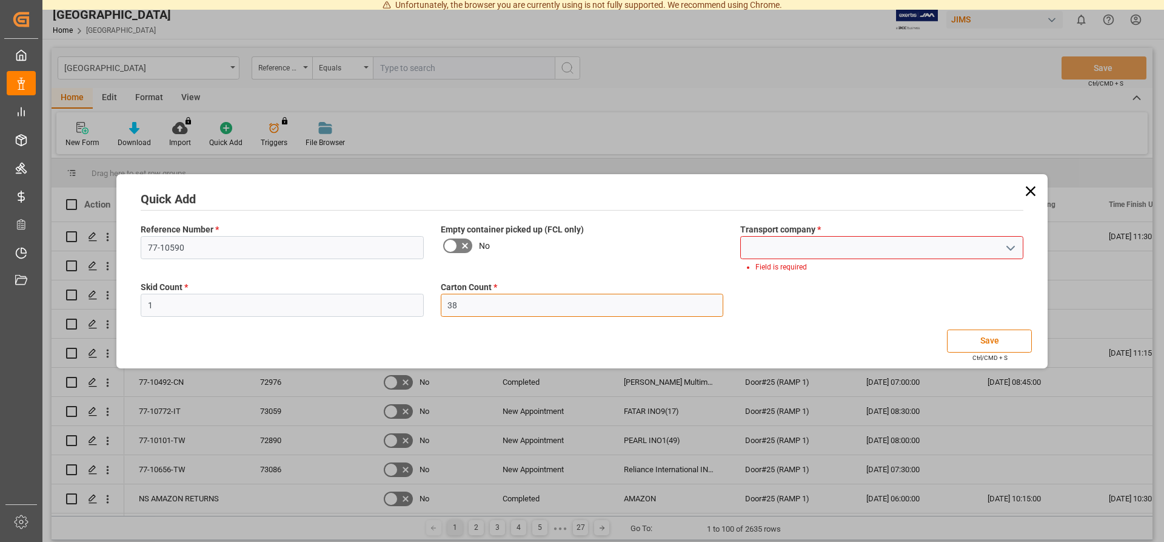
type input "38"
click at [799, 249] on input at bounding box center [881, 247] width 283 height 23
click at [1022, 249] on input at bounding box center [881, 247] width 283 height 23
click at [1016, 249] on icon "open menu" at bounding box center [1011, 248] width 15 height 15
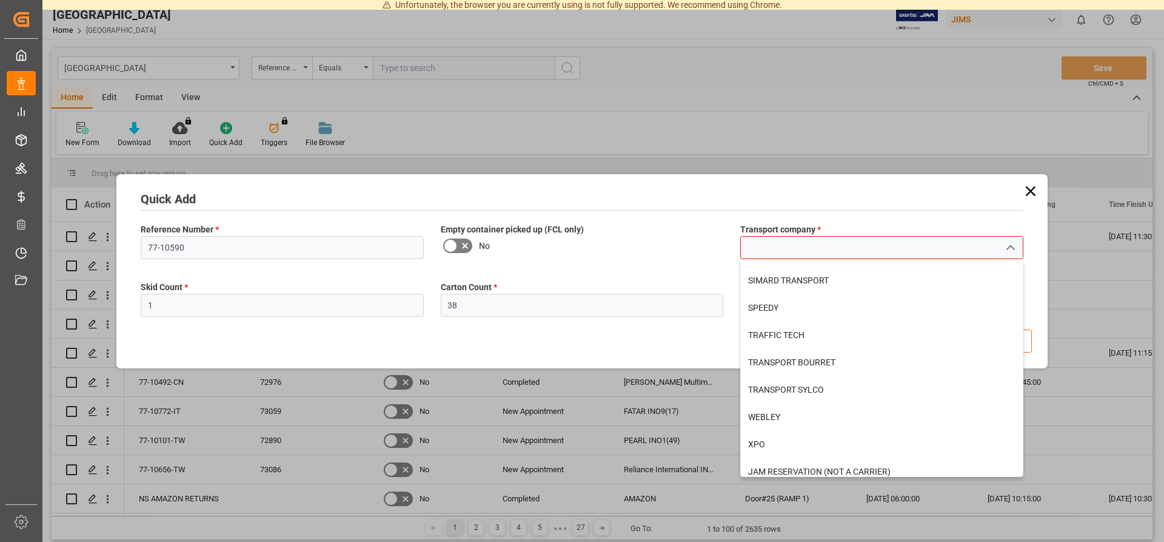
scroll to position [494, 0]
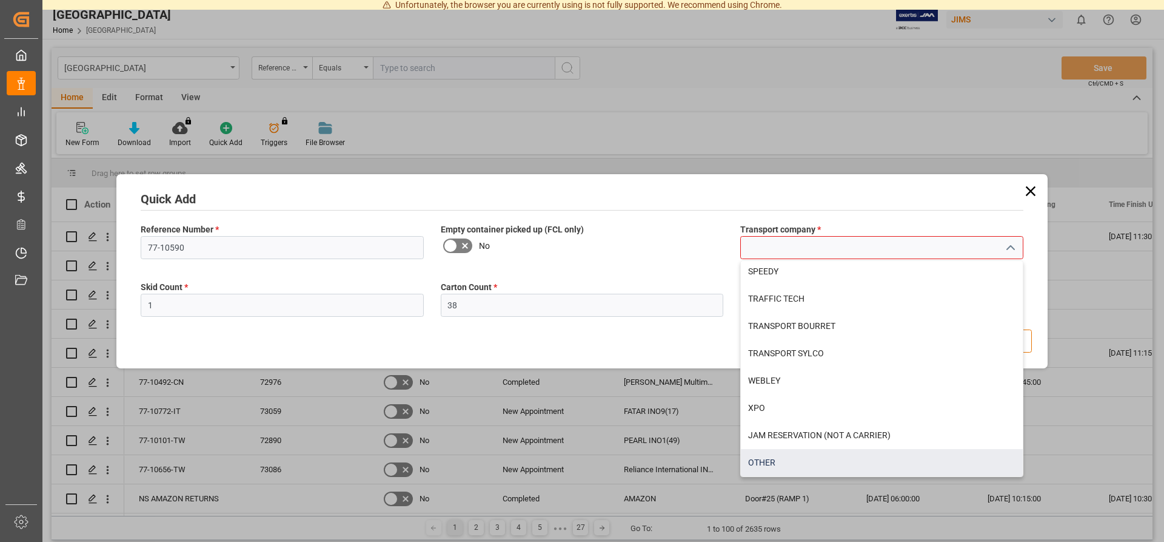
click at [764, 460] on div "OTHER" at bounding box center [882, 462] width 282 height 27
type input "OTHER"
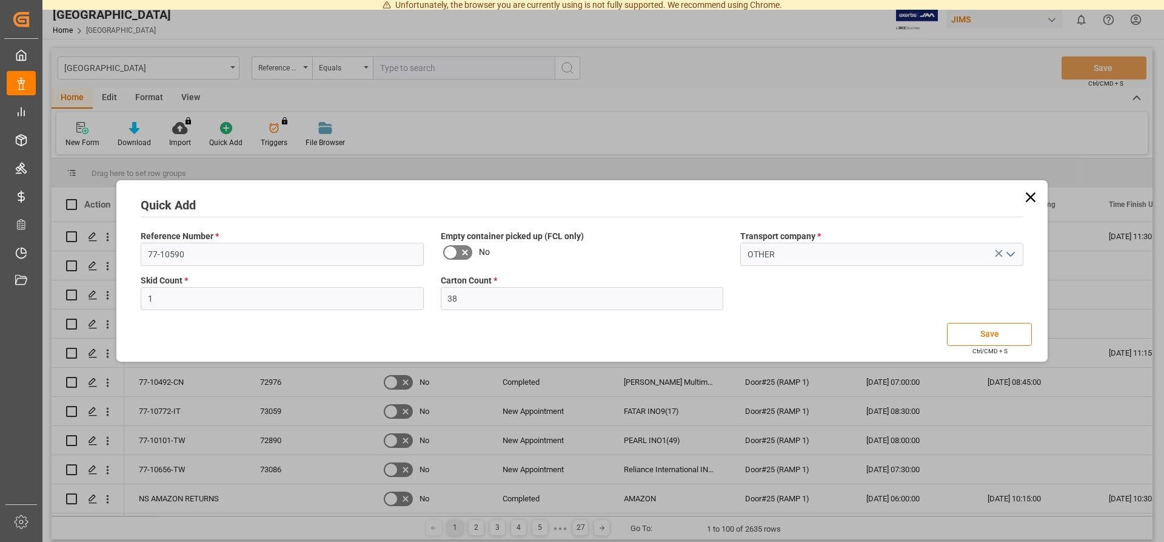
click at [988, 332] on button "Save" at bounding box center [989, 334] width 85 height 23
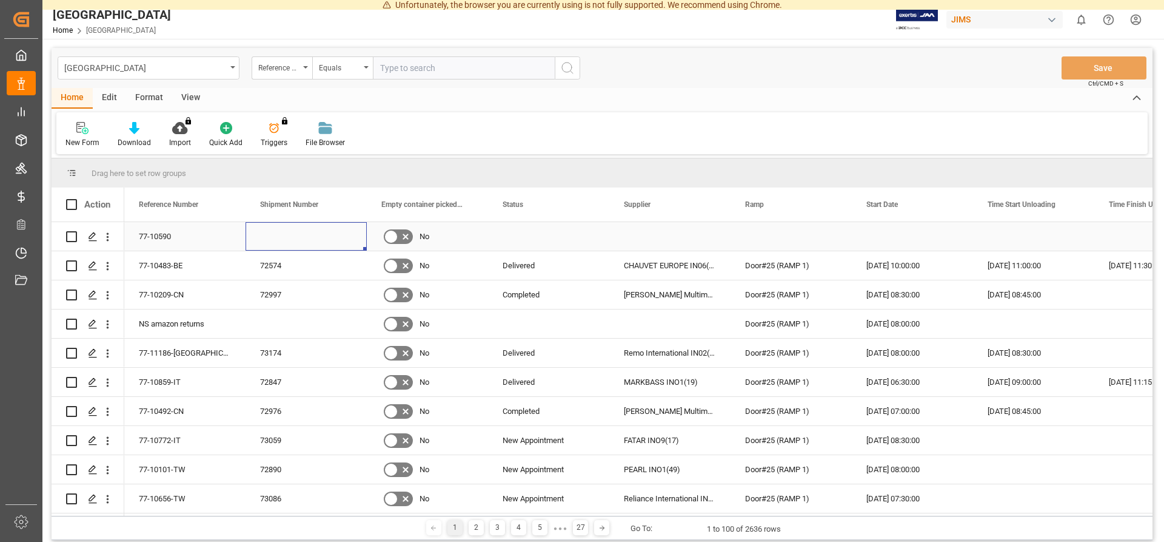
click at [278, 233] on div "Press SPACE to select this row." at bounding box center [306, 236] width 121 height 29
click at [92, 236] on icon "Press SPACE to select this row." at bounding box center [93, 237] width 10 height 10
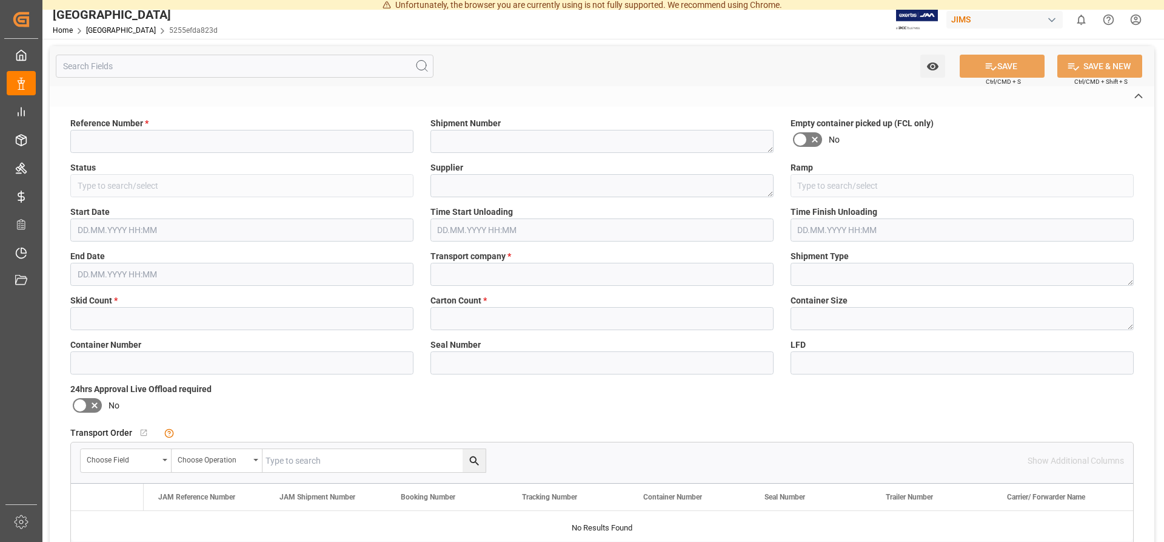
type input "77-10590"
type input "OTHER"
type input "5255efda823d"
type input "1"
type input "38"
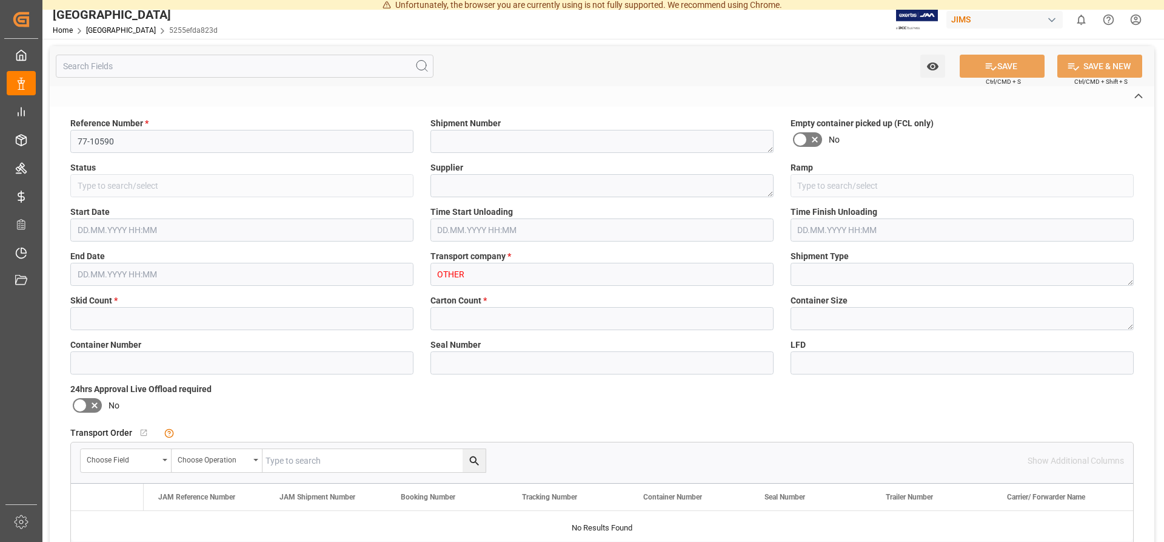
type input "15.10.2025 19:13"
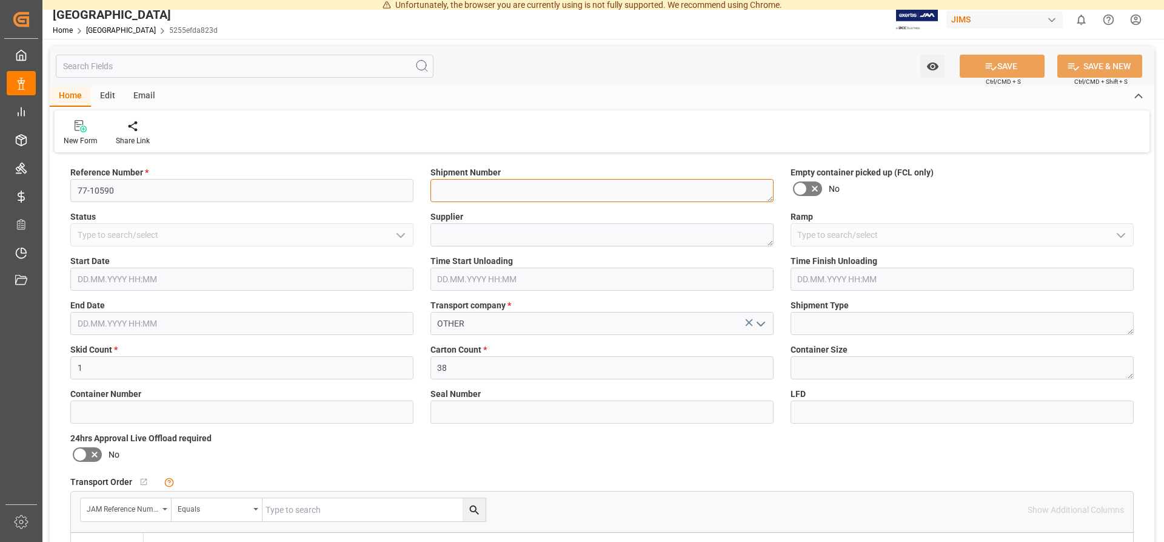
click at [482, 196] on textarea at bounding box center [602, 190] width 343 height 23
click at [475, 193] on textarea at bounding box center [602, 190] width 343 height 23
drag, startPoint x: 770, startPoint y: 196, endPoint x: 776, endPoint y: 197, distance: 6.8
click at [774, 197] on textarea at bounding box center [602, 191] width 343 height 24
click at [494, 186] on textarea at bounding box center [602, 191] width 343 height 24
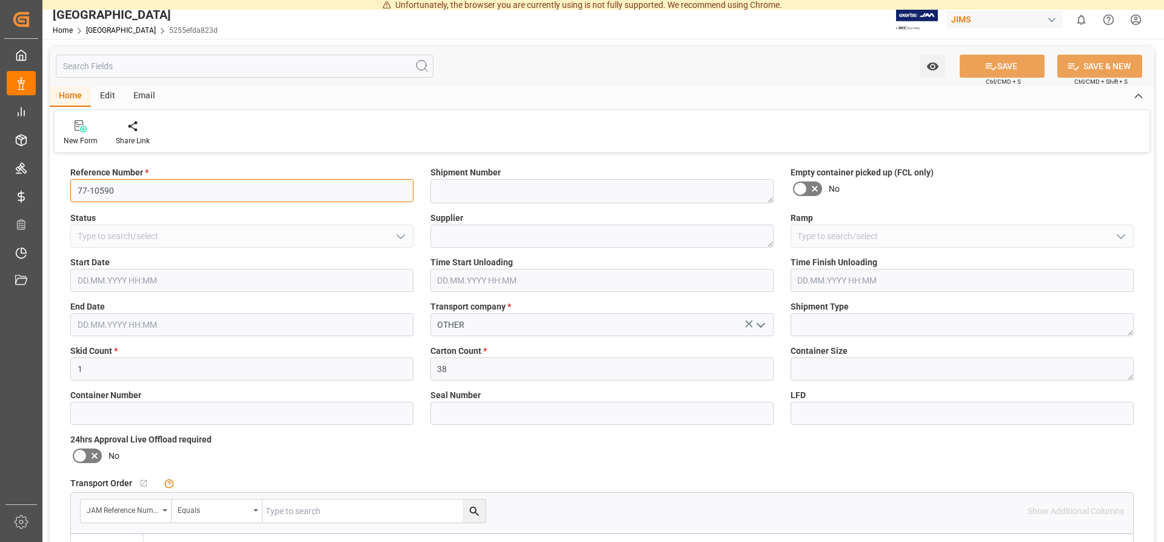
click at [258, 193] on input "77-10590" at bounding box center [241, 190] width 343 height 23
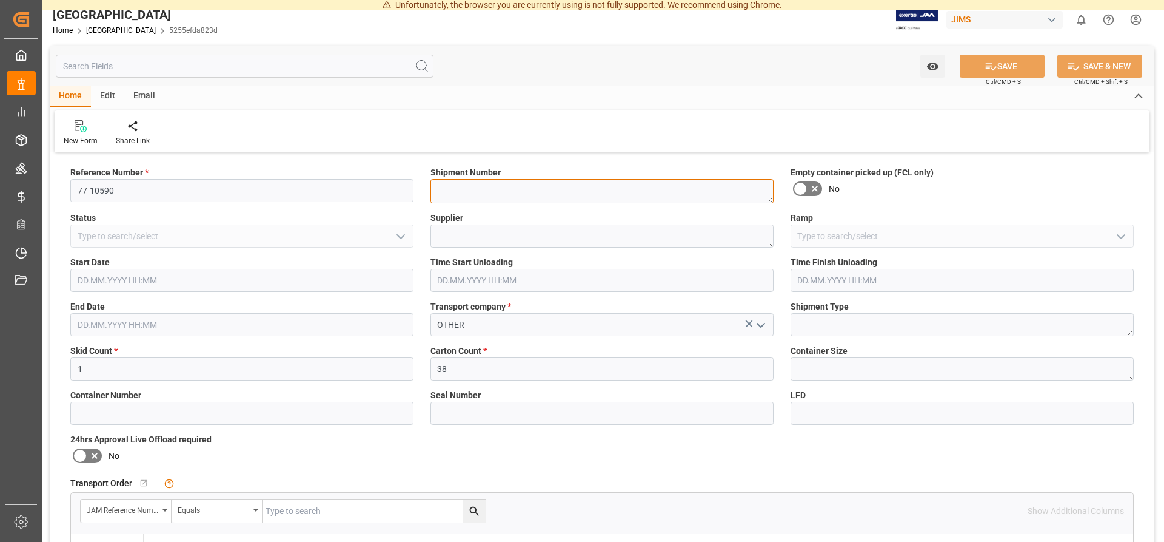
click at [529, 192] on textarea at bounding box center [602, 191] width 343 height 24
click at [492, 191] on textarea at bounding box center [602, 191] width 343 height 24
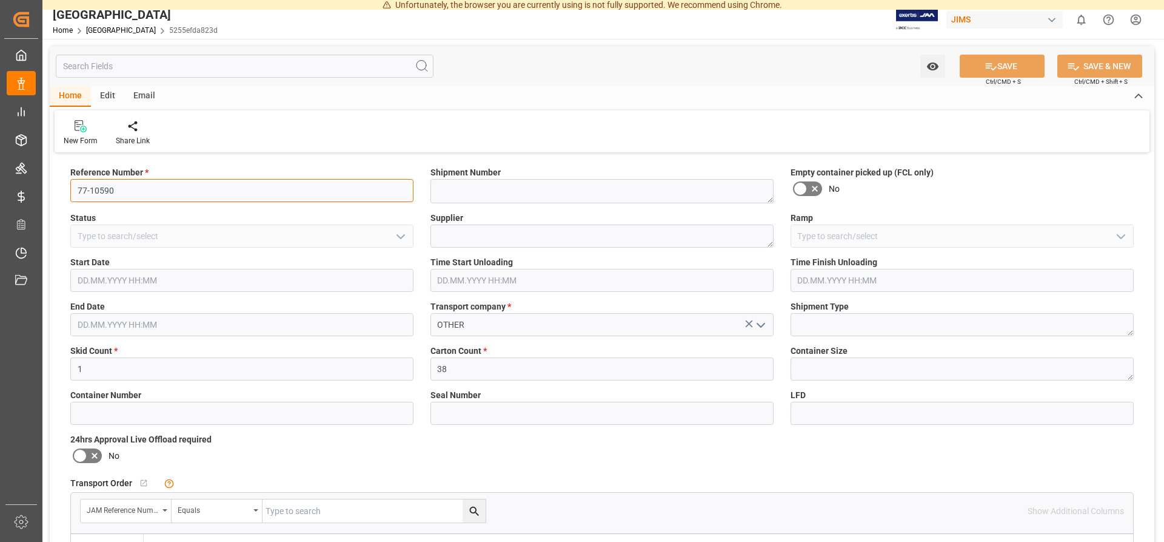
click at [131, 191] on input "77-10590" at bounding box center [241, 190] width 343 height 23
type input "77-10590-CN"
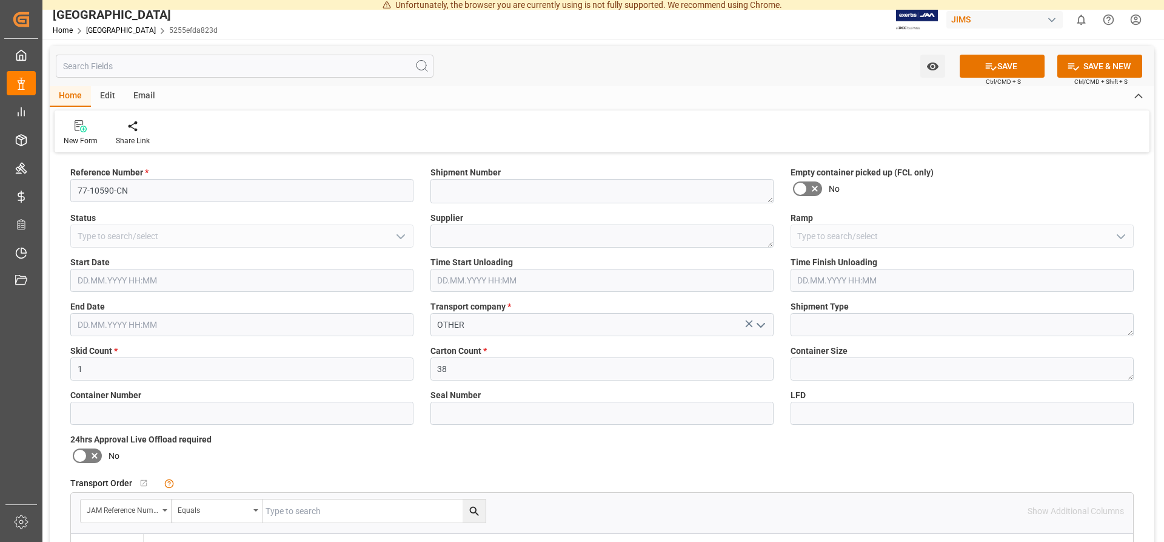
click at [404, 239] on div at bounding box center [241, 235] width 343 height 23
click at [515, 243] on textarea at bounding box center [602, 235] width 343 height 23
click at [816, 189] on icon at bounding box center [815, 189] width 6 height 6
click at [0, 0] on input "checkbox" at bounding box center [0, 0] width 0 height 0
click at [814, 189] on icon at bounding box center [815, 188] width 15 height 15
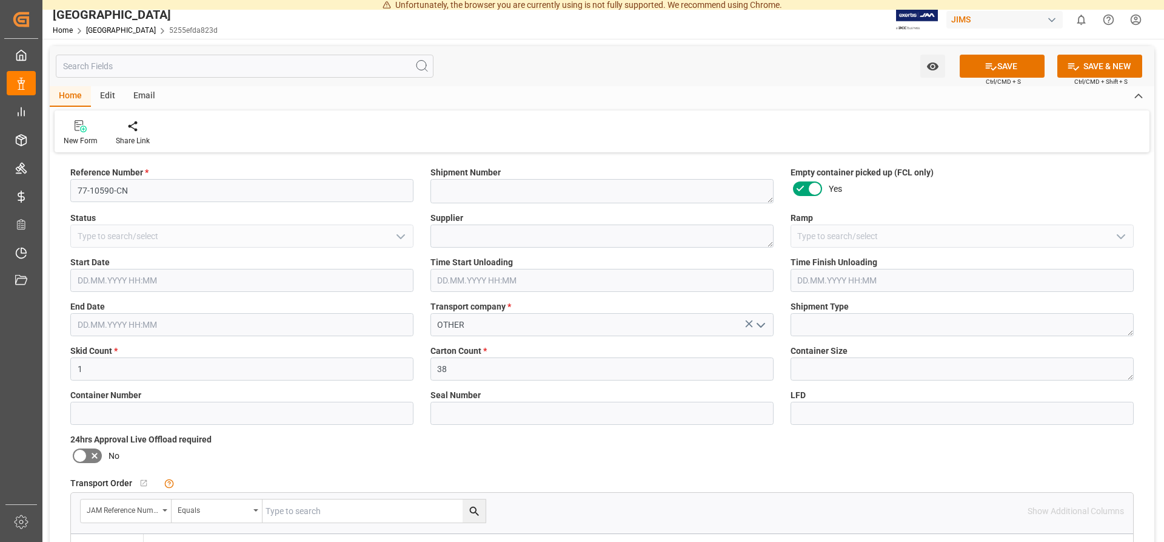
click at [0, 0] on input "checkbox" at bounding box center [0, 0] width 0 height 0
click at [814, 189] on icon at bounding box center [815, 188] width 15 height 15
click at [0, 0] on input "checkbox" at bounding box center [0, 0] width 0 height 0
click at [814, 189] on icon at bounding box center [815, 188] width 15 height 15
click at [0, 0] on input "checkbox" at bounding box center [0, 0] width 0 height 0
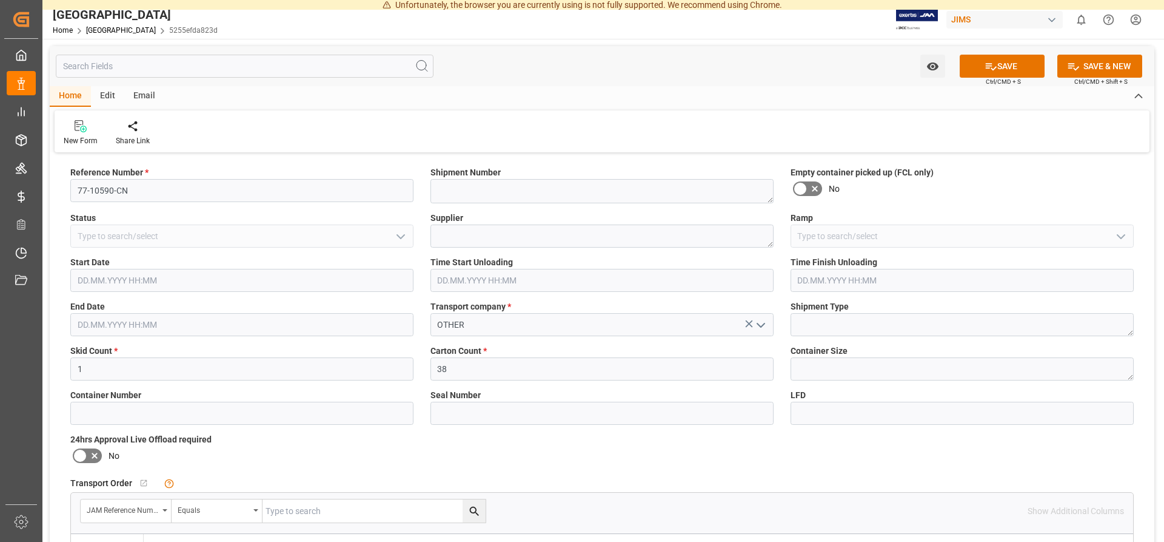
click at [814, 189] on icon at bounding box center [815, 188] width 15 height 15
click at [0, 0] on input "checkbox" at bounding box center [0, 0] width 0 height 0
click at [649, 189] on textarea at bounding box center [602, 191] width 343 height 24
drag, startPoint x: 571, startPoint y: 236, endPoint x: 559, endPoint y: 247, distance: 17.2
click at [571, 236] on textarea at bounding box center [602, 235] width 343 height 23
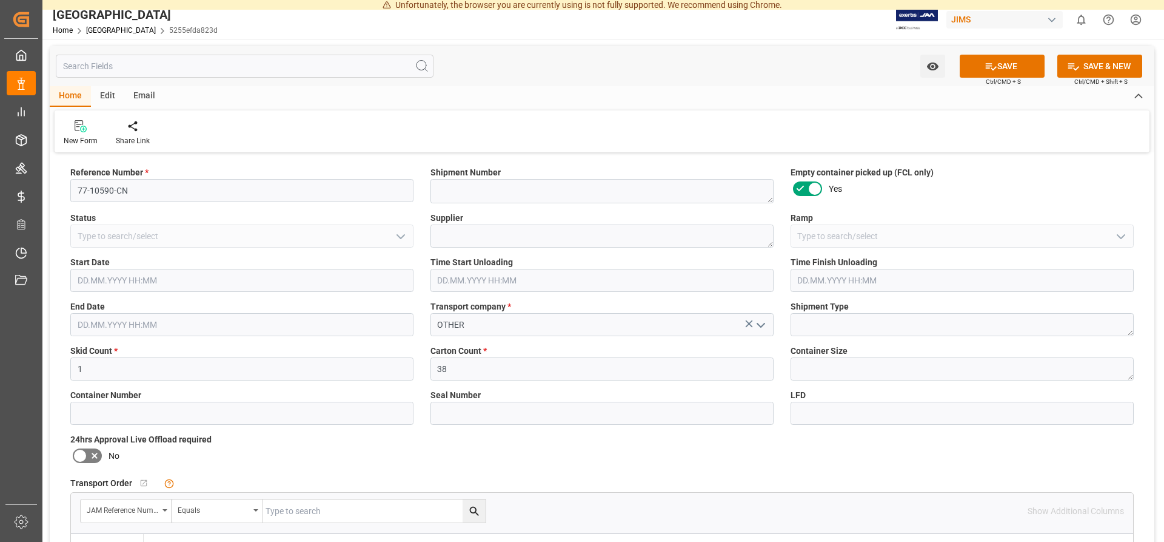
click at [566, 294] on div "Time Start Unloading" at bounding box center [602, 274] width 360 height 44
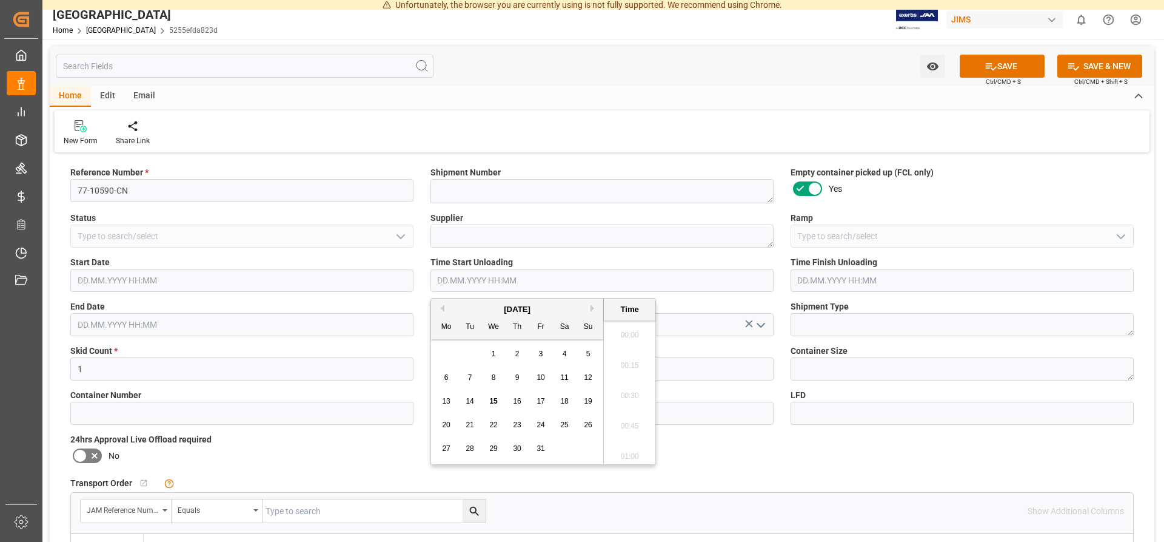
click at [560, 274] on input "text" at bounding box center [602, 280] width 343 height 23
click at [815, 187] on icon at bounding box center [815, 188] width 15 height 15
click at [0, 0] on input "checkbox" at bounding box center [0, 0] width 0 height 0
click at [523, 283] on input "text" at bounding box center [602, 280] width 343 height 23
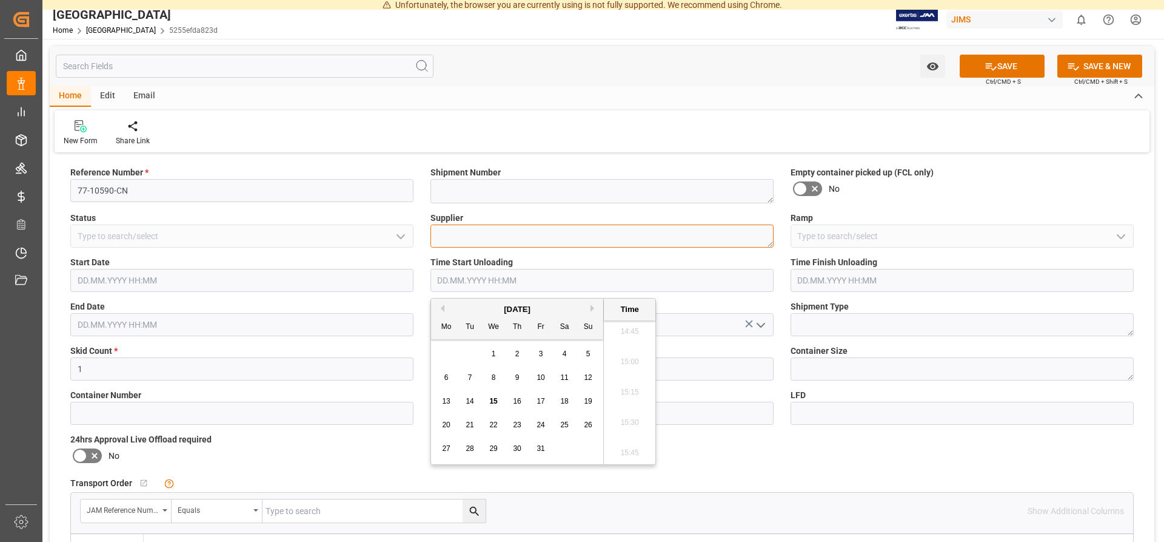
click at [535, 240] on textarea at bounding box center [602, 235] width 343 height 23
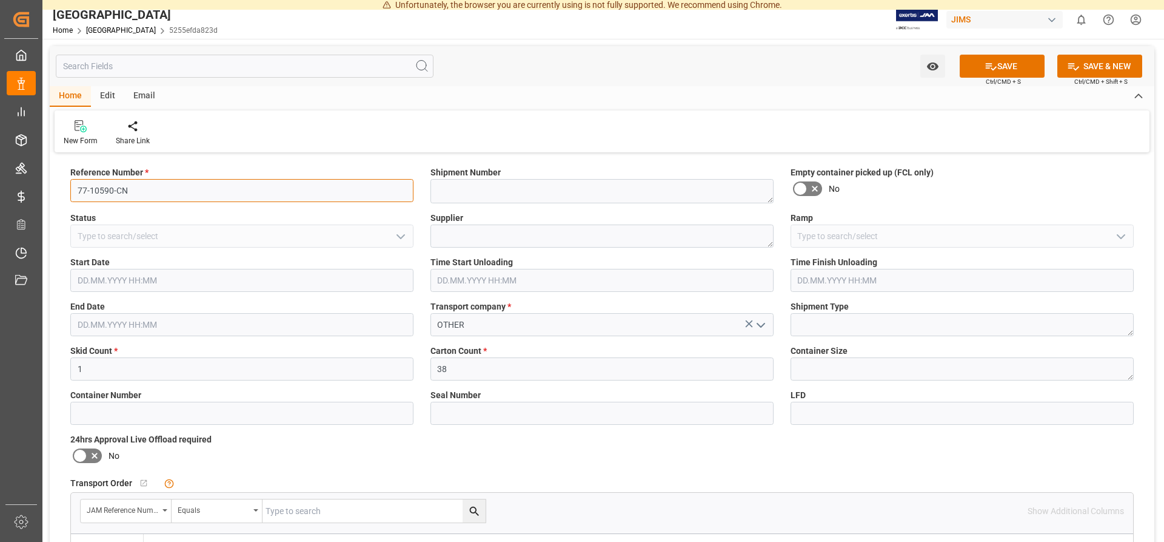
click at [157, 192] on input "77-10590-CN" at bounding box center [241, 190] width 343 height 23
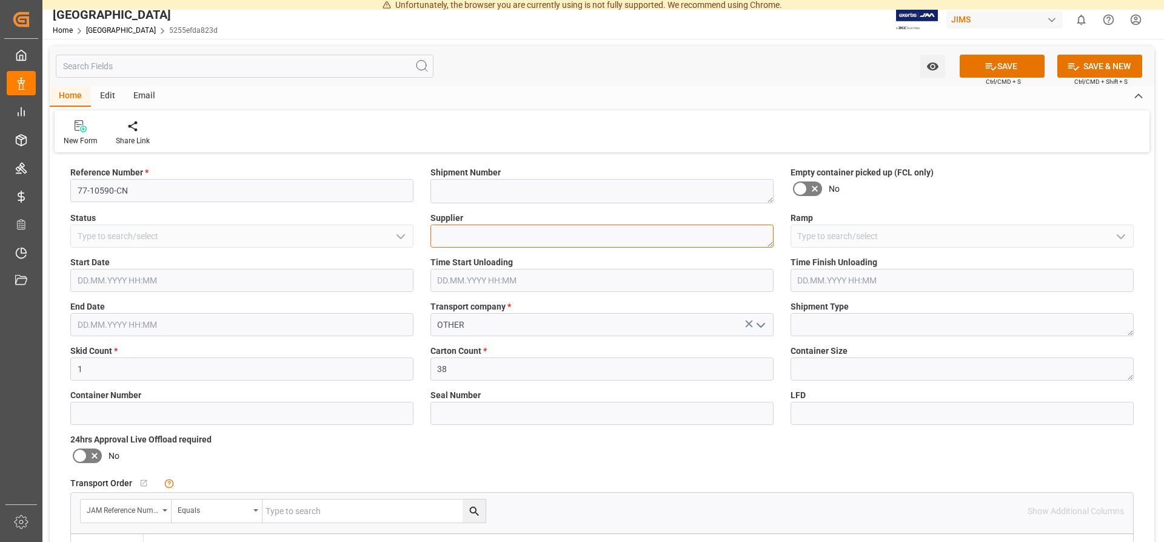
click at [492, 230] on textarea at bounding box center [602, 235] width 343 height 23
click at [483, 184] on textarea at bounding box center [602, 191] width 343 height 24
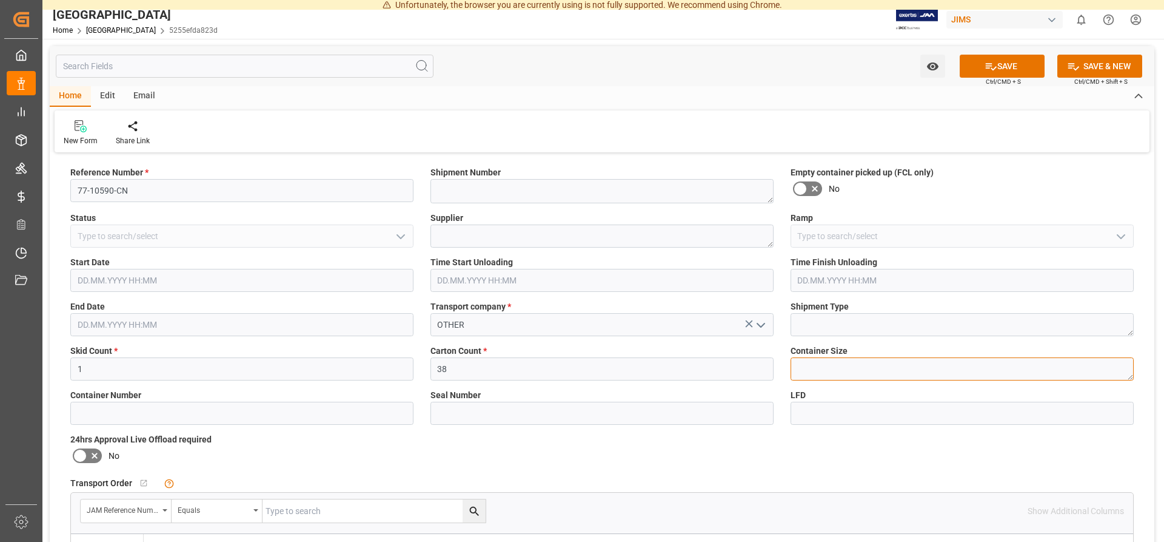
click at [811, 375] on textarea at bounding box center [962, 368] width 343 height 23
click at [813, 190] on icon at bounding box center [815, 189] width 6 height 6
click at [0, 0] on input "checkbox" at bounding box center [0, 0] width 0 height 0
click at [824, 363] on textarea at bounding box center [962, 368] width 343 height 23
click at [809, 189] on icon at bounding box center [815, 188] width 15 height 15
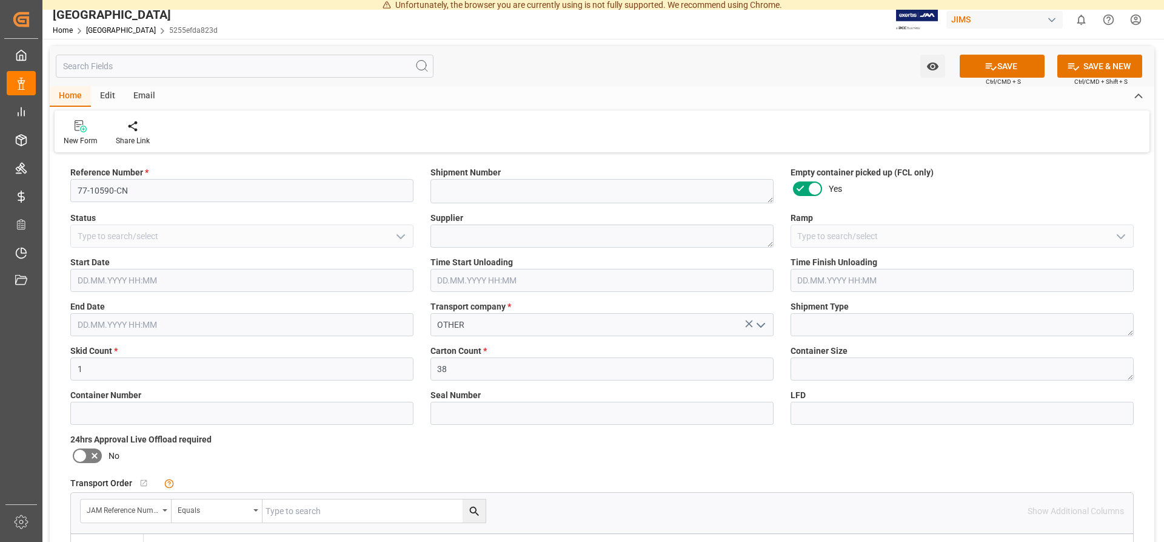
click at [0, 0] on input "checkbox" at bounding box center [0, 0] width 0 height 0
click at [819, 323] on textarea at bounding box center [962, 324] width 343 height 23
click at [216, 417] on input at bounding box center [241, 412] width 343 height 23
type input "CCLU5204349"
type input "OOLJTD3466"
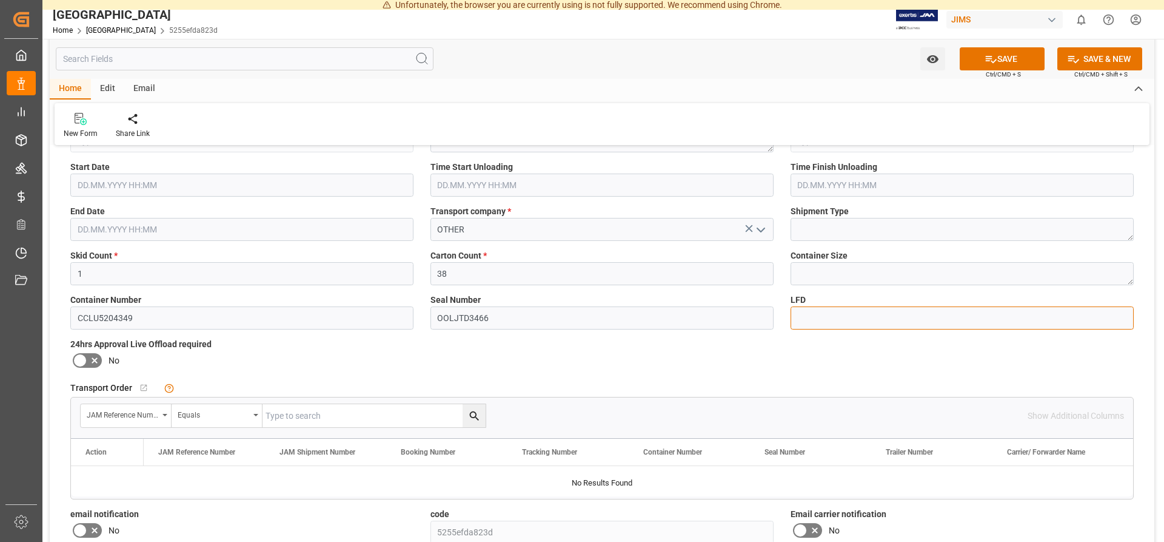
scroll to position [0, 0]
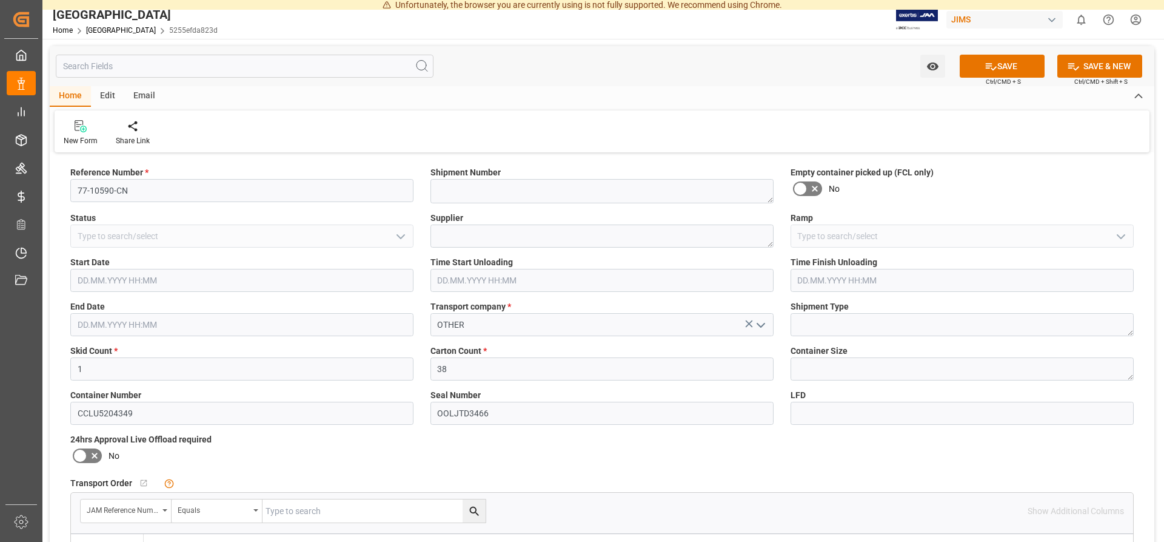
click at [119, 95] on div "Edit" at bounding box center [107, 96] width 33 height 21
click at [142, 96] on div "Email" at bounding box center [144, 96] width 40 height 21
click at [150, 93] on div "Email" at bounding box center [144, 96] width 40 height 21
click at [485, 188] on textarea at bounding box center [602, 191] width 343 height 24
click at [1006, 65] on button "SAVE" at bounding box center [1002, 66] width 85 height 23
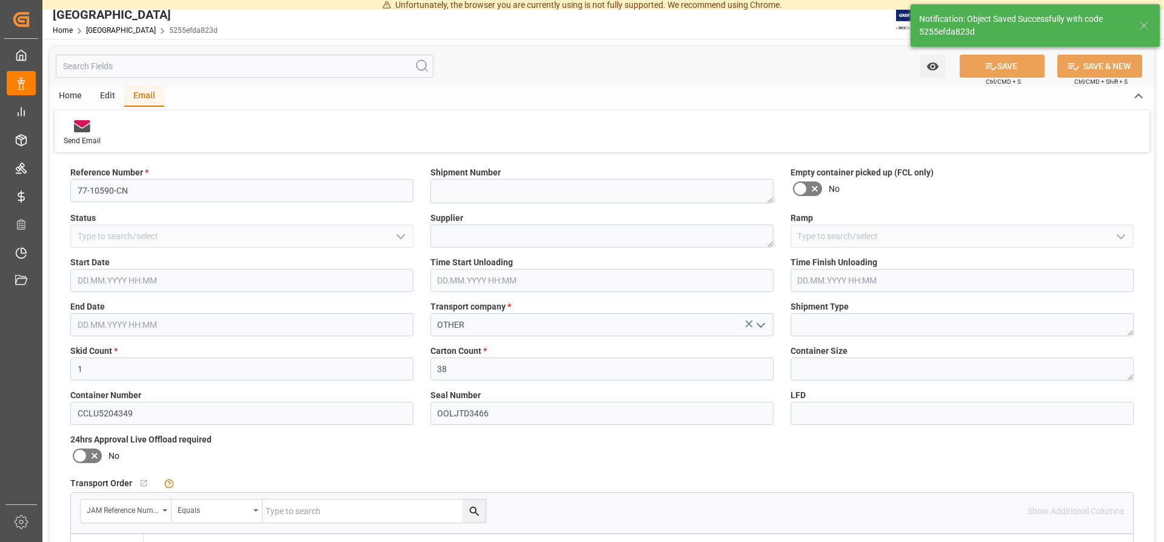
click at [78, 97] on div "Home" at bounding box center [70, 96] width 41 height 21
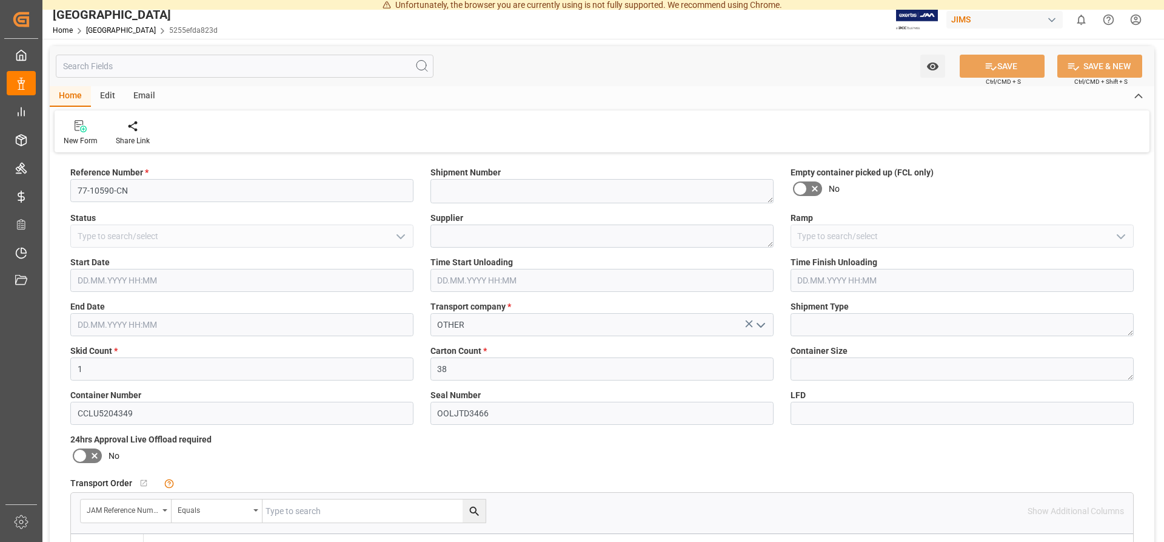
click at [78, 98] on div "Home" at bounding box center [70, 96] width 41 height 21
click at [98, 30] on link "[GEOGRAPHIC_DATA]" at bounding box center [121, 30] width 70 height 8
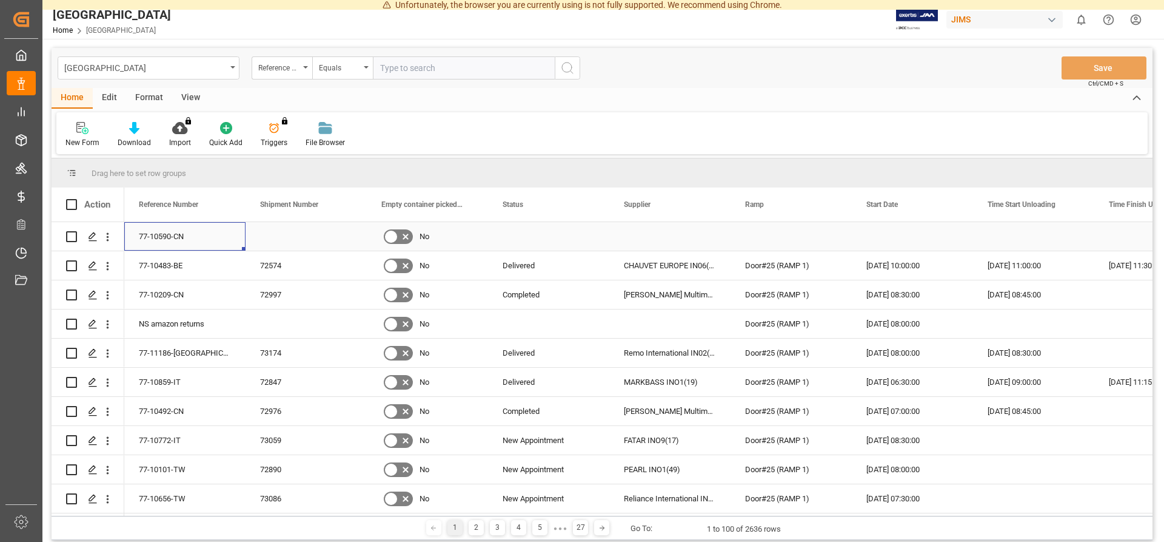
click at [165, 235] on div "77-10590-CN" at bounding box center [184, 236] width 121 height 29
click at [105, 236] on icon "open menu" at bounding box center [107, 236] width 13 height 13
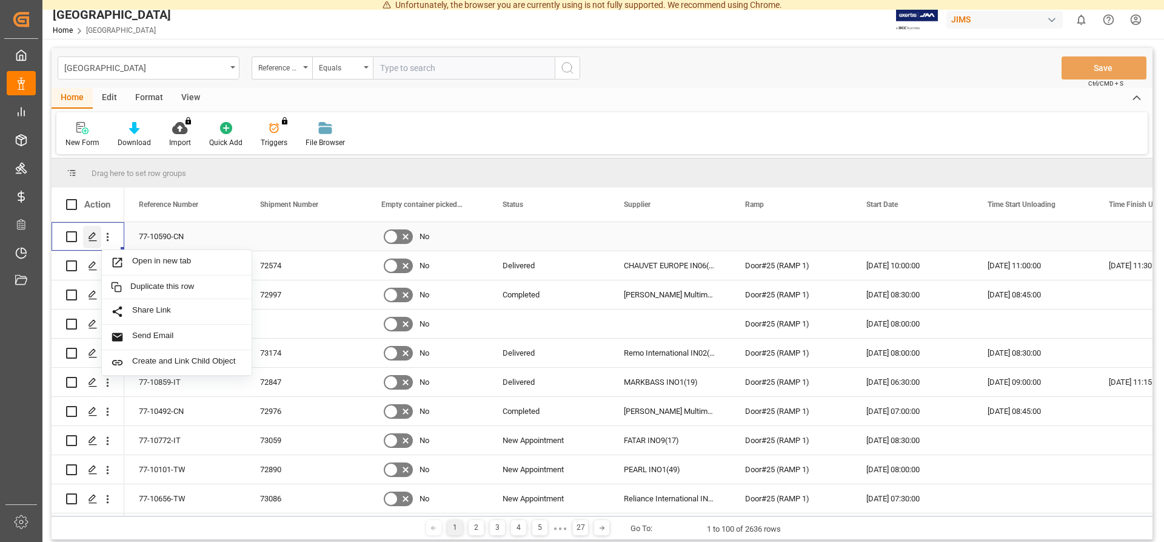
click at [93, 235] on icon "Press SPACE to select this row." at bounding box center [93, 237] width 10 height 10
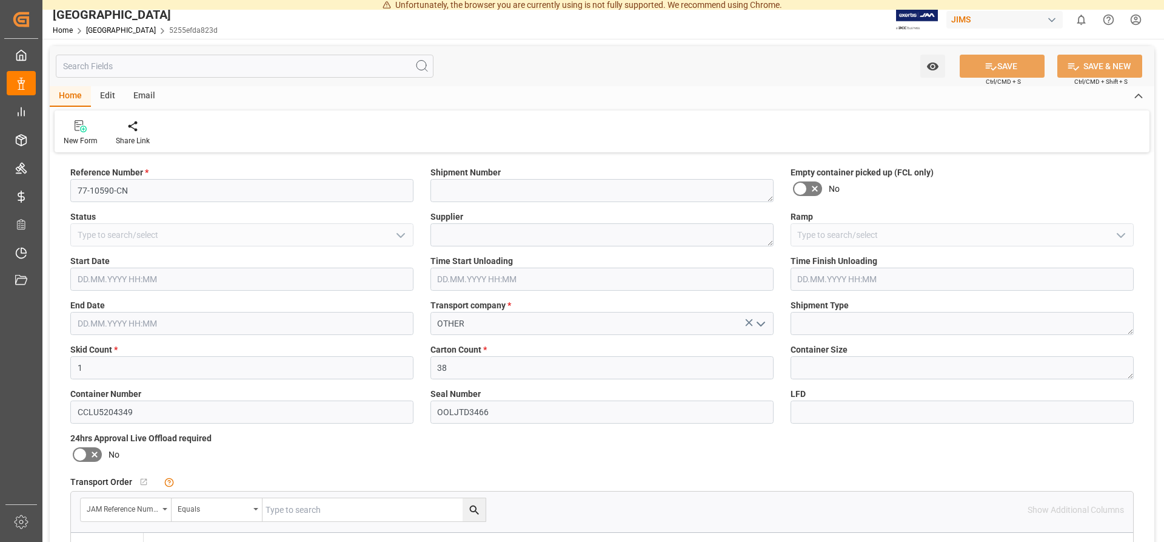
click at [138, 284] on input "text" at bounding box center [241, 278] width 343 height 23
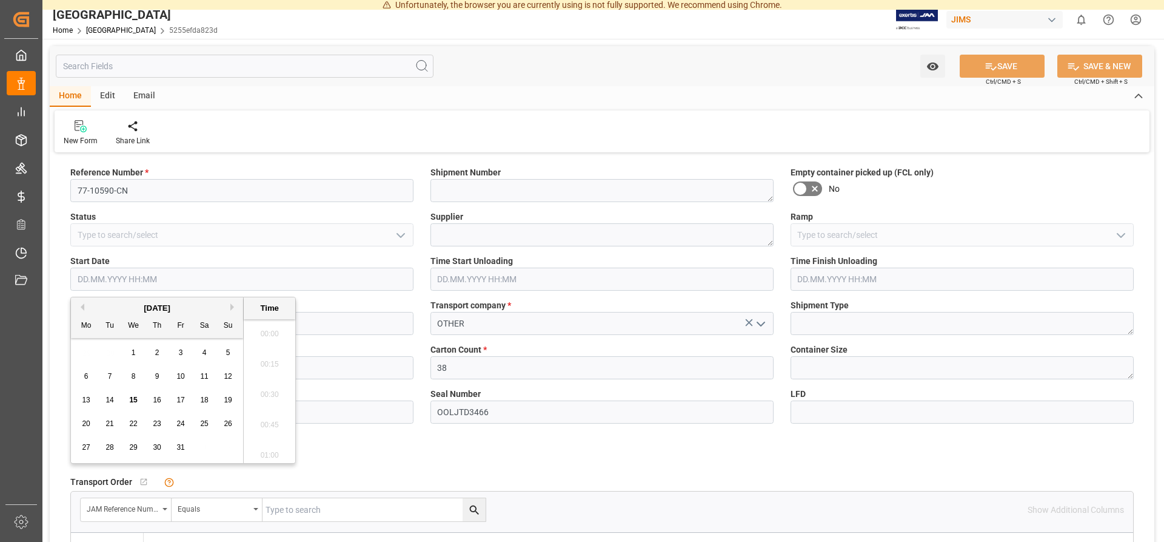
scroll to position [1793, 0]
click at [146, 275] on input "text" at bounding box center [241, 278] width 343 height 23
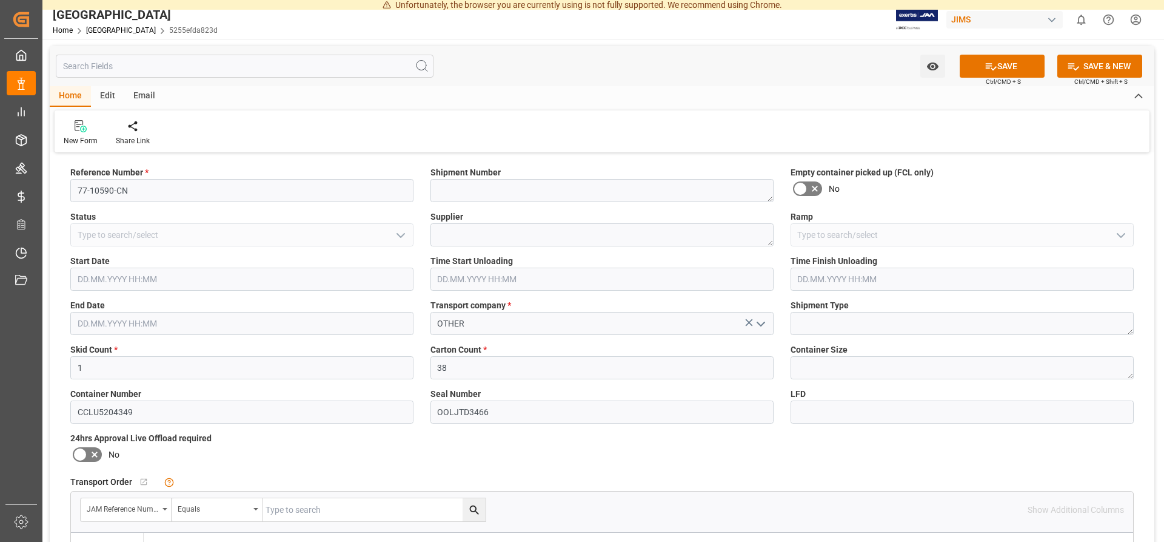
click at [179, 261] on label "Start Date" at bounding box center [241, 261] width 343 height 13
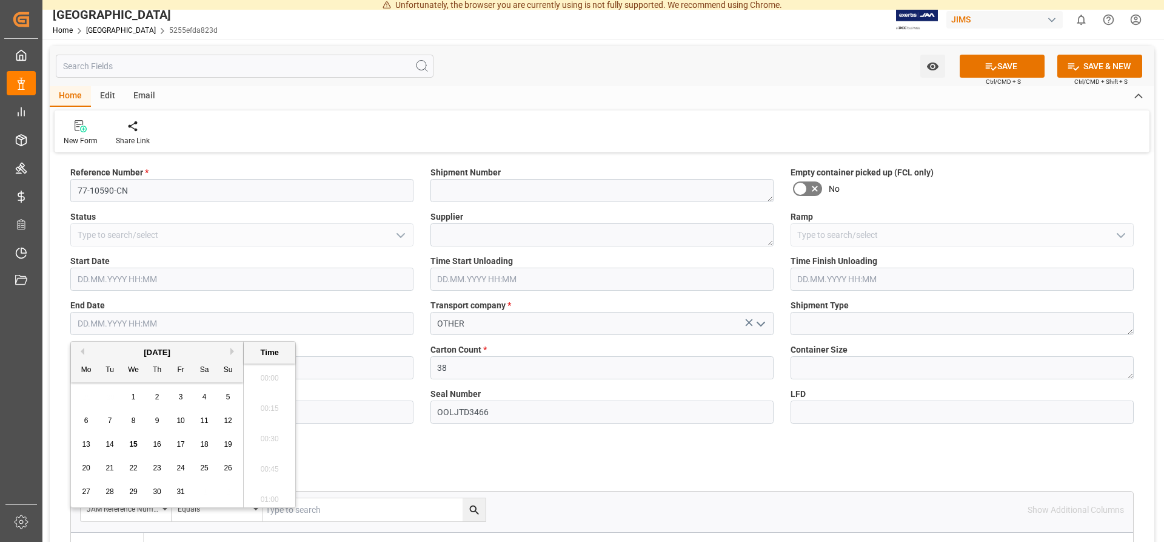
click at [165, 321] on input "text" at bounding box center [241, 323] width 343 height 23
click at [173, 302] on label "End Date" at bounding box center [241, 305] width 343 height 13
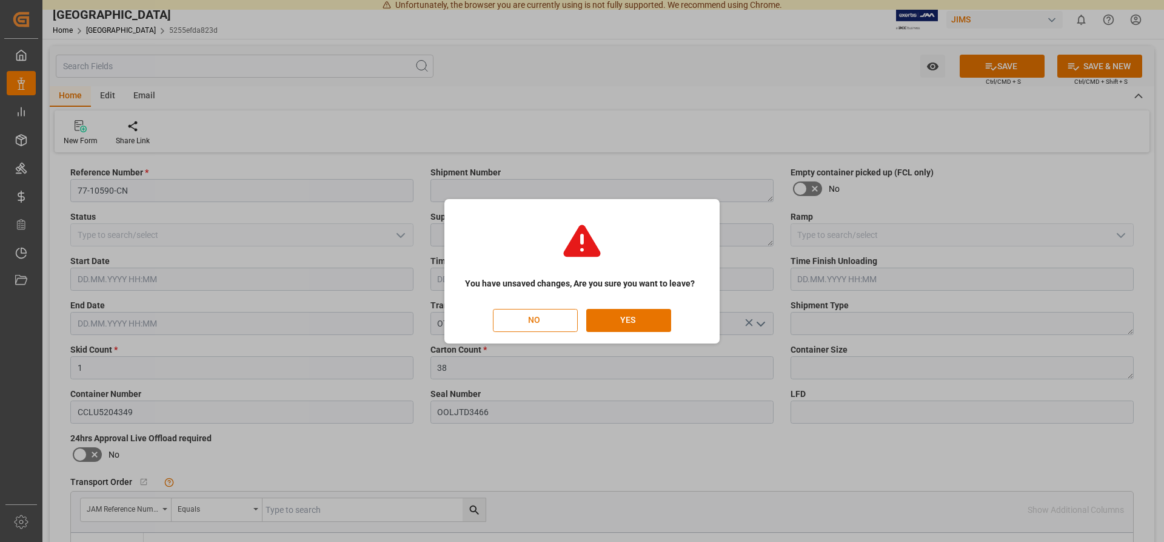
click at [531, 321] on button "NO" at bounding box center [535, 320] width 85 height 23
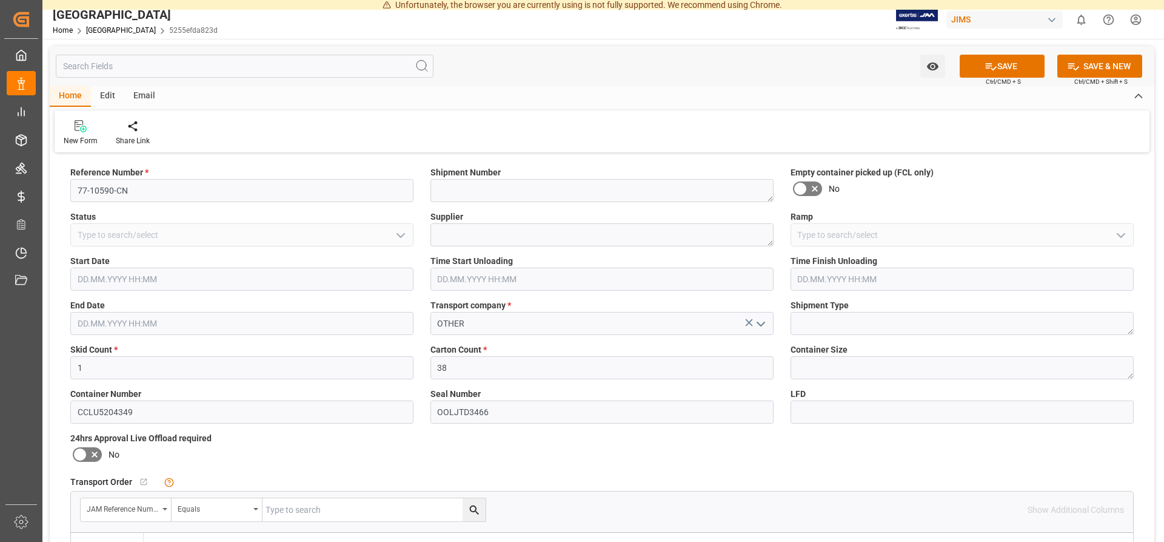
click at [106, 96] on div "Edit" at bounding box center [107, 96] width 33 height 21
click at [151, 99] on div "Email" at bounding box center [144, 96] width 40 height 21
click at [73, 92] on div "Home" at bounding box center [70, 96] width 41 height 21
click at [478, 324] on input "OTHER" at bounding box center [602, 323] width 343 height 23
drag, startPoint x: 603, startPoint y: 329, endPoint x: 357, endPoint y: 329, distance: 245.6
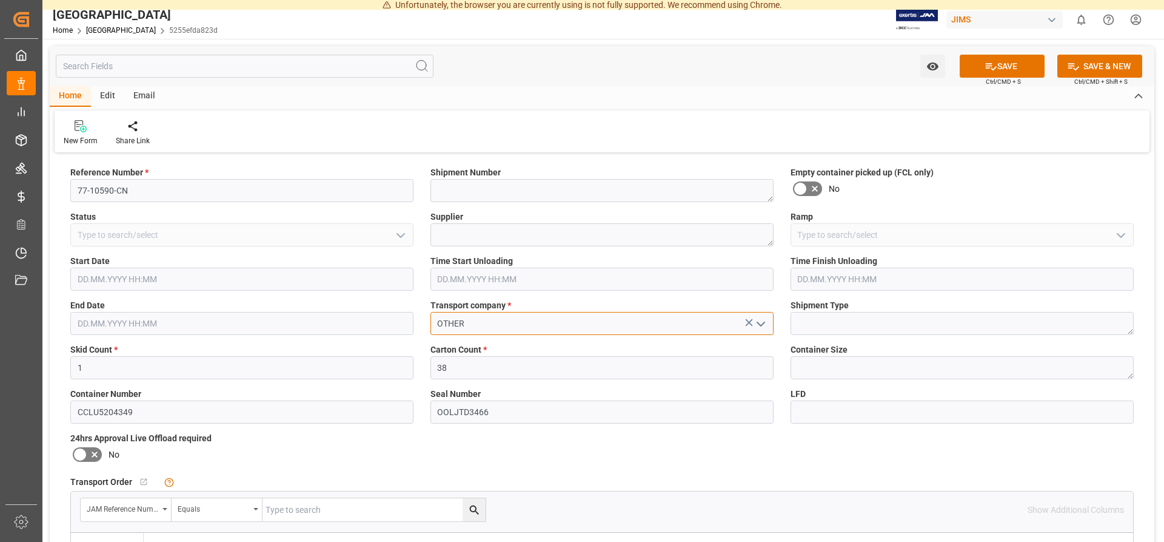
click at [431, 329] on input "OTHER" at bounding box center [602, 323] width 343 height 23
type input "OTHER"
click at [760, 326] on icon "open menu" at bounding box center [761, 324] width 15 height 15
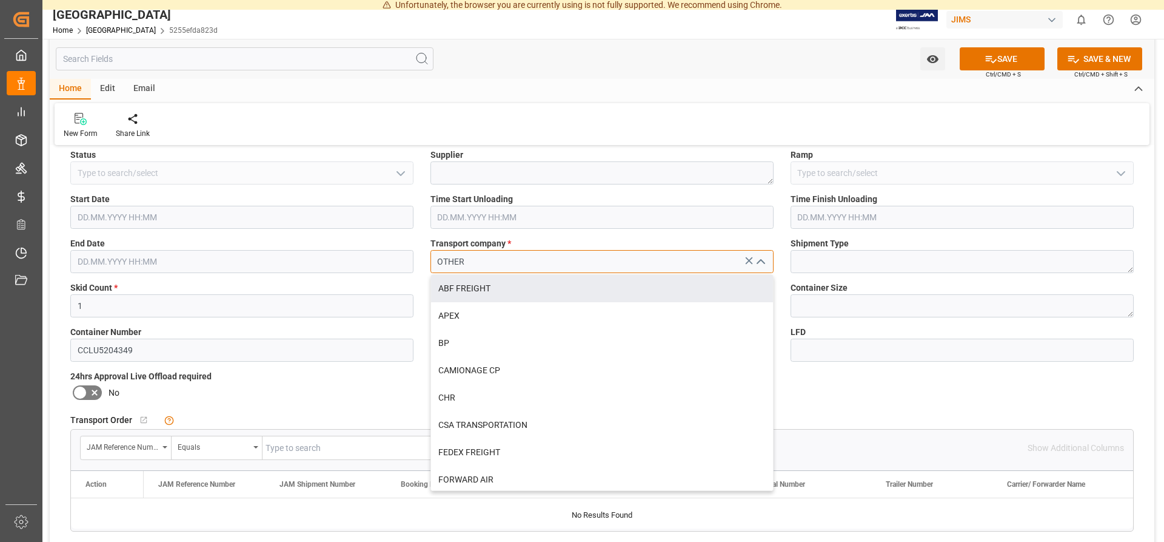
click at [480, 260] on input "OTHER" at bounding box center [602, 261] width 343 height 23
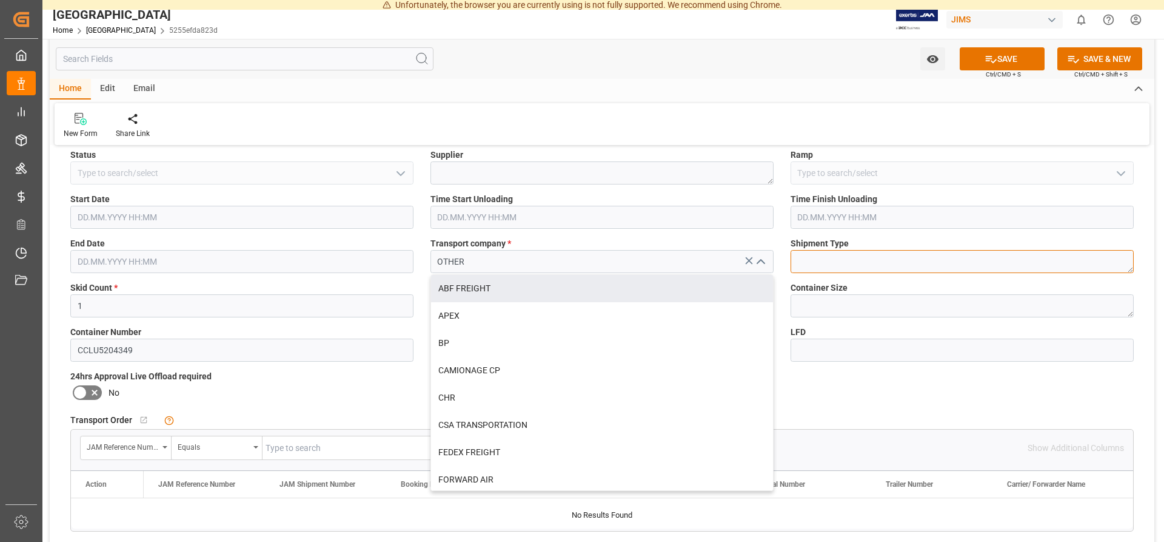
click at [816, 266] on textarea at bounding box center [962, 261] width 343 height 23
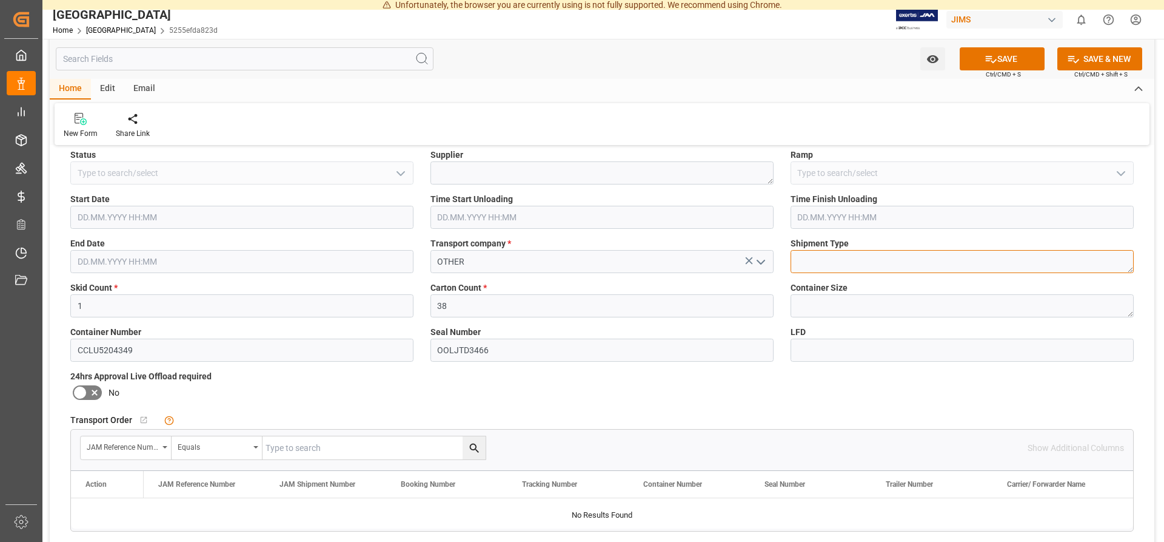
click at [818, 263] on textarea at bounding box center [962, 261] width 343 height 23
click at [819, 262] on textarea at bounding box center [962, 261] width 343 height 23
click at [1019, 256] on textarea at bounding box center [962, 261] width 343 height 23
type textarea "f"
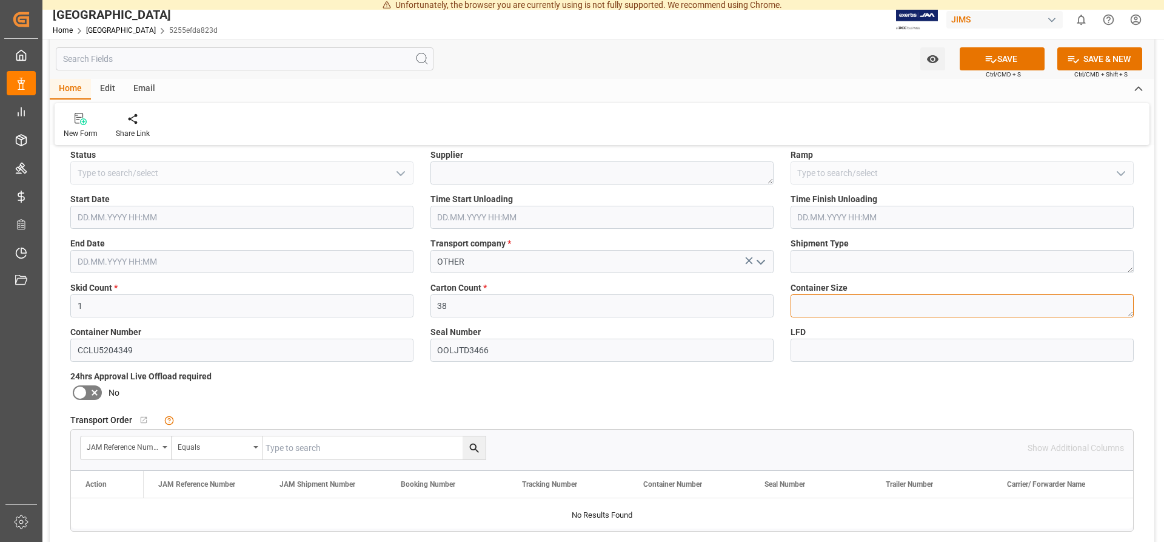
click at [924, 305] on textarea at bounding box center [962, 305] width 343 height 23
type textarea "40'"
click at [1009, 65] on button "SAVE" at bounding box center [1002, 58] width 85 height 23
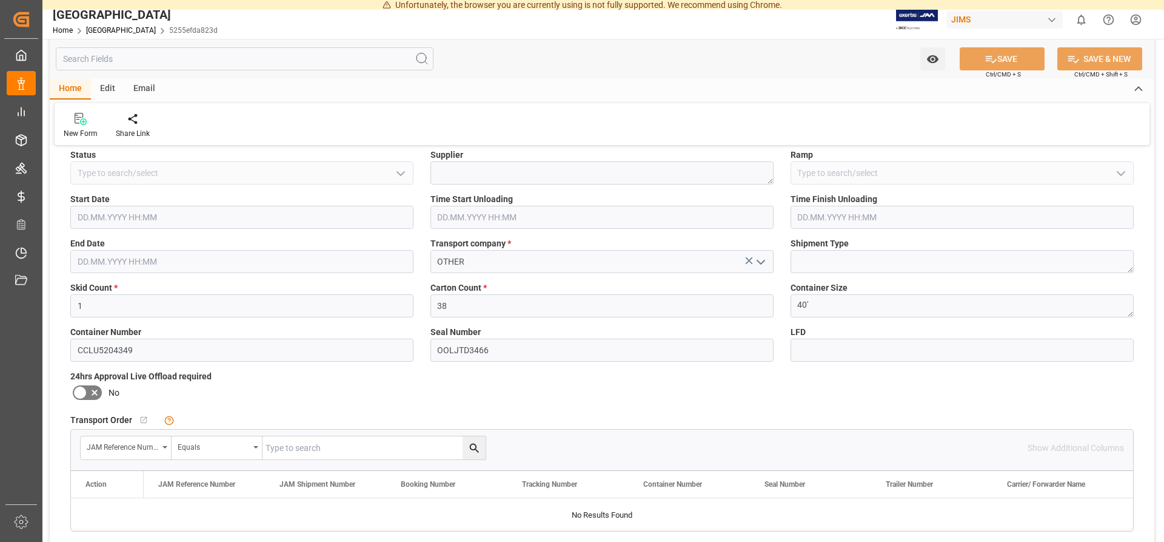
click at [144, 88] on div "Email" at bounding box center [144, 89] width 40 height 21
click at [89, 128] on div "Send Email" at bounding box center [82, 125] width 55 height 27
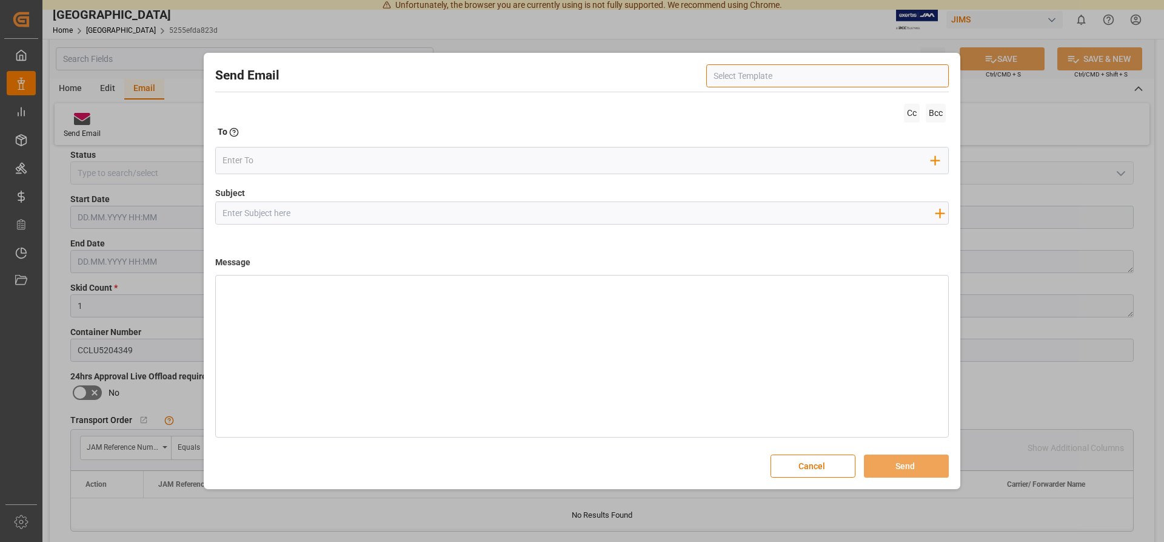
scroll to position [62, 0]
drag, startPoint x: 822, startPoint y: 466, endPoint x: 501, endPoint y: 357, distance: 339.2
click at [532, 378] on div "Send Email Cc Bcc To Enter the TO Email address Add Field to To Subject Add fie…" at bounding box center [582, 271] width 751 height 430
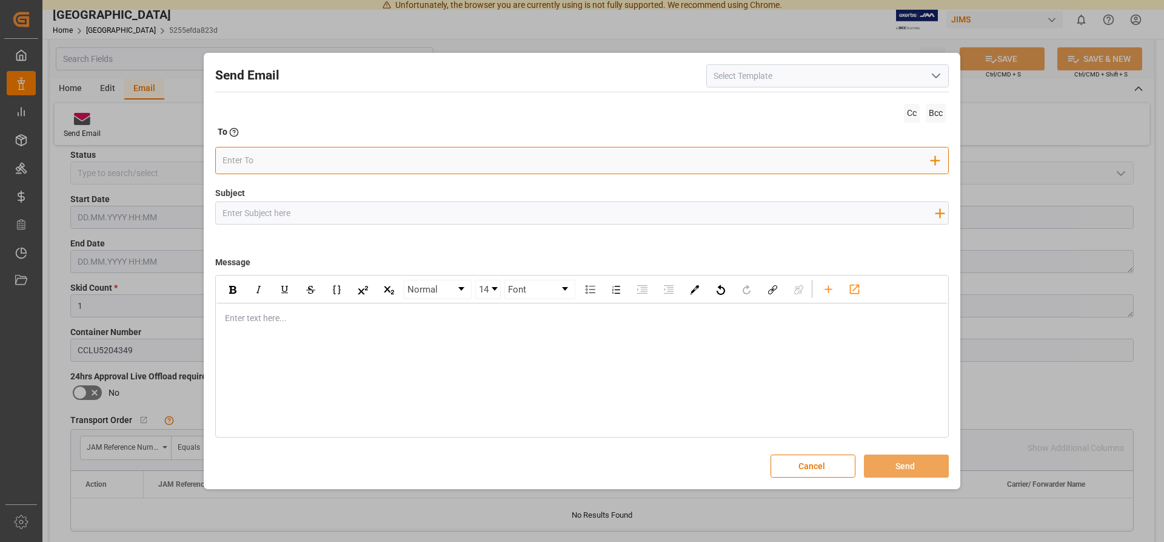
click at [334, 163] on input "email" at bounding box center [578, 160] width 710 height 18
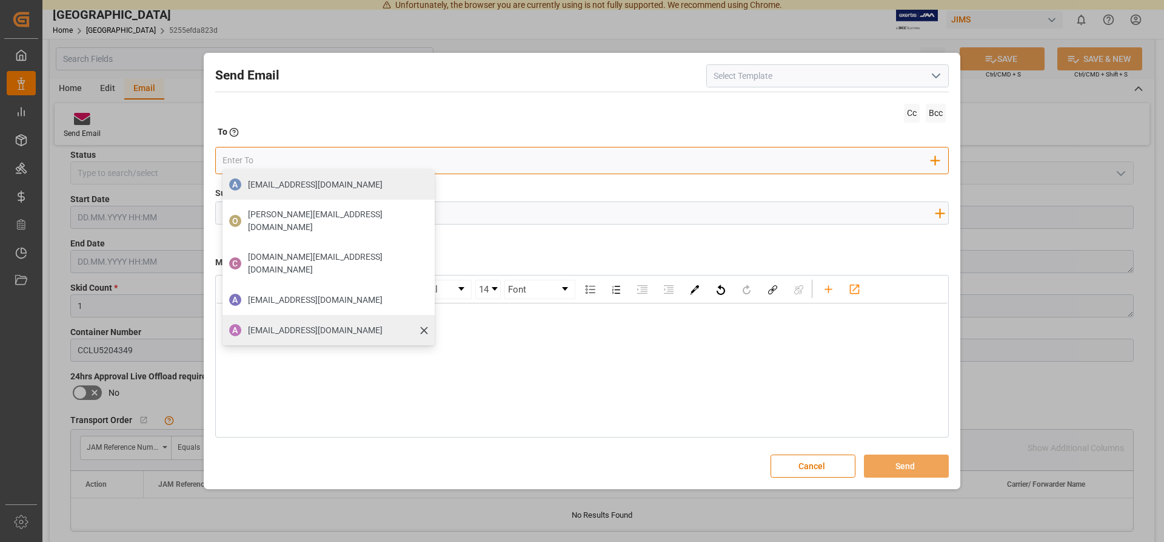
click at [350, 315] on div "A asia@jamindustries.com" at bounding box center [329, 330] width 212 height 30
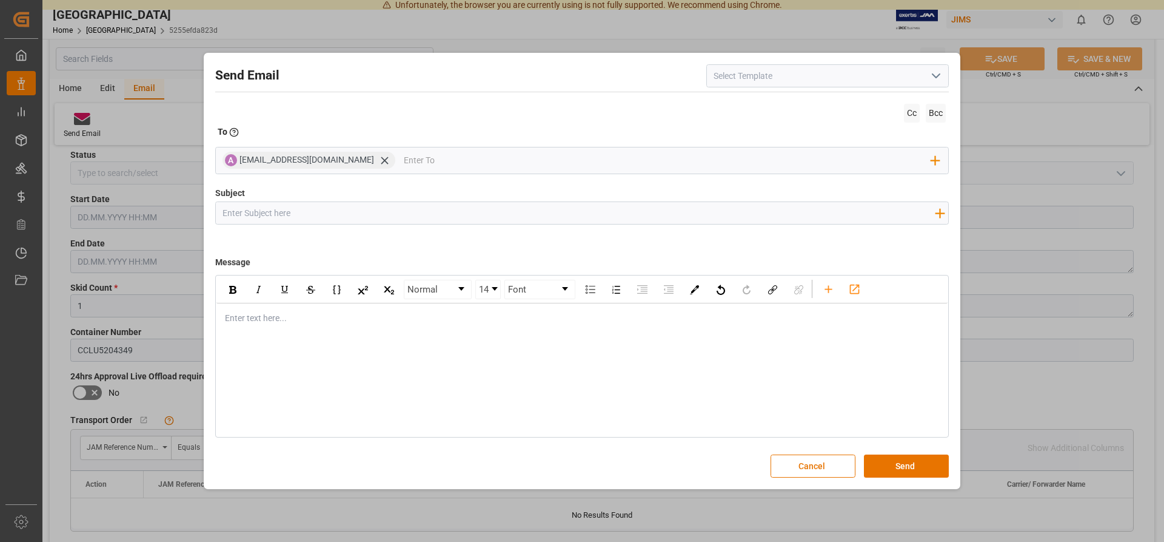
click at [327, 212] on input "Subject" at bounding box center [578, 212] width 725 height 21
type input "C"
type input "ref: 77-10590-CN Invoice no: 1681864"
click at [830, 471] on button "Cancel" at bounding box center [813, 465] width 85 height 23
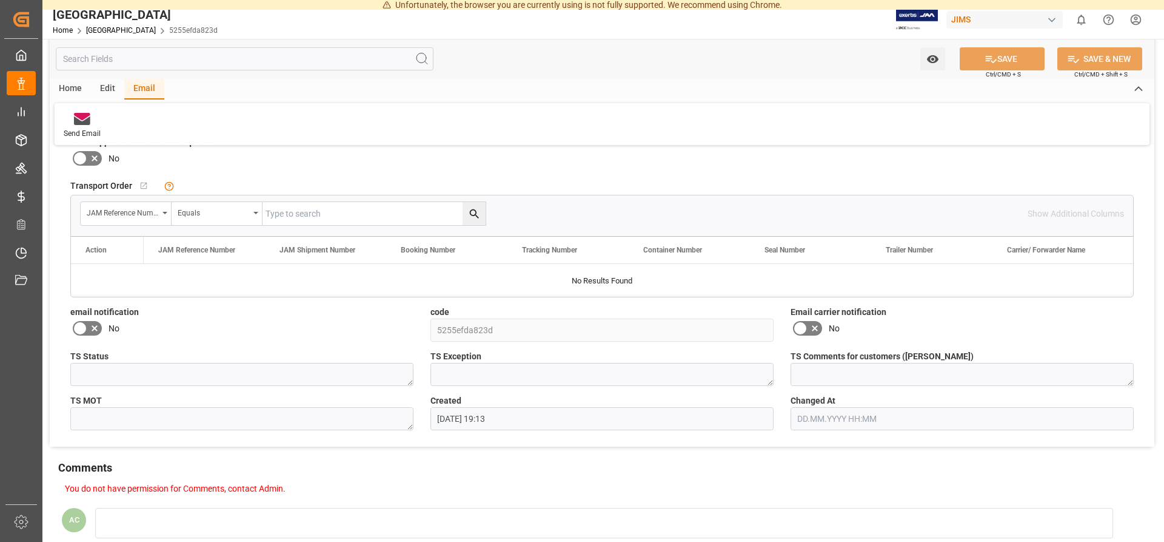
scroll to position [309, 0]
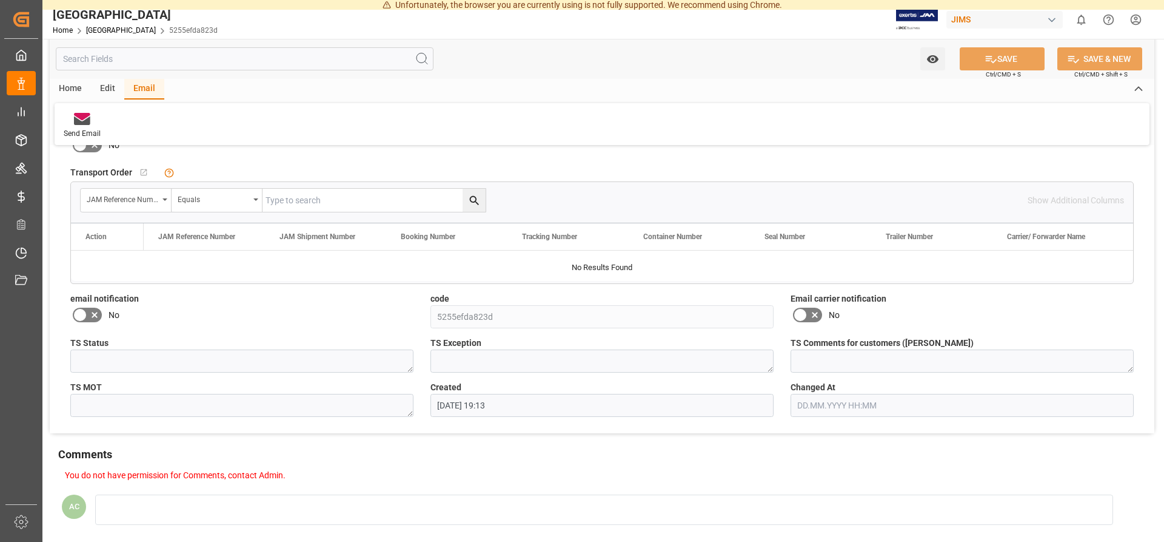
click at [101, 236] on div "Action" at bounding box center [96, 236] width 21 height 8
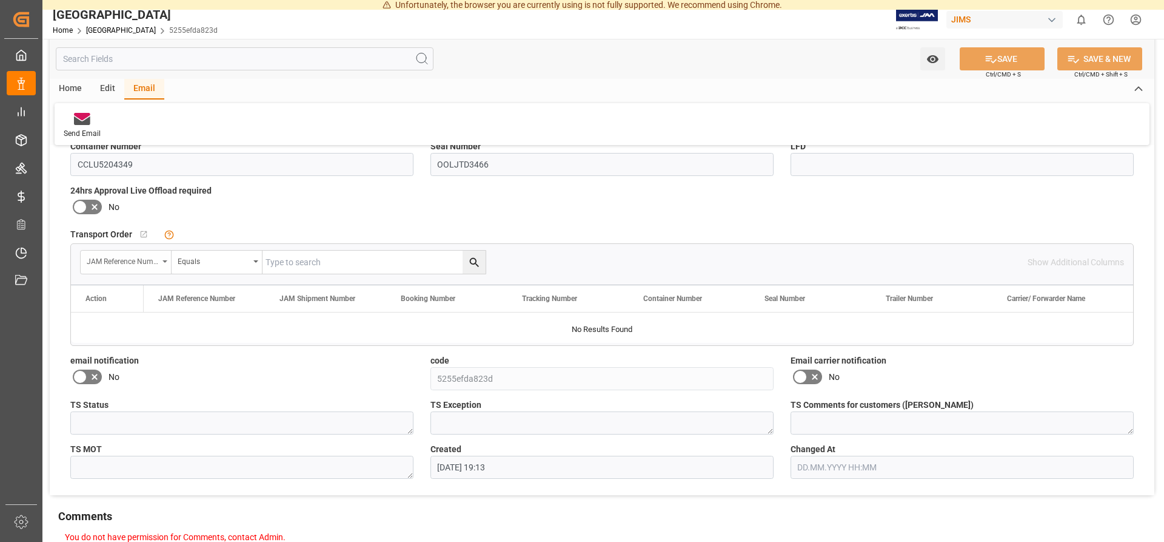
click at [134, 261] on div "JAM Reference Number" at bounding box center [123, 260] width 72 height 14
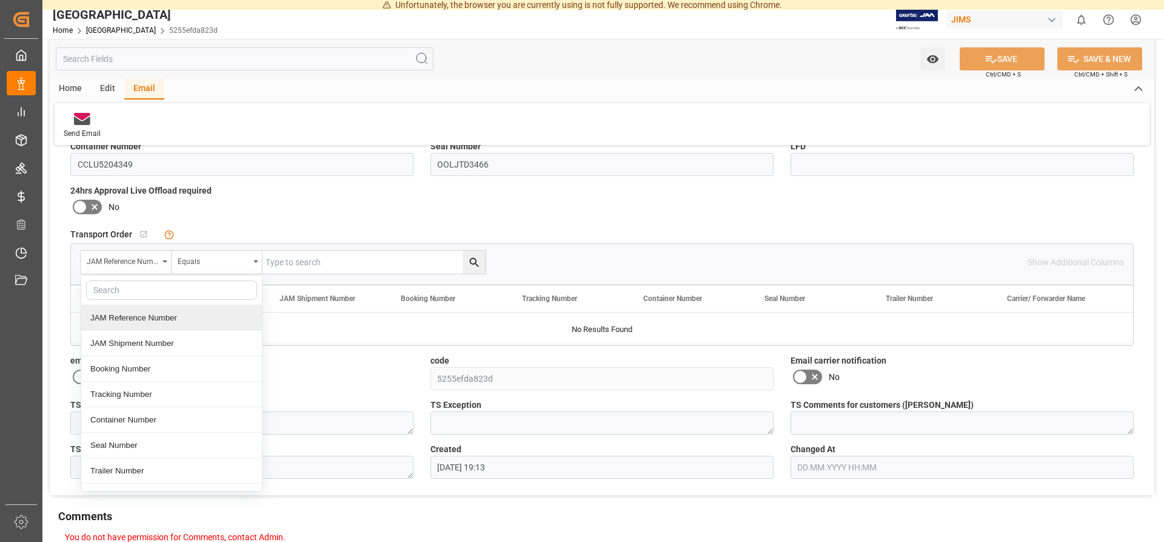
click at [145, 315] on div "JAM Reference Number" at bounding box center [171, 317] width 181 height 25
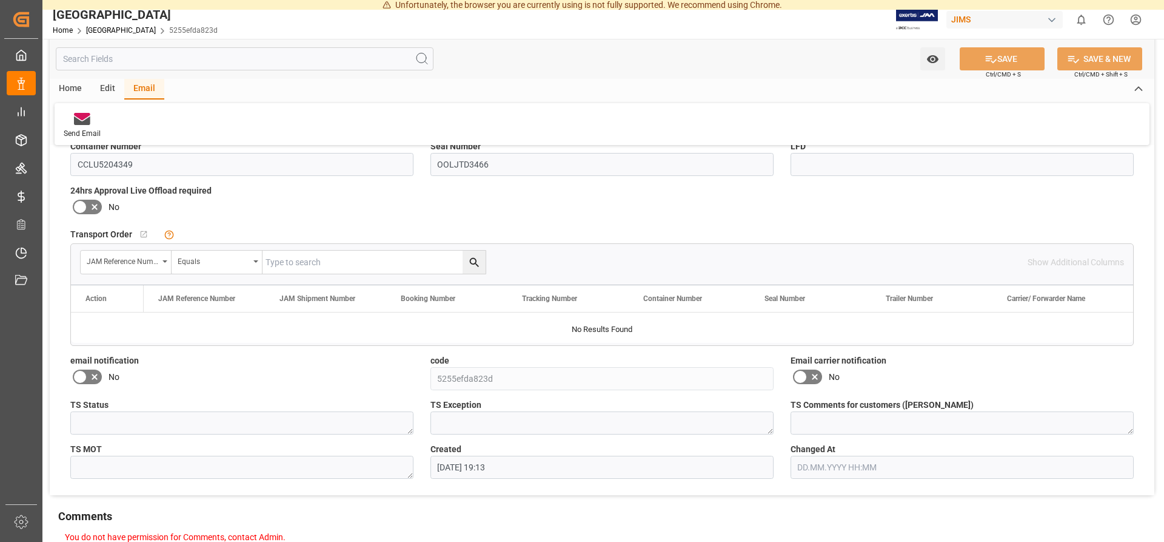
click at [125, 321] on div at bounding box center [602, 327] width 1062 height 30
click at [212, 267] on div "Equals" at bounding box center [217, 261] width 91 height 23
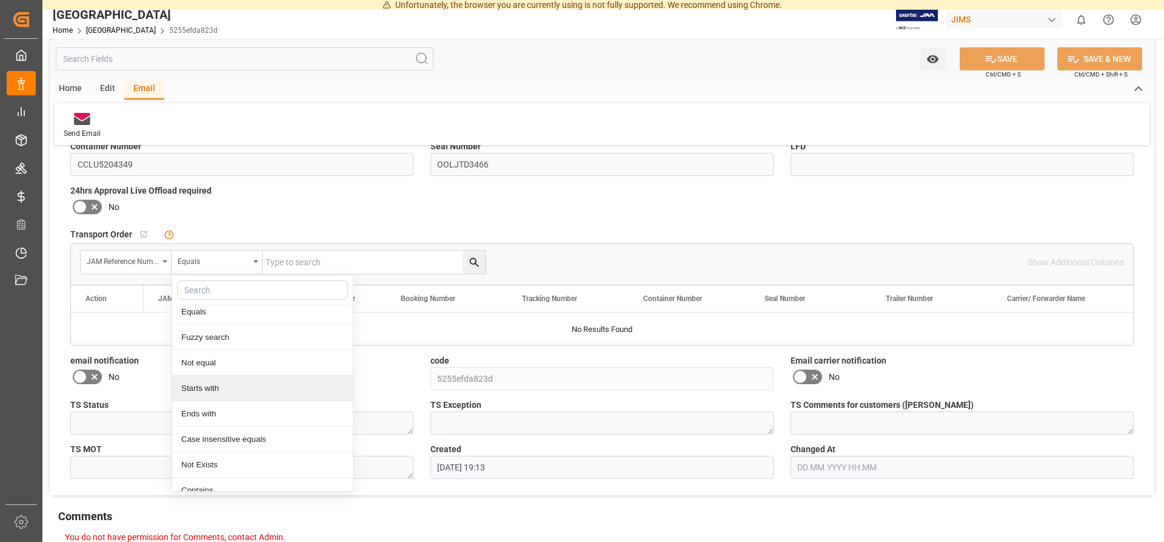
scroll to position [0, 0]
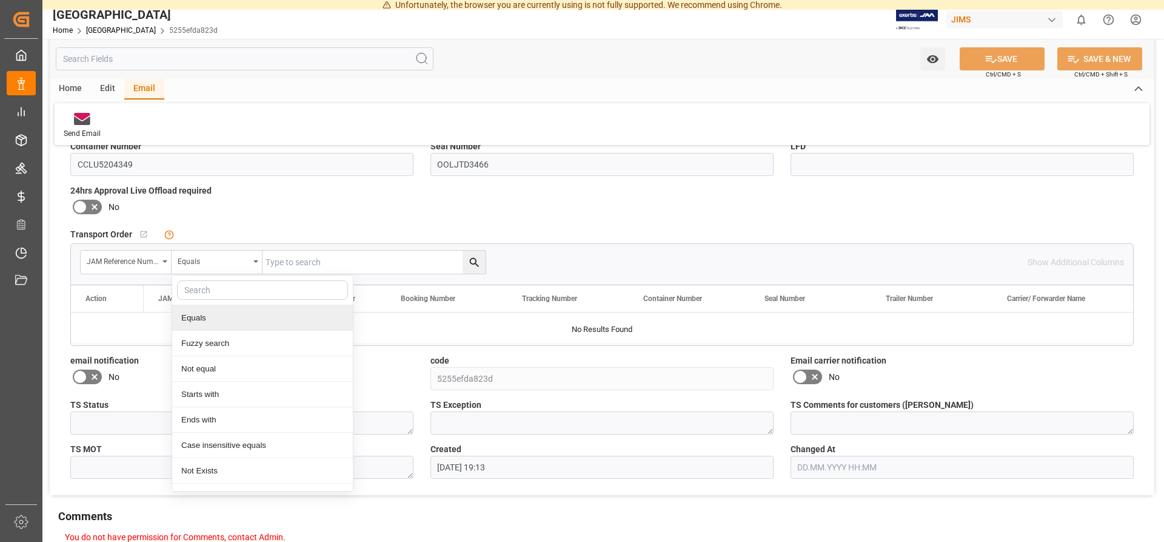
click at [232, 250] on div "JAM Reference Number Equals Equals Fuzzy search Not equal Starts with Ends with…" at bounding box center [283, 262] width 406 height 24
